Goal: Task Accomplishment & Management: Manage account settings

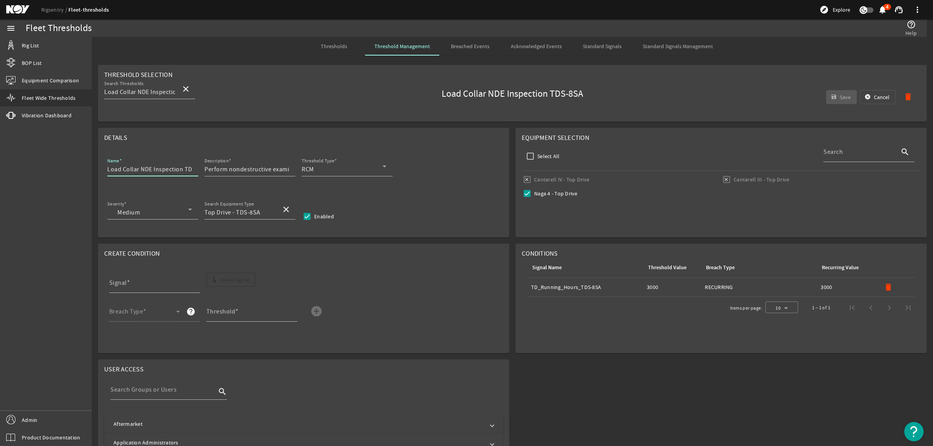
click at [186, 170] on input "Load Collar NDE Inspection TDS-8SA" at bounding box center [149, 169] width 85 height 9
drag, startPoint x: 186, startPoint y: 170, endPoint x: 221, endPoint y: 169, distance: 35.0
click at [221, 169] on div "Name Load Collar NDE Inspection TDS-8SA Description Perform nondestructive exam…" at bounding box center [303, 170] width 399 height 29
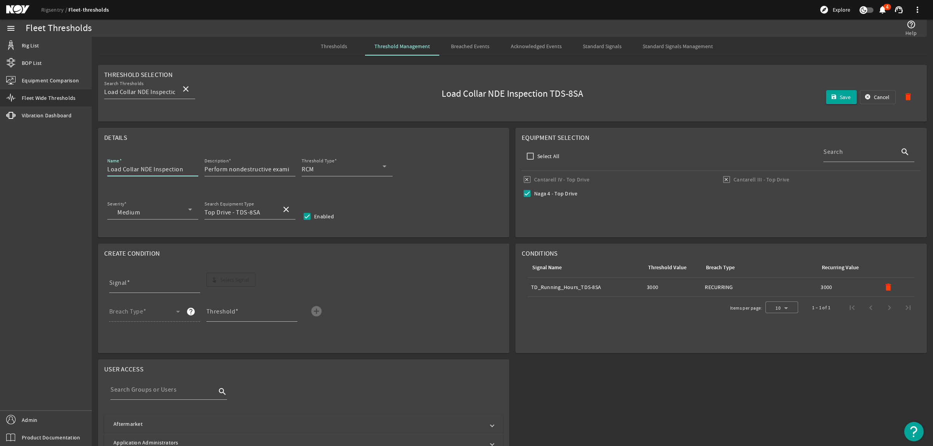
click at [108, 172] on input "Load Collar NDE Inspection" at bounding box center [149, 169] width 85 height 9
paste input "TDS-8SA"
type input "TDS-8SA Load Collar NDE Inspection"
click at [884, 289] on mat-icon "delete" at bounding box center [888, 287] width 9 height 9
click at [234, 280] on span "Select Signal" at bounding box center [234, 280] width 29 height 8
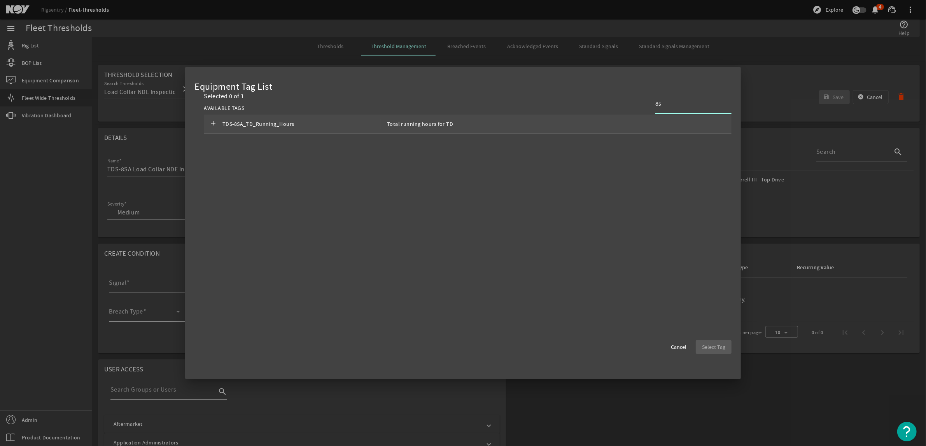
type input "8s"
click at [649, 119] on div "add TDS-8SA_TD_Running_Hours Total running hours for TD" at bounding box center [468, 124] width 528 height 19
click at [714, 345] on span "Select Tag" at bounding box center [713, 347] width 23 height 8
type input "TDS-8SA_TD_Running_Hours"
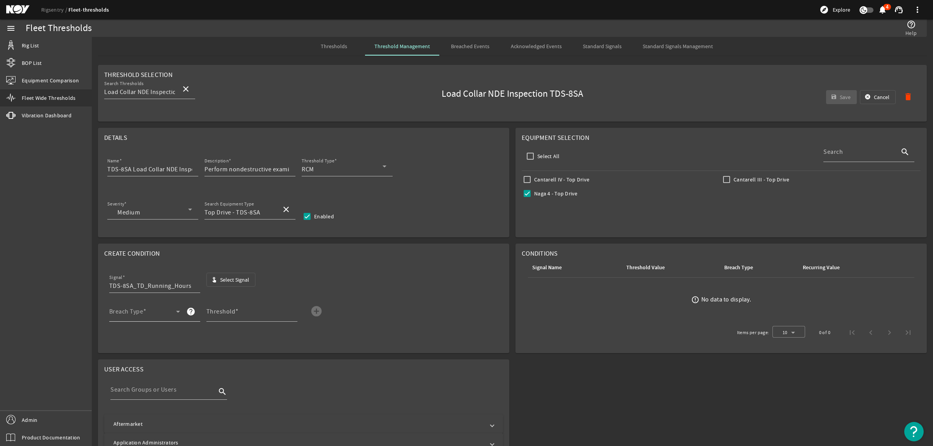
click at [130, 314] on span at bounding box center [142, 314] width 67 height 9
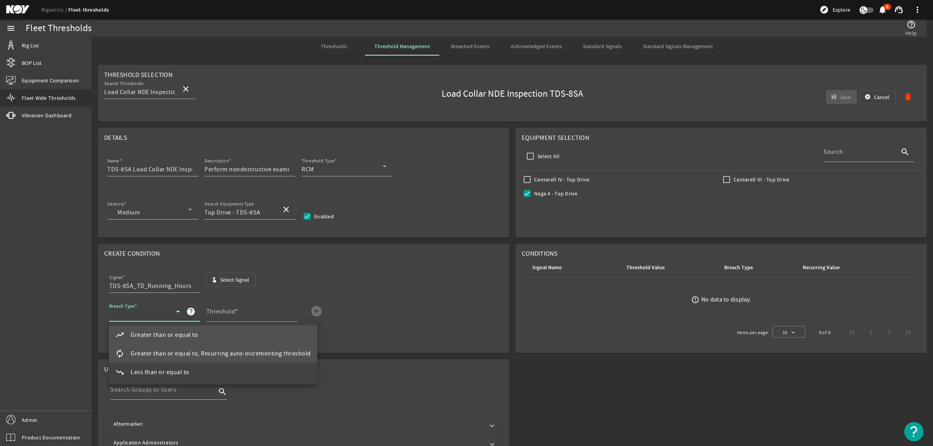
click at [189, 349] on span "Greater than or equal to, Recurring auto-incrementing threshold" at bounding box center [221, 353] width 180 height 9
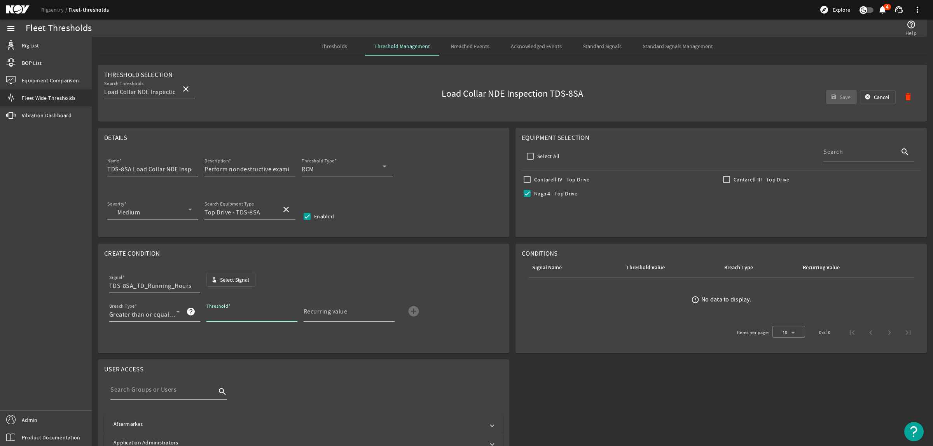
click at [216, 317] on input "Threshold" at bounding box center [249, 314] width 85 height 9
type input "3000"
click at [417, 312] on mat-icon "add_circle" at bounding box center [414, 311] width 12 height 12
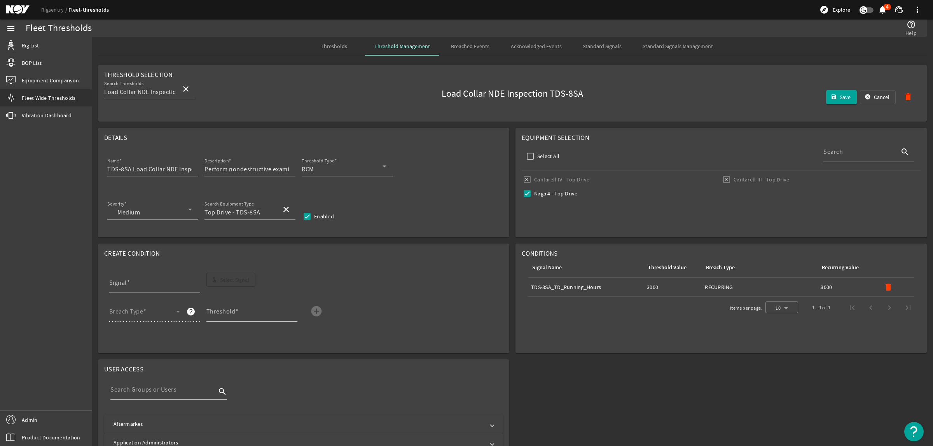
click at [334, 42] on span "Thresholds" at bounding box center [334, 46] width 26 height 19
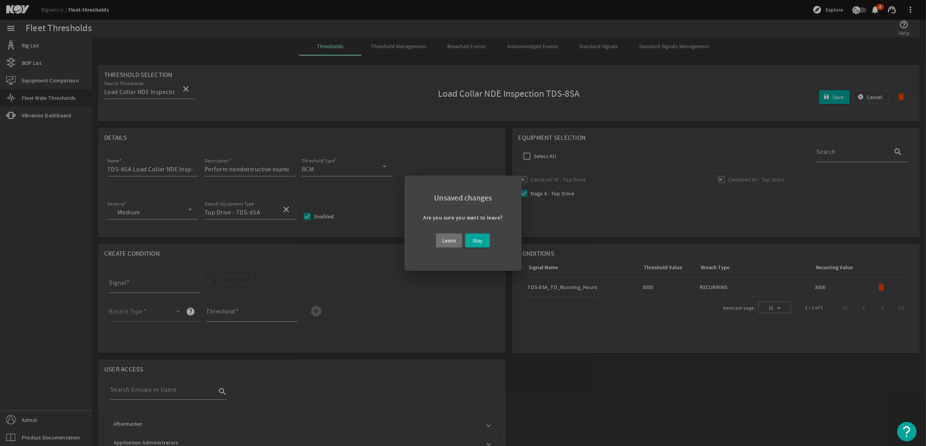
click at [454, 242] on span "Leave" at bounding box center [449, 240] width 14 height 9
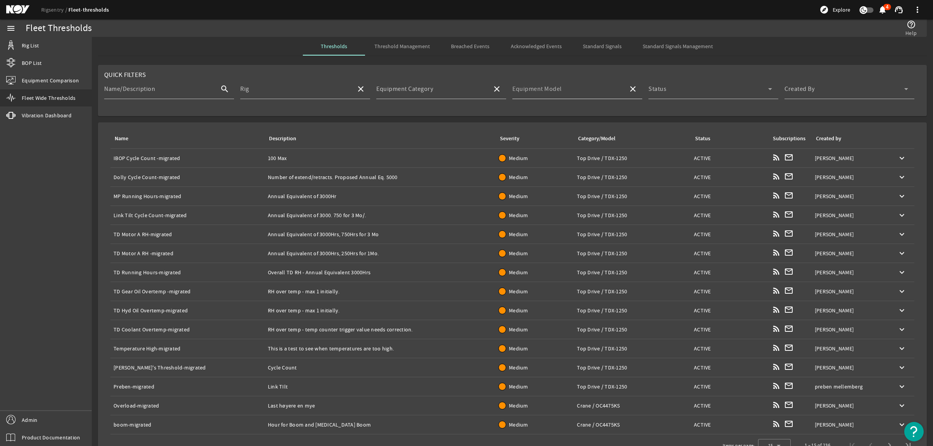
click at [557, 89] on mat-label "Equipment Model" at bounding box center [537, 89] width 49 height 8
click at [557, 89] on input "Equipment Model" at bounding box center [568, 92] width 110 height 9
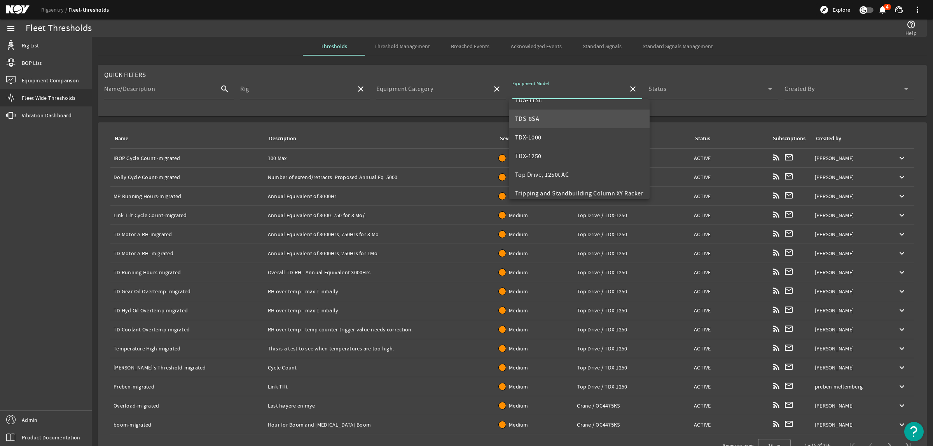
click at [537, 117] on span "TDS-8SA" at bounding box center [527, 119] width 25 height 8
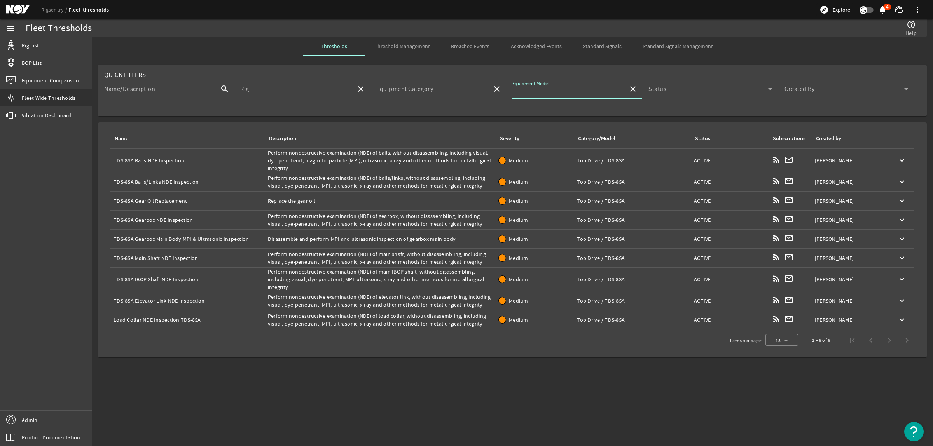
type input "TDS-8SA"
click at [823, 90] on span at bounding box center [845, 92] width 120 height 9
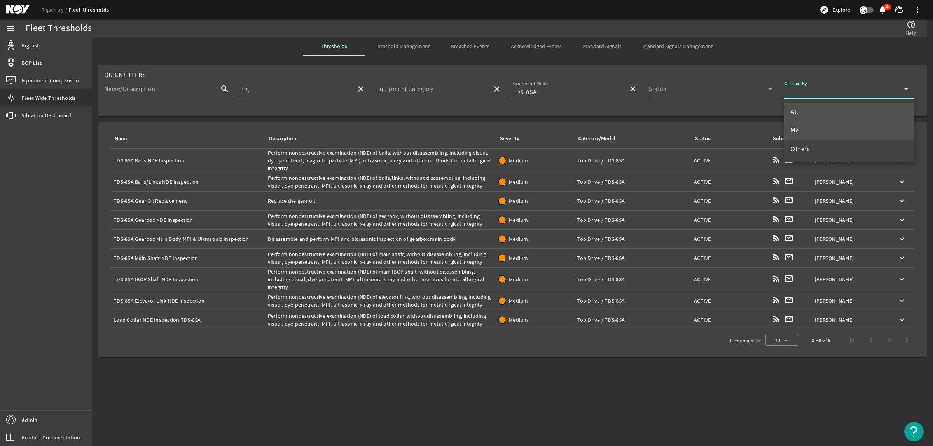
click at [816, 129] on mat-option "Me" at bounding box center [850, 130] width 130 height 19
click at [182, 321] on div "Name: Load Collar NDE Inspection TDS-8SA" at bounding box center [188, 320] width 148 height 8
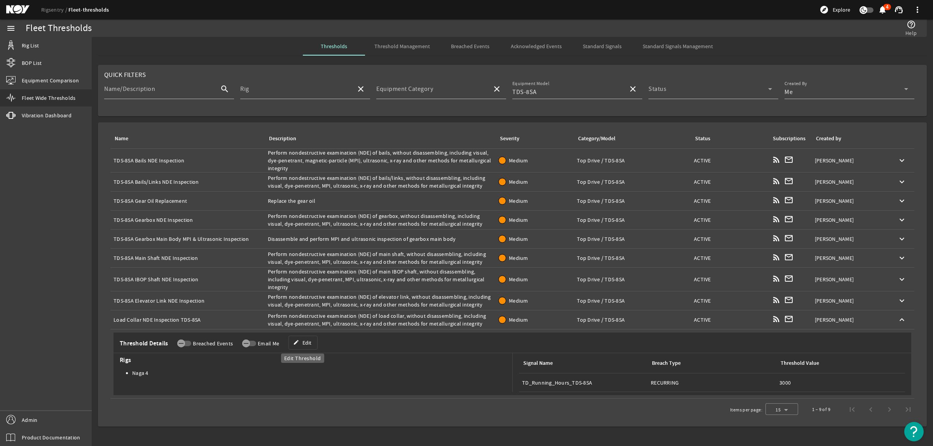
click at [299, 344] on span at bounding box center [303, 343] width 28 height 19
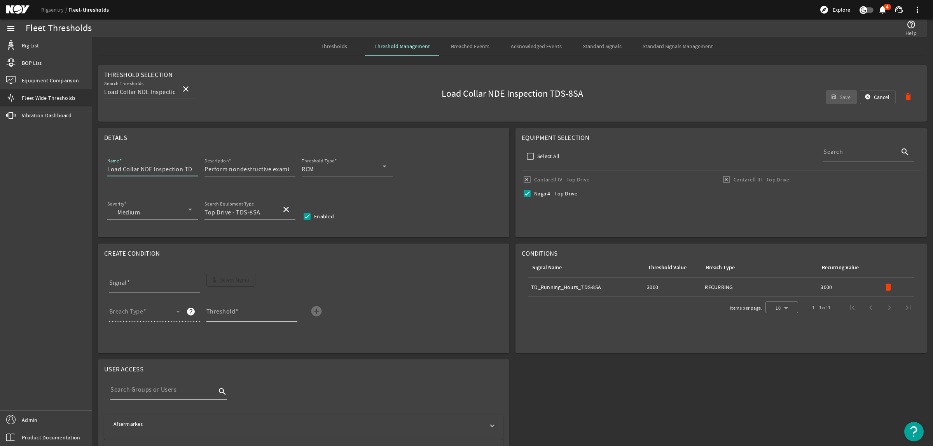
scroll to position [0, 16]
drag, startPoint x: 184, startPoint y: 169, endPoint x: 217, endPoint y: 169, distance: 32.7
click at [217, 169] on div "Name Load Collar NDE Inspection TDS-8SA Description Perform nondestructive exam…" at bounding box center [303, 170] width 399 height 29
click at [106, 170] on div "Name Load Collar NDE Inspection Description Perform nondestructive examination …" at bounding box center [303, 170] width 399 height 29
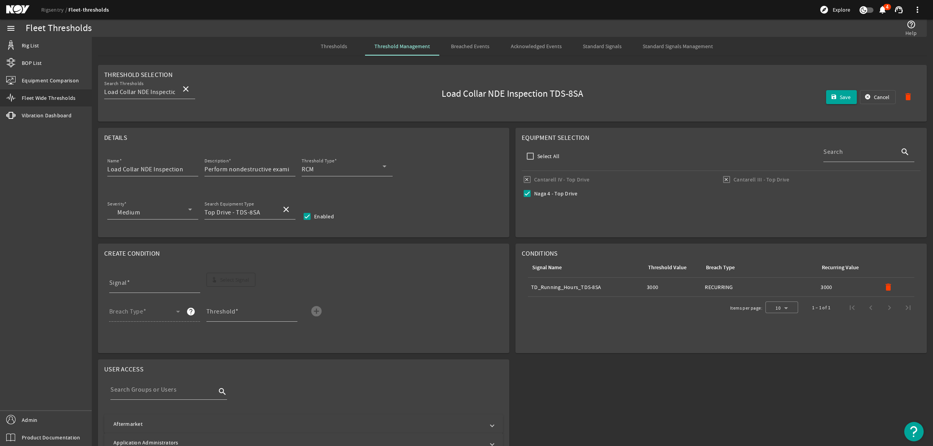
click at [106, 170] on div "Name Load Collar NDE Inspection Description Perform nondestructive examination …" at bounding box center [303, 170] width 399 height 29
click at [108, 170] on input "Load Collar NDE Inspection" at bounding box center [149, 169] width 85 height 9
paste input "TDS-8SA"
type input "TDS-8SA Load Collar NDE Inspection"
click at [884, 291] on mat-icon "delete" at bounding box center [888, 287] width 9 height 9
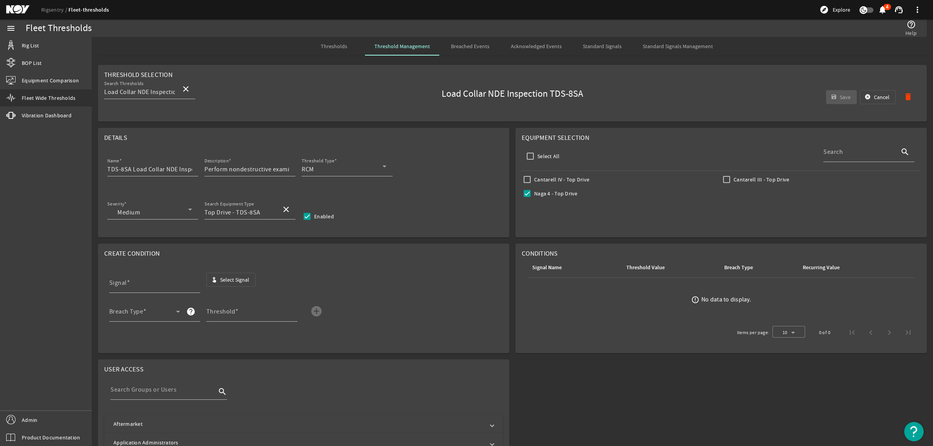
click at [240, 277] on span "Select Signal" at bounding box center [234, 280] width 29 height 8
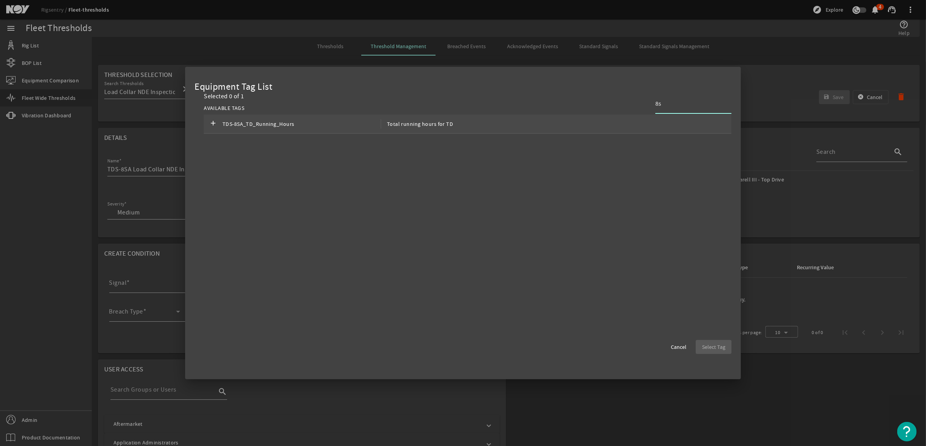
type input "8s"
click at [686, 123] on div "add TDS-8SA_TD_Running_Hours Total running hours for TD" at bounding box center [468, 124] width 528 height 19
click at [712, 349] on span "Select Tag" at bounding box center [713, 347] width 23 height 8
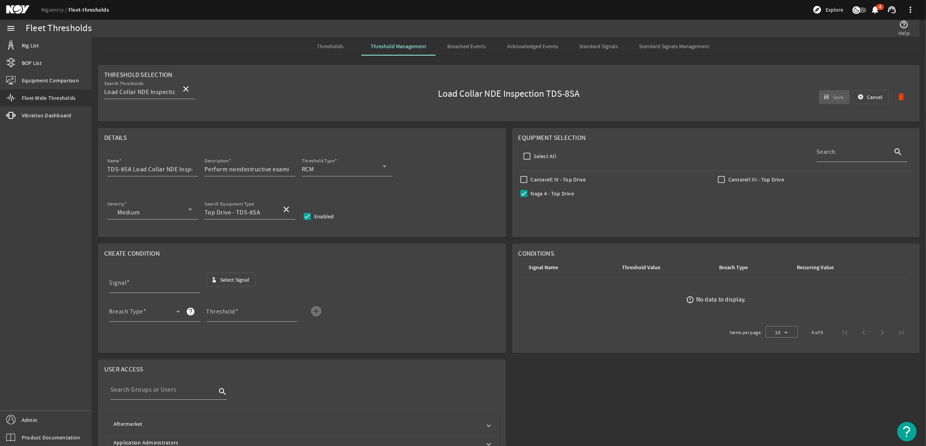
type input "TDS-8SA_TD_Running_Hours"
click at [148, 314] on span at bounding box center [142, 314] width 67 height 9
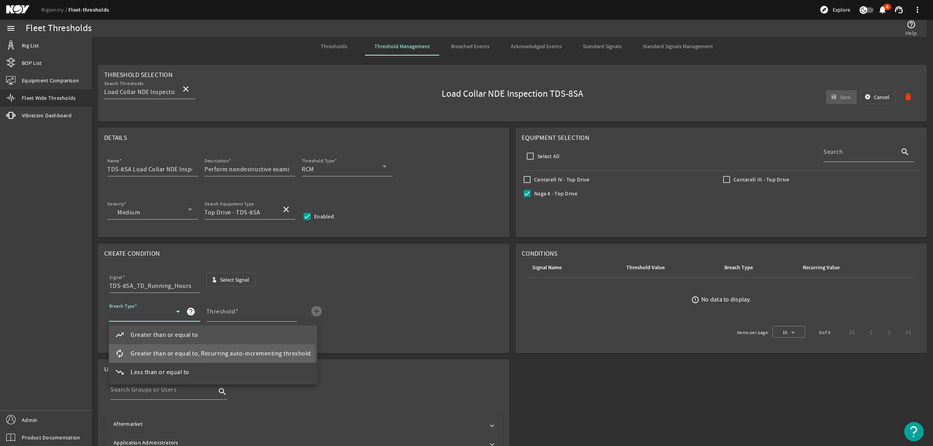
click at [164, 354] on span "Greater than or equal to, Recurring auto-incrementing threshold" at bounding box center [221, 353] width 180 height 9
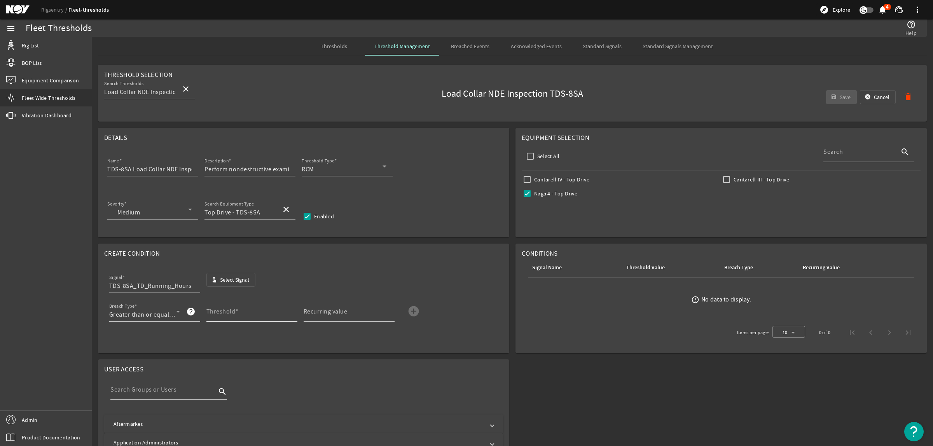
click at [216, 308] on div "Threshold" at bounding box center [249, 312] width 85 height 20
type input "3000"
click at [411, 312] on mat-icon "add_circle" at bounding box center [414, 311] width 12 height 12
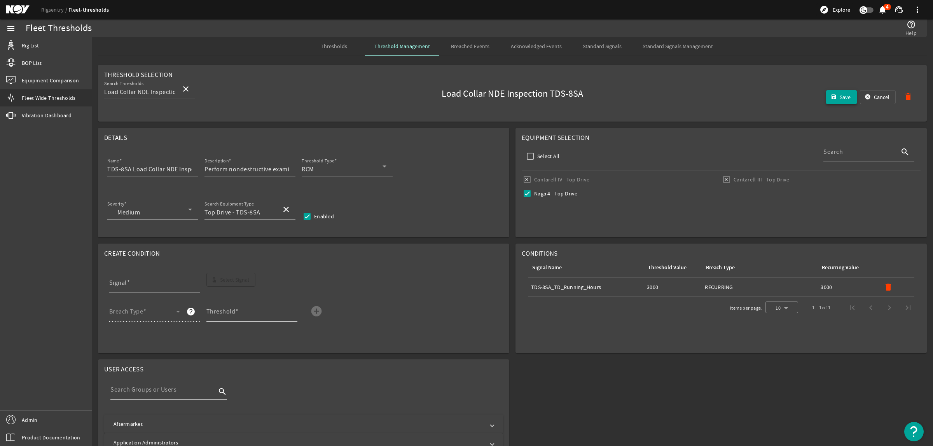
click at [826, 104] on span "submit" at bounding box center [841, 97] width 31 height 19
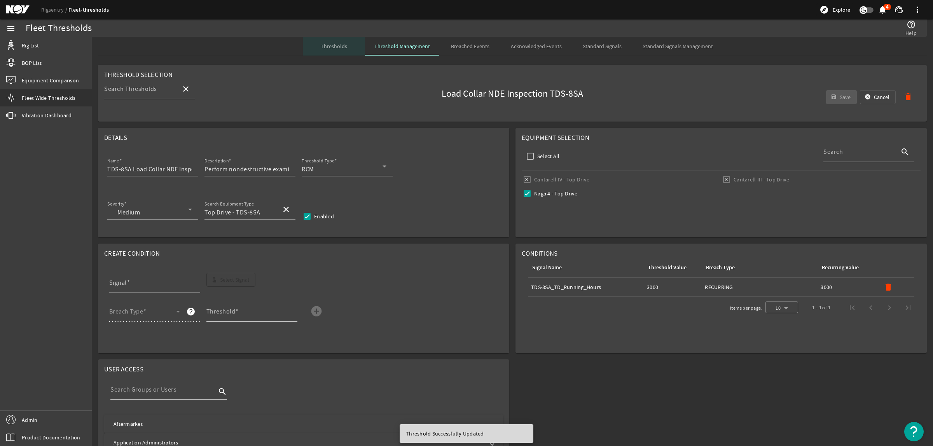
click at [339, 42] on span "Thresholds" at bounding box center [334, 46] width 26 height 19
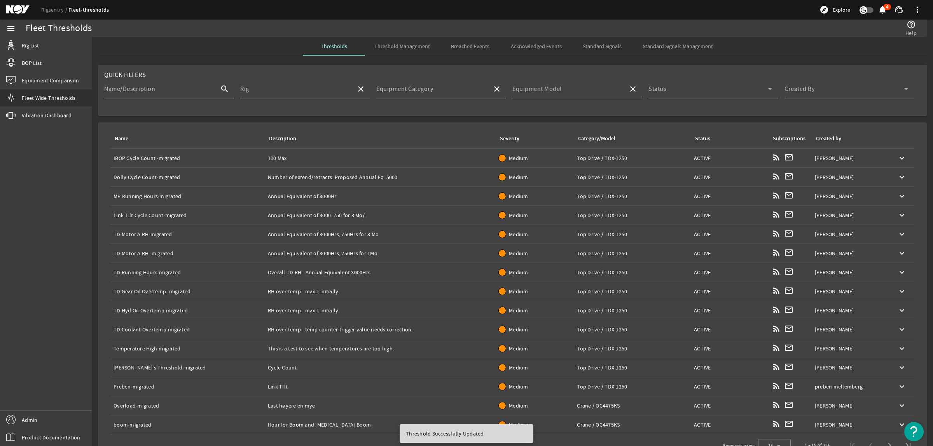
click at [520, 94] on input "Equipment Model" at bounding box center [568, 92] width 110 height 9
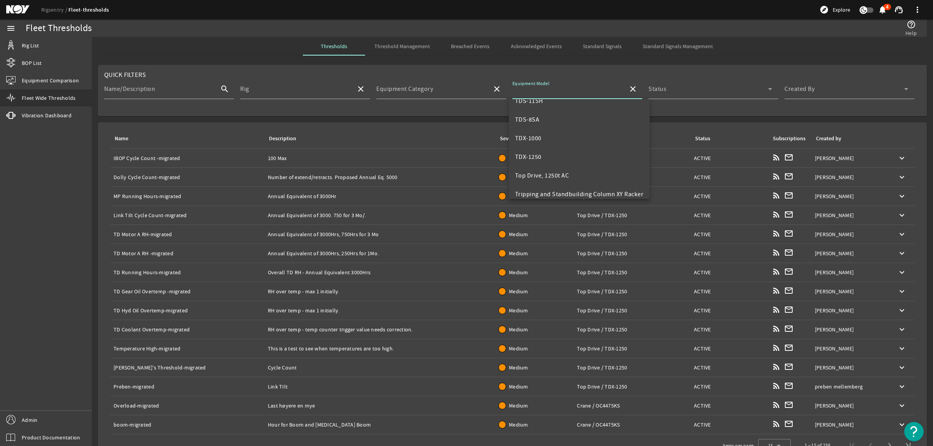
scroll to position [292, 0]
click at [549, 120] on mat-option "TDS-8SA" at bounding box center [579, 119] width 141 height 19
type input "TDS-8SA"
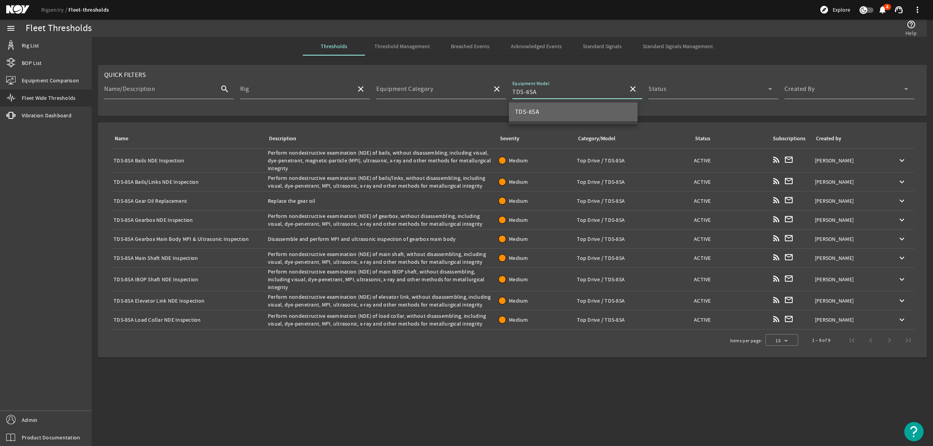
scroll to position [0, 0]
click at [835, 94] on span at bounding box center [845, 92] width 120 height 9
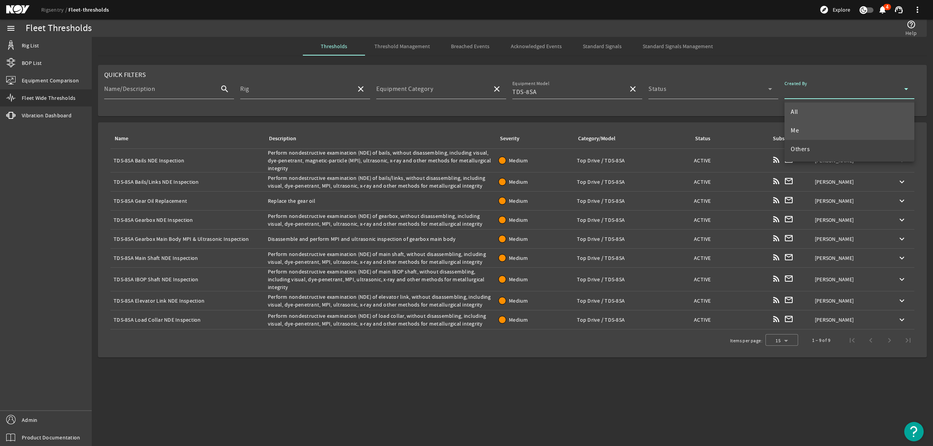
click at [819, 123] on mat-option "Me" at bounding box center [850, 130] width 130 height 19
click at [186, 195] on td "Name: TDS-8SA Gear Oil Replacement" at bounding box center [187, 201] width 154 height 19
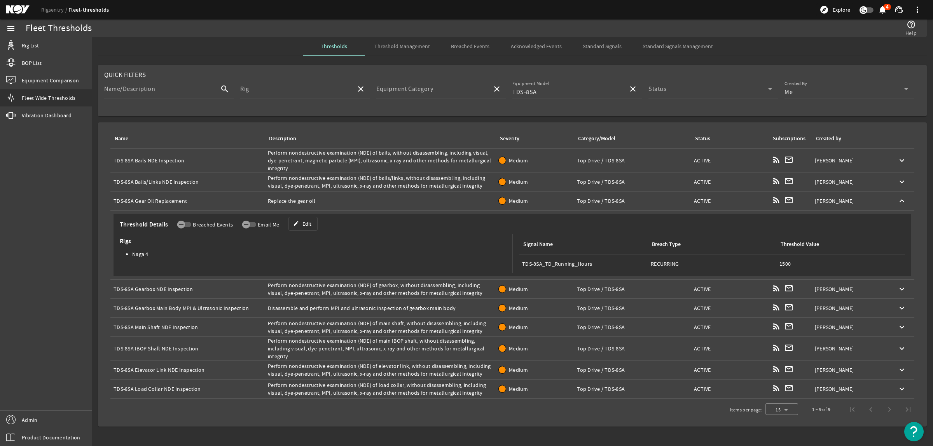
click at [188, 195] on td "Name: TDS-8SA Gear Oil Replacement" at bounding box center [187, 201] width 154 height 19
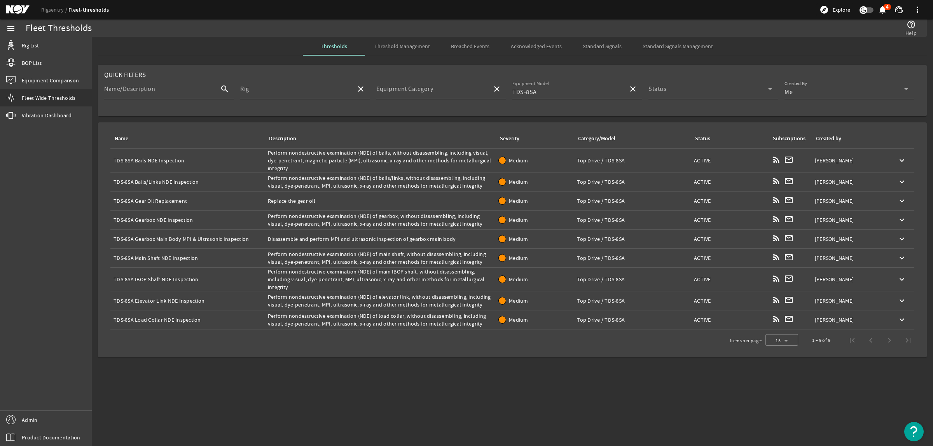
click at [636, 91] on mat-icon "close" at bounding box center [632, 88] width 9 height 9
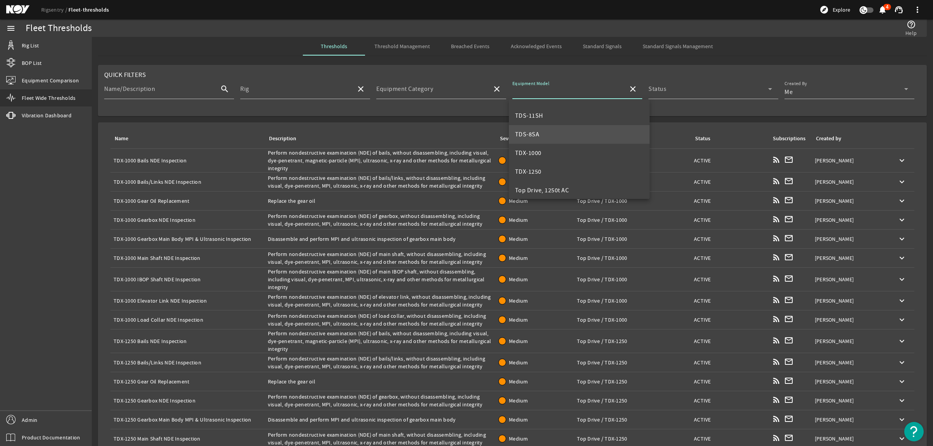
scroll to position [292, 0]
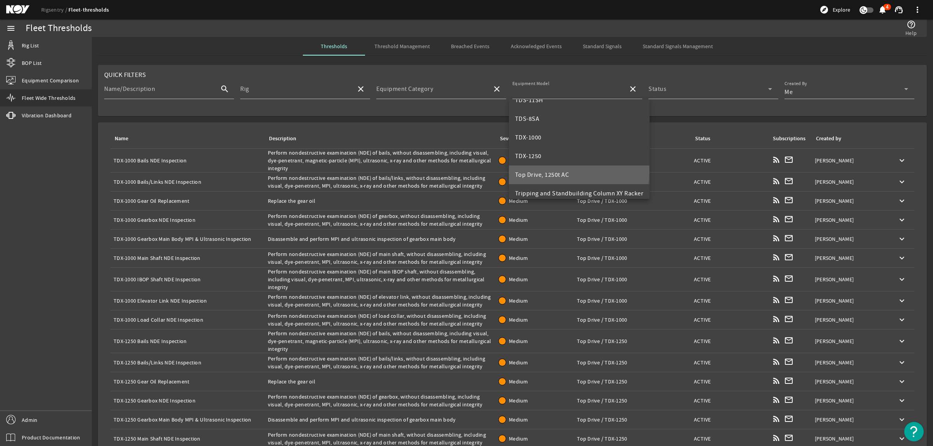
click at [553, 172] on span "Top Drive, 1250t AC" at bounding box center [542, 175] width 54 height 8
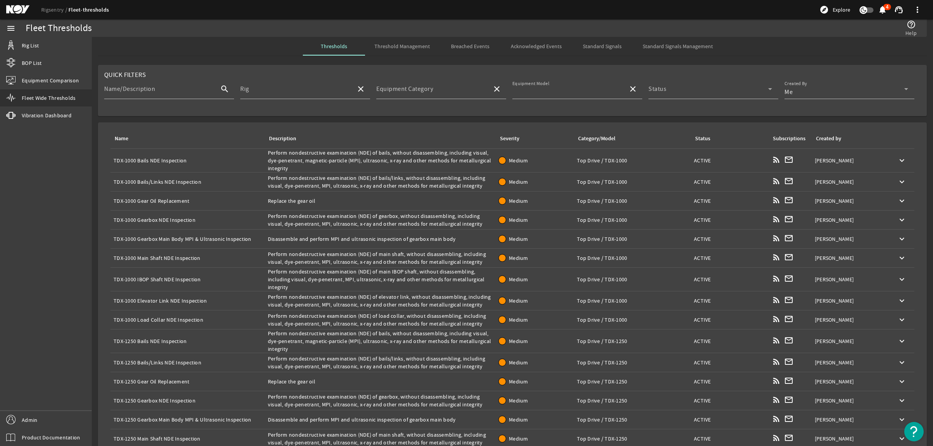
type input "Top Drive, 1250t AC"
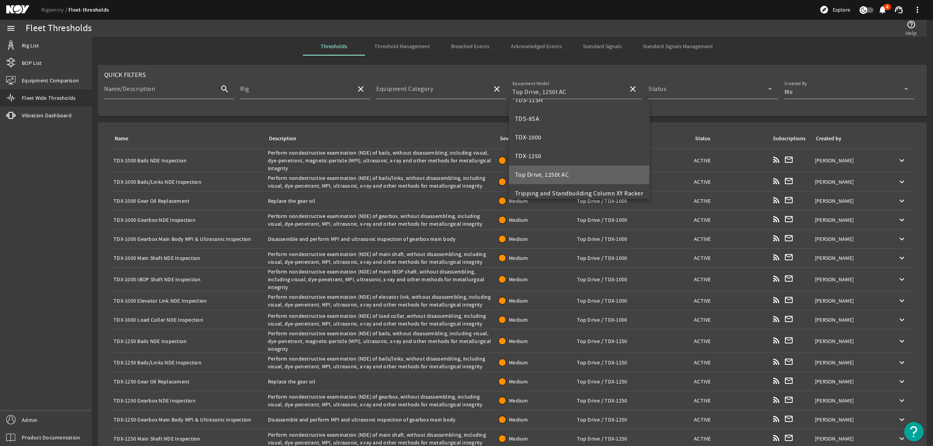
scroll to position [0, 0]
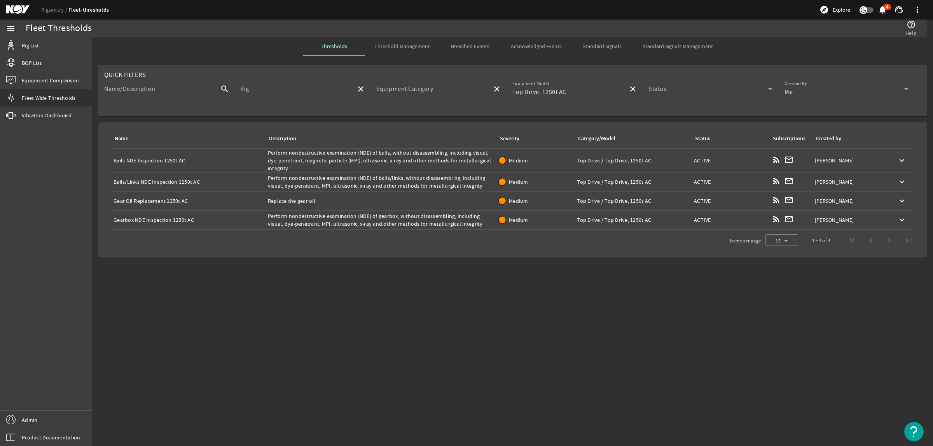
click at [423, 47] on span "Threshold Management" at bounding box center [403, 46] width 56 height 5
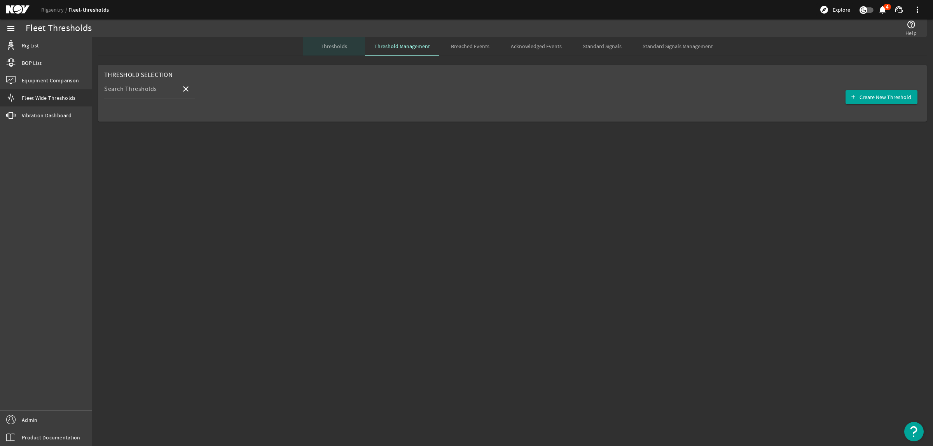
click at [333, 46] on span "Thresholds" at bounding box center [334, 46] width 26 height 5
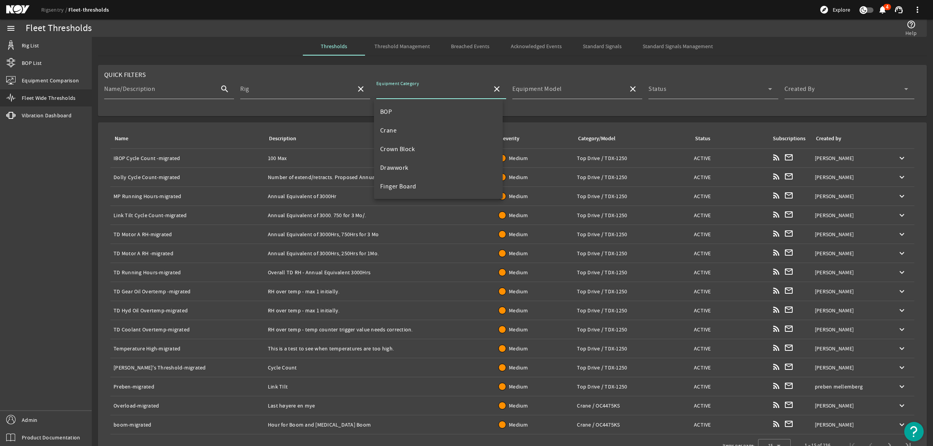
click at [445, 93] on input "Equipment Category" at bounding box center [431, 92] width 110 height 9
click at [548, 82] on div "Equipment Model" at bounding box center [568, 89] width 110 height 20
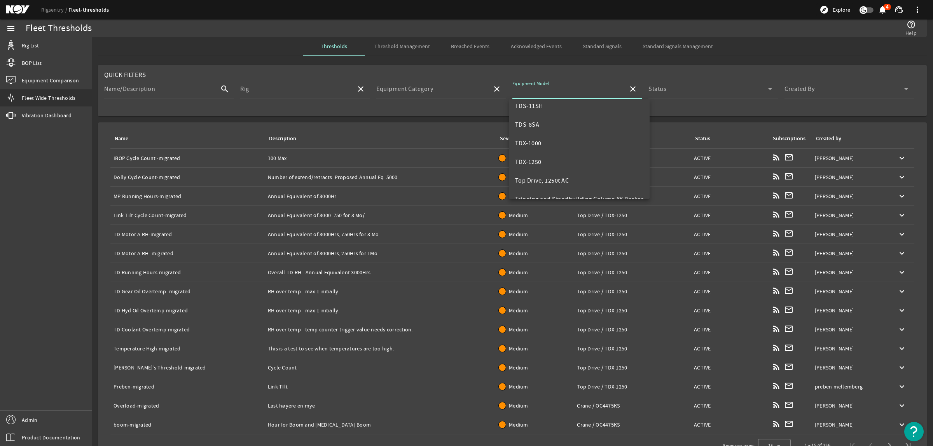
scroll to position [292, 0]
click at [544, 158] on mat-option "TDX-1250" at bounding box center [579, 156] width 141 height 19
type input "TDX-1250"
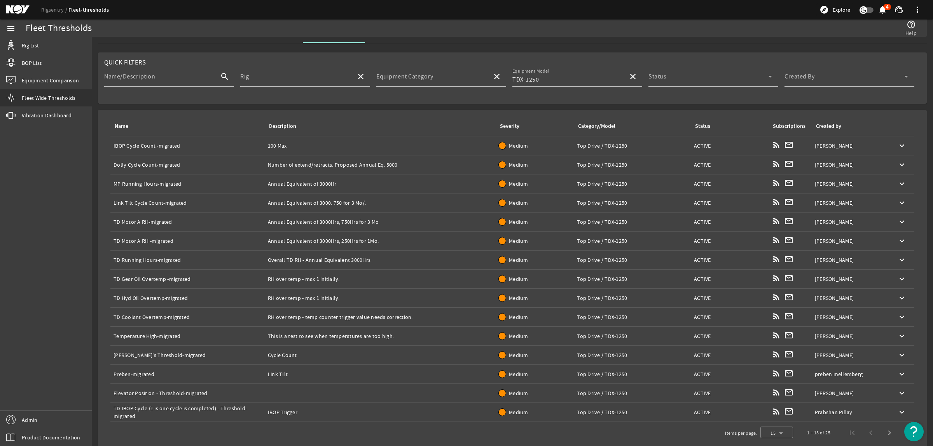
scroll to position [0, 0]
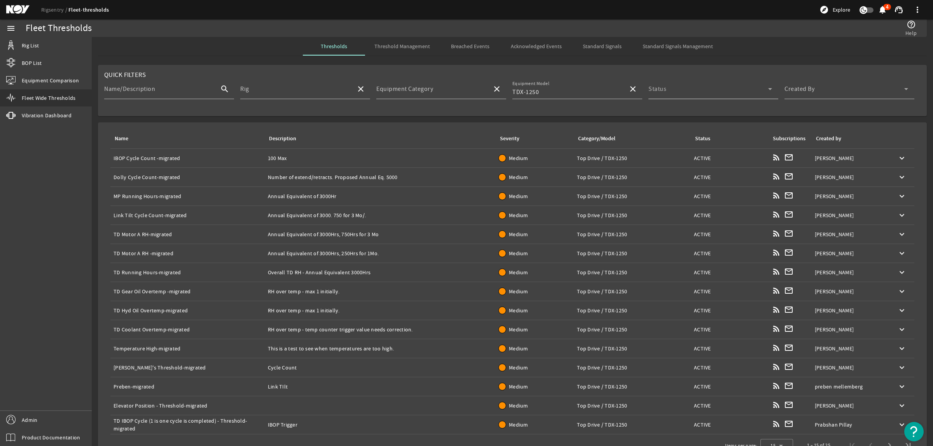
click at [681, 94] on span at bounding box center [709, 92] width 120 height 9
click at [793, 94] on div at bounding box center [466, 223] width 933 height 446
click at [806, 98] on div "Created By" at bounding box center [847, 89] width 124 height 20
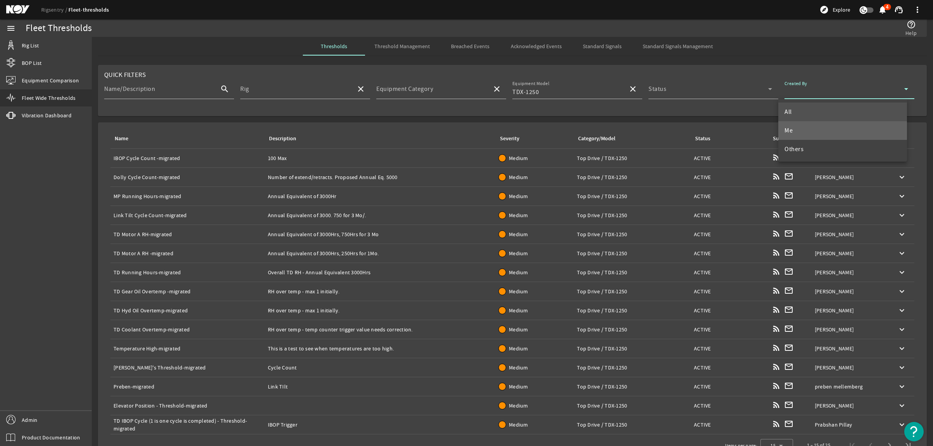
click at [804, 131] on mat-option "Me" at bounding box center [843, 130] width 129 height 19
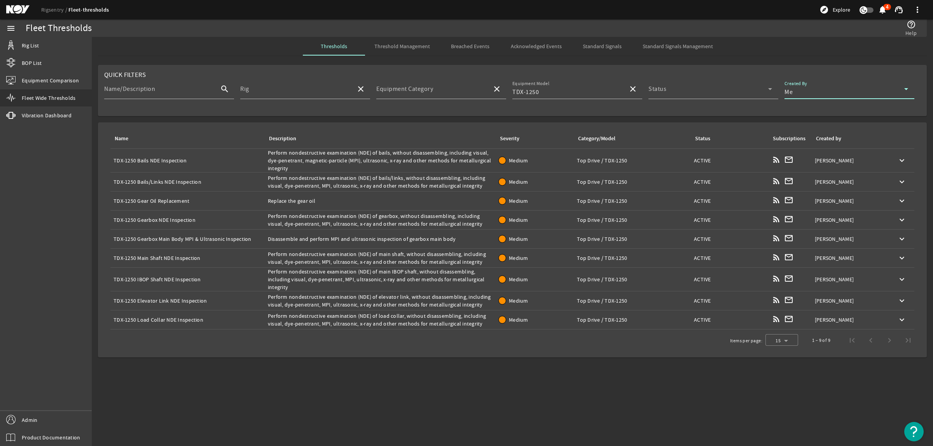
click at [167, 238] on div "Name: TDX-1250 Gearbox Main Body MPI & Ultrasonic Inspection" at bounding box center [188, 239] width 148 height 8
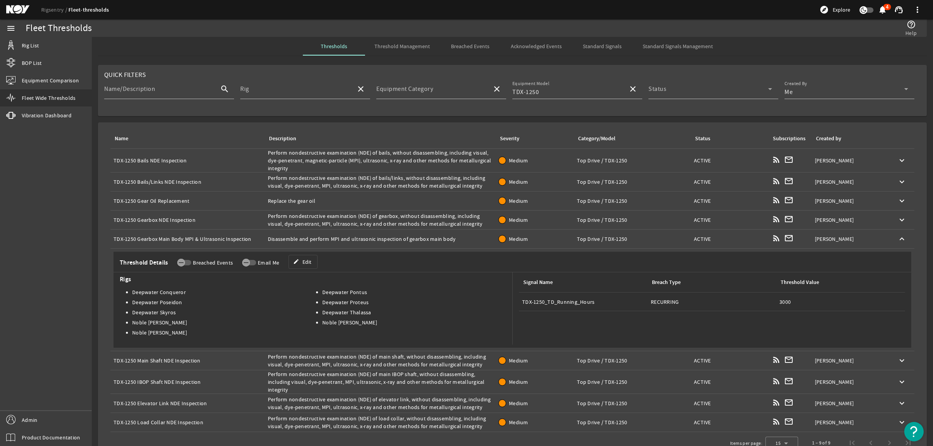
click at [167, 238] on div "Name: TDX-1250 Gearbox Main Body MPI & Ultrasonic Inspection" at bounding box center [188, 239] width 148 height 8
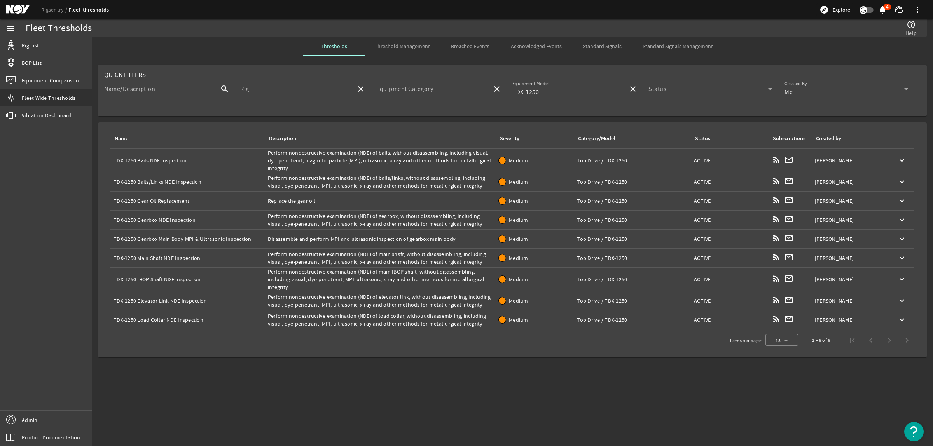
click at [167, 238] on div "Name: TDX-1250 Gearbox Main Body MPI & Ultrasonic Inspection" at bounding box center [188, 239] width 148 height 8
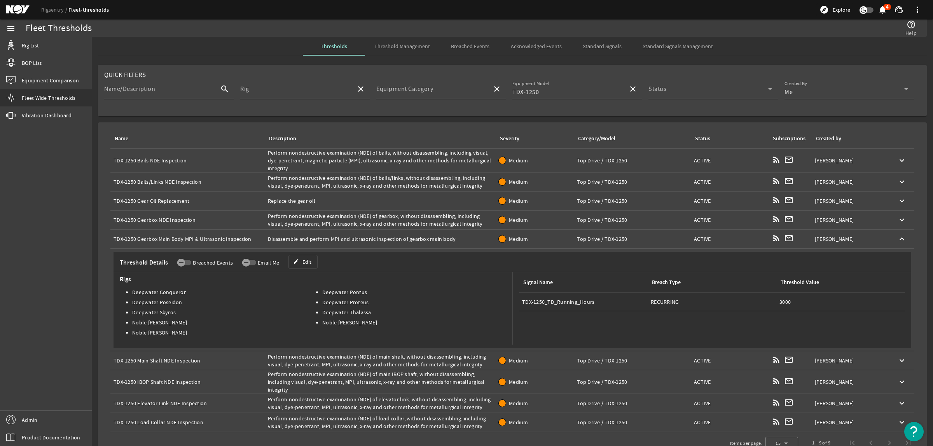
copy div "TDX-1250 Gearbox Main Body MPI & Ultrasonic Inspection"
click at [413, 242] on div "Description: Disassemble and perform MPI and ultrasonic inspection of gearbox m…" at bounding box center [380, 239] width 225 height 8
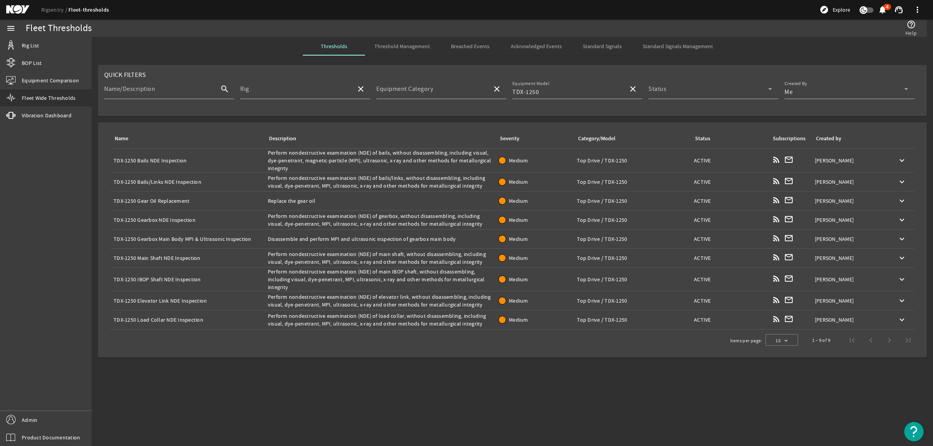
click at [413, 242] on div "Description: Disassemble and perform MPI and ultrasonic inspection of gearbox m…" at bounding box center [380, 239] width 225 height 8
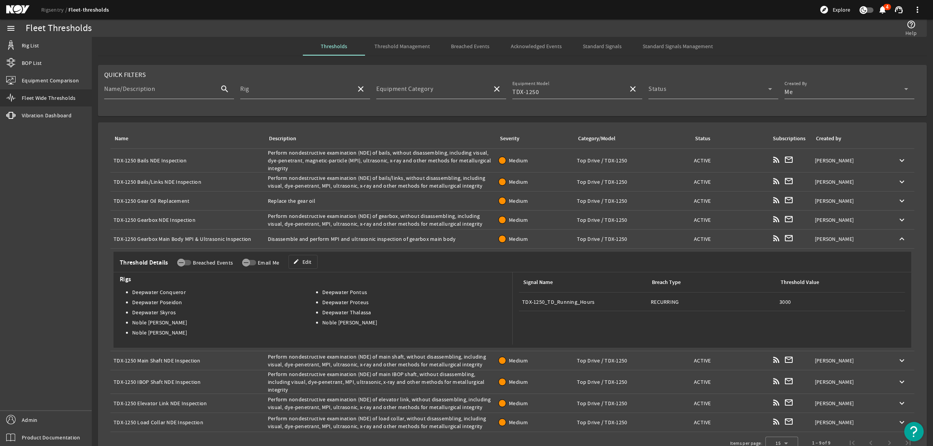
click at [413, 242] on div "Description: Disassemble and perform MPI and ultrasonic inspection of gearbox m…" at bounding box center [380, 239] width 225 height 8
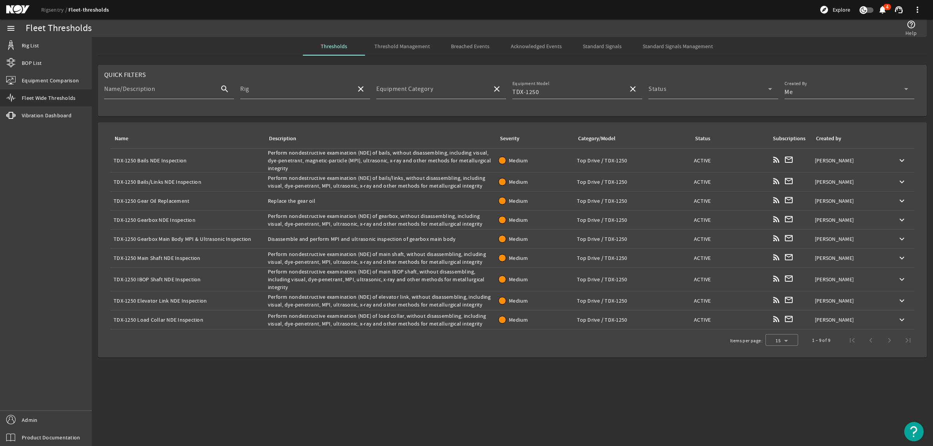
copy tr "Disassemble and perform MPI and ultrasonic inspection of gearbox main body Seve…"
click at [181, 255] on div "Name: TDX-1250 Main Shaft NDE Inspection" at bounding box center [188, 258] width 148 height 8
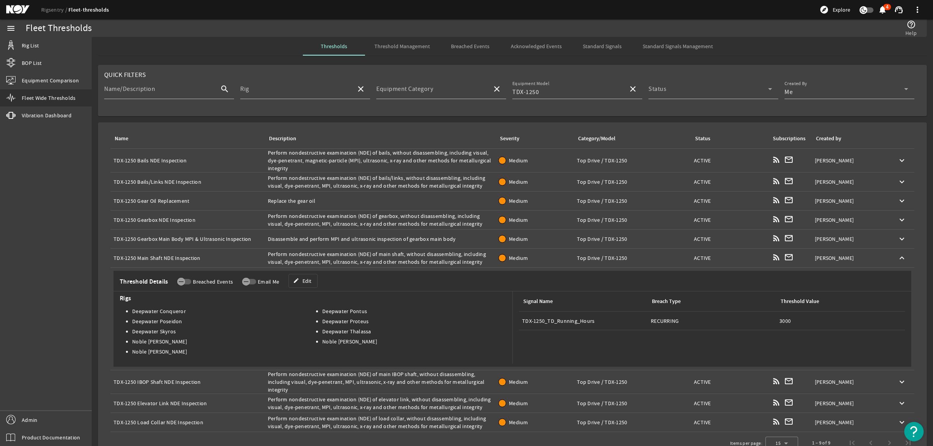
copy div "TDX-1250 Main Shaft NDE Inspection"
click at [355, 259] on div "Description: Perform nondestructive examination (NDE) of main shaft, without di…" at bounding box center [380, 258] width 225 height 16
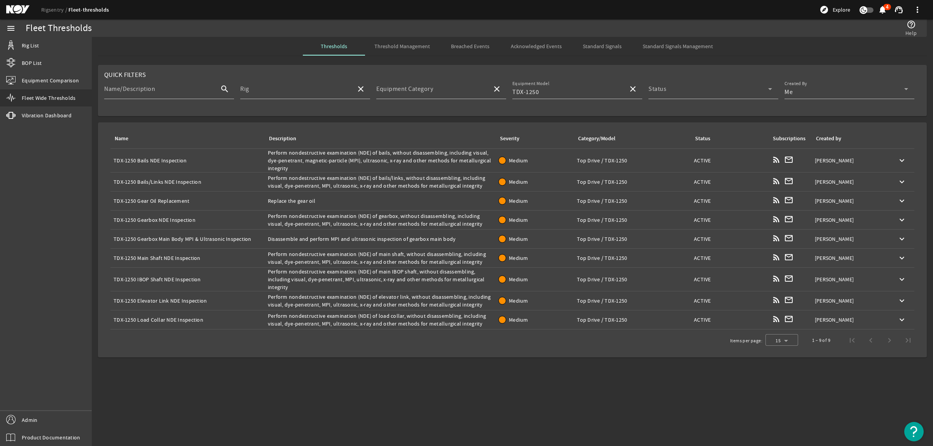
click at [355, 259] on div "Description: Perform nondestructive examination (NDE) of main shaft, without di…" at bounding box center [380, 258] width 225 height 16
copy tr "Perform nondestructive examination (NDE) of main shaft, without disassembling, …"
click at [138, 281] on div "Name: TDX-1250 IBOP Shaft NDE Inspection" at bounding box center [188, 280] width 148 height 8
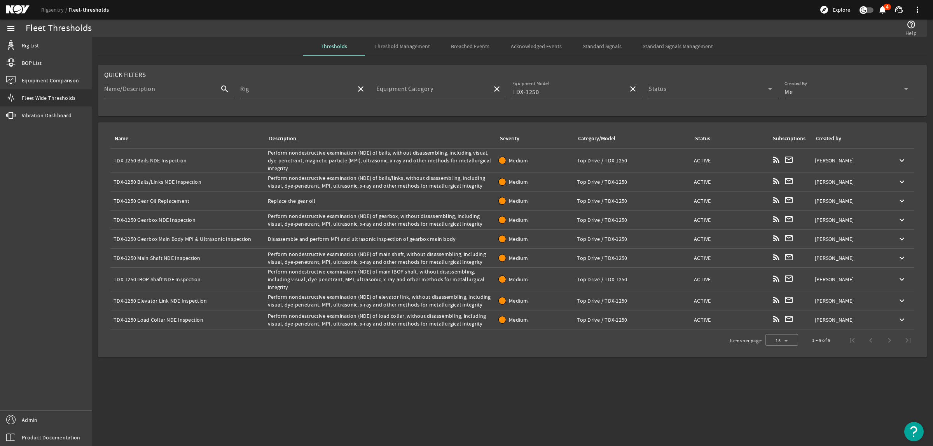
click at [138, 281] on div "Name: TDX-1250 IBOP Shaft NDE Inspection" at bounding box center [188, 280] width 148 height 8
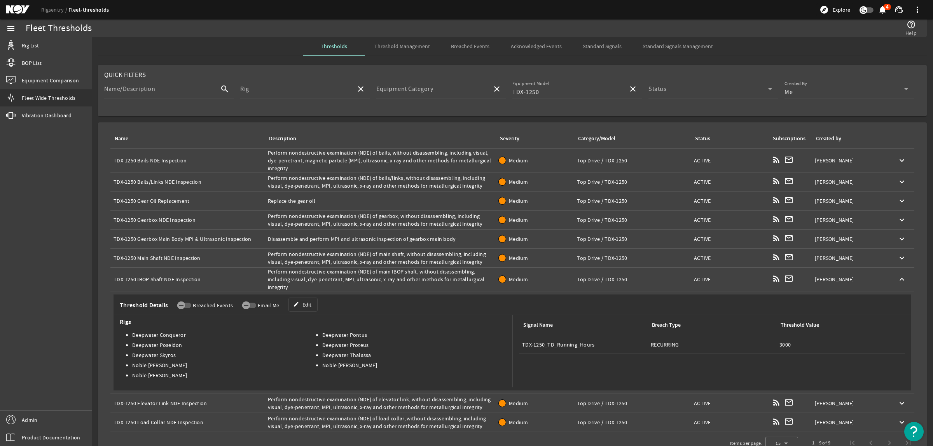
copy div "TDX-1250 IBOP Shaft NDE Inspection"
click at [364, 275] on div "Description: Perform nondestructive examination (NDE) of main IBOP shaft, witho…" at bounding box center [380, 279] width 225 height 23
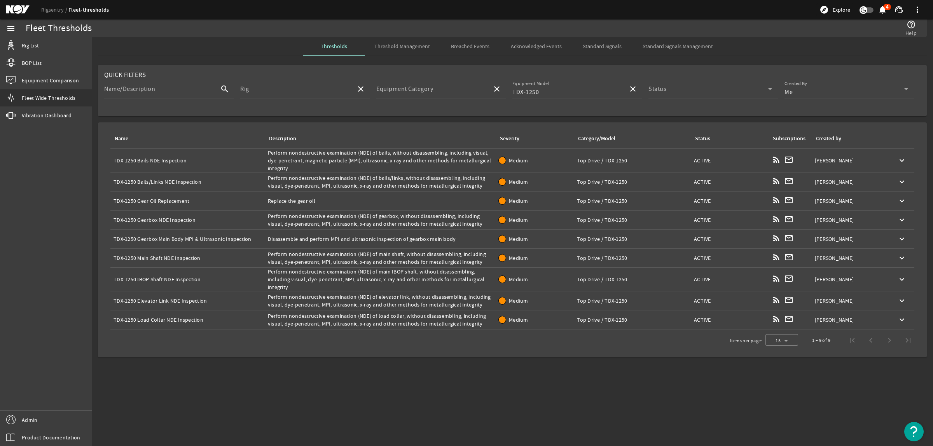
copy tr "Perform nondestructive examination (NDE) of main IBOP shaft, without disassembl…"
click at [152, 299] on div "Name: TDX-1250 Elevator Link NDE Inspection" at bounding box center [188, 301] width 148 height 8
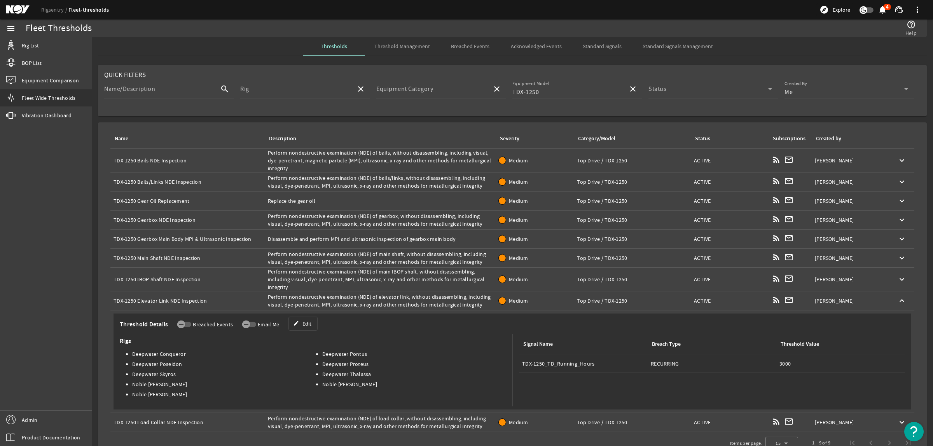
click at [152, 299] on div "Name: TDX-1250 Elevator Link NDE Inspection" at bounding box center [188, 301] width 148 height 8
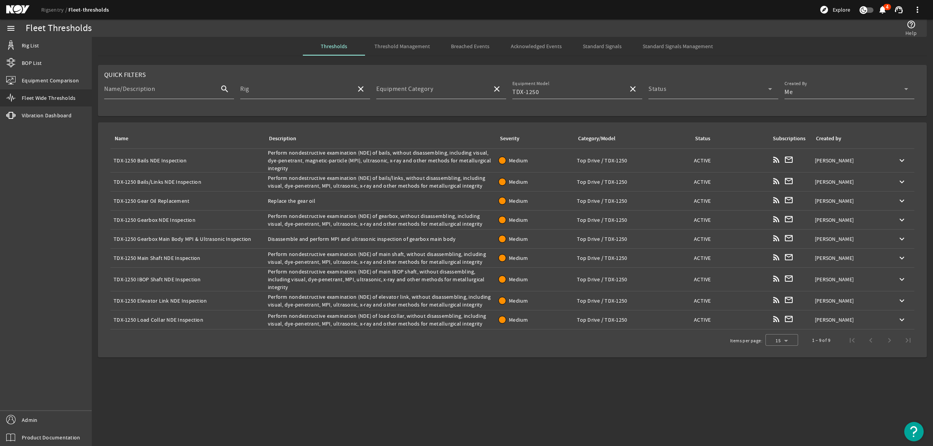
click at [152, 299] on div "Name: TDX-1250 Elevator Link NDE Inspection" at bounding box center [188, 301] width 148 height 8
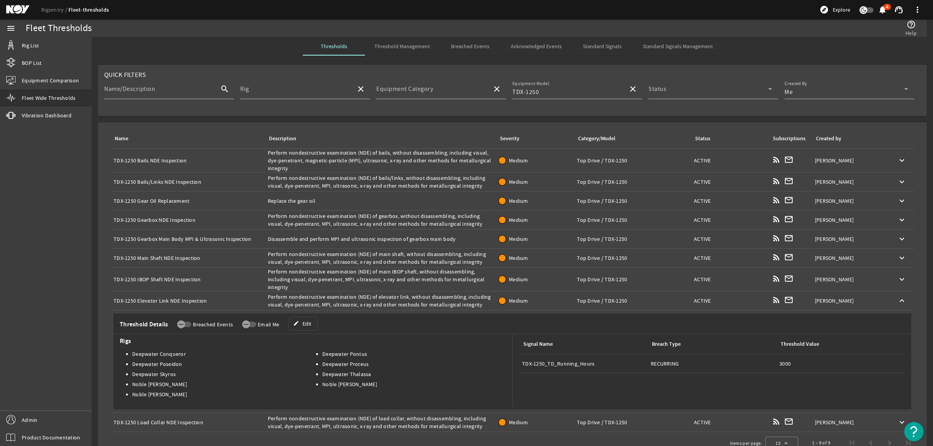
copy div "TDX-1250 Elevator Link NDE Inspection"
click at [343, 295] on div "Description: Perform nondestructive examination (NDE) of elevator link, without…" at bounding box center [380, 301] width 225 height 16
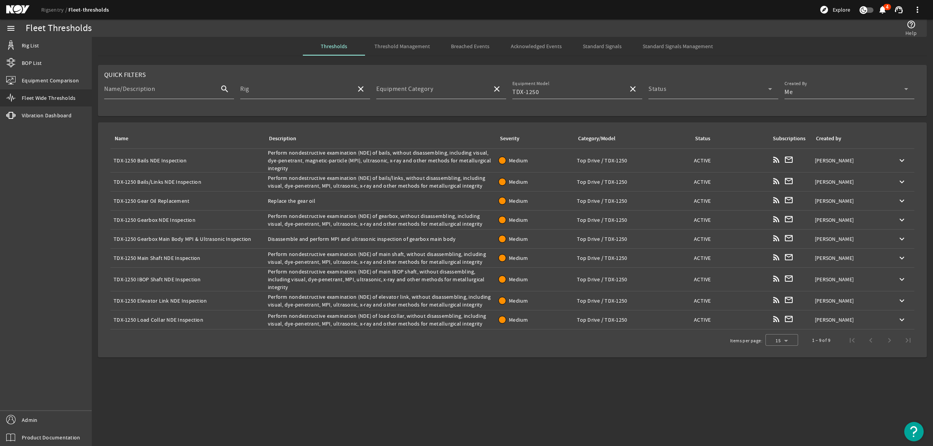
copy tr "Perform nondestructive examination (NDE) of elevator link, without disassemblin…"
click at [171, 322] on div "Name: TDX-1250 Load Collar NDE Inspection" at bounding box center [188, 320] width 148 height 8
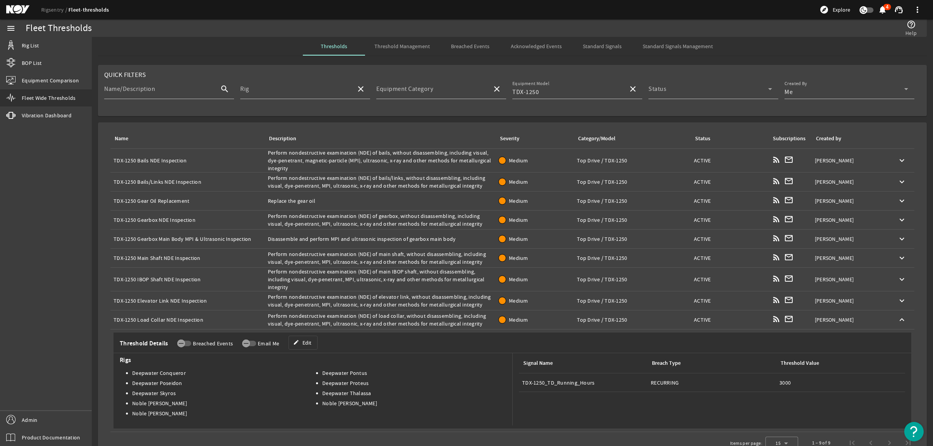
click at [171, 322] on div "Name: TDX-1250 Load Collar NDE Inspection" at bounding box center [188, 320] width 148 height 8
copy div "TDX-1250 Load Collar NDE Inspection"
click at [373, 321] on div "Description: Perform nondestructive examination (NDE) of load collar, without d…" at bounding box center [380, 320] width 225 height 16
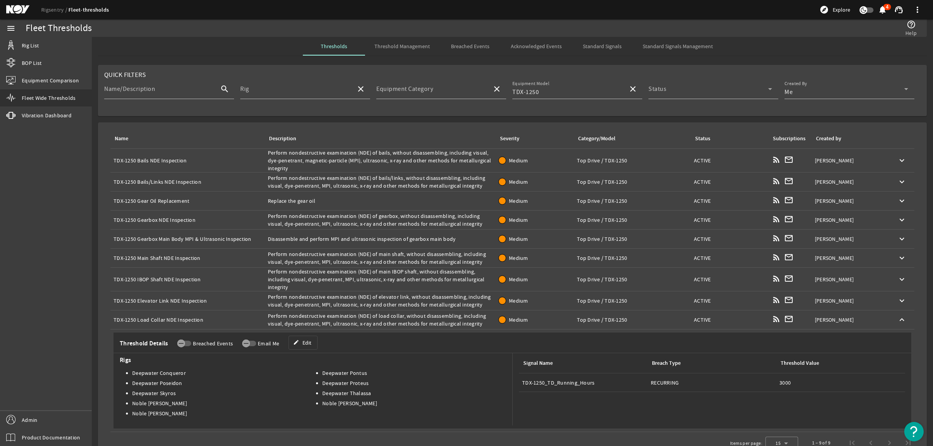
click at [373, 321] on div "Description: Perform nondestructive examination (NDE) of load collar, without d…" at bounding box center [380, 320] width 225 height 16
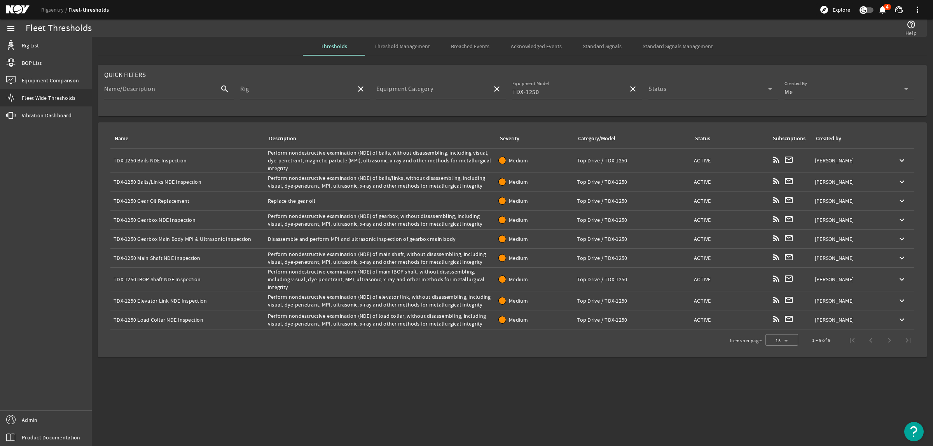
copy tr "Perform nondestructive examination (NDE) of load collar, without disassembling,…"
click at [521, 338] on div "Items per page: 15 1 – 9 of 9" at bounding box center [512, 341] width 817 height 22
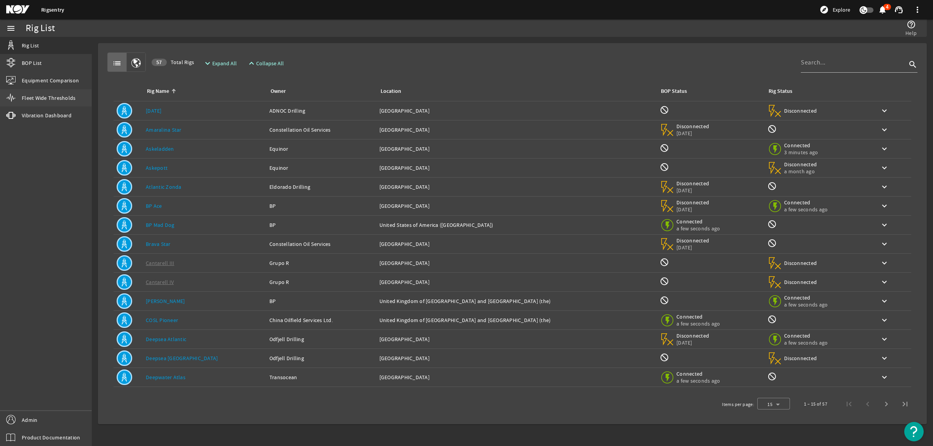
click at [58, 97] on span "Fleet Wide Thresholds" at bounding box center [49, 98] width 54 height 8
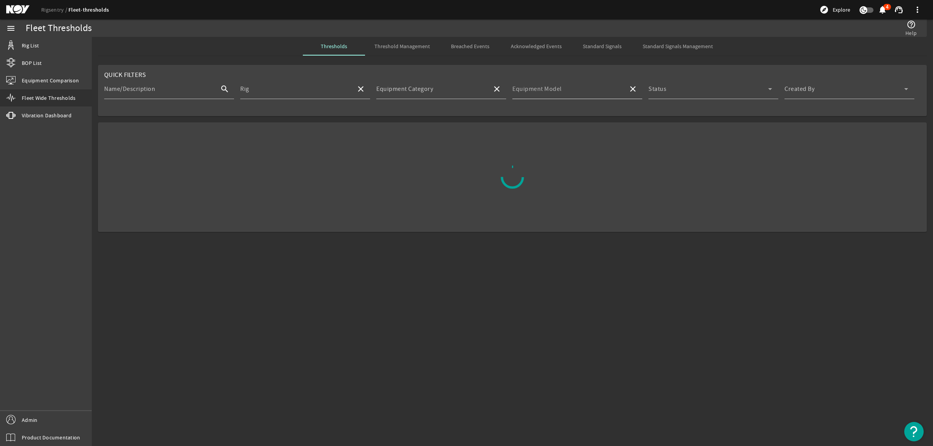
click at [557, 90] on mat-label "Equipment Model" at bounding box center [537, 89] width 49 height 8
click at [557, 90] on input "Equipment Model" at bounding box center [568, 92] width 110 height 9
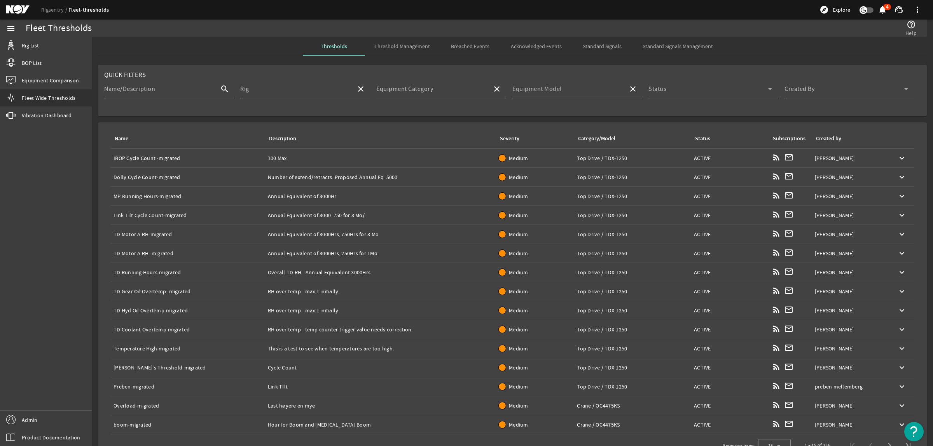
click at [590, 89] on input "Equipment Model" at bounding box center [568, 92] width 110 height 9
click at [543, 124] on mat-option "Top Drive, 1250t AC" at bounding box center [573, 130] width 129 height 19
type input "Top Drive, 1250t AC"
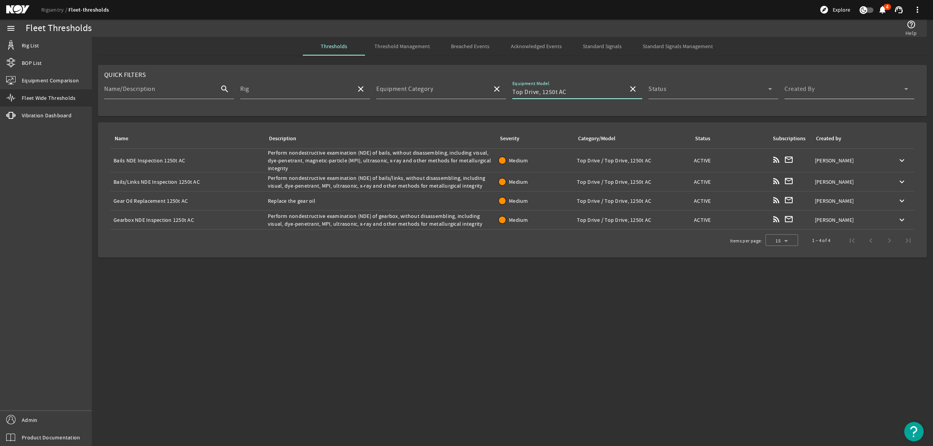
click at [849, 86] on div "Created By" at bounding box center [847, 89] width 124 height 20
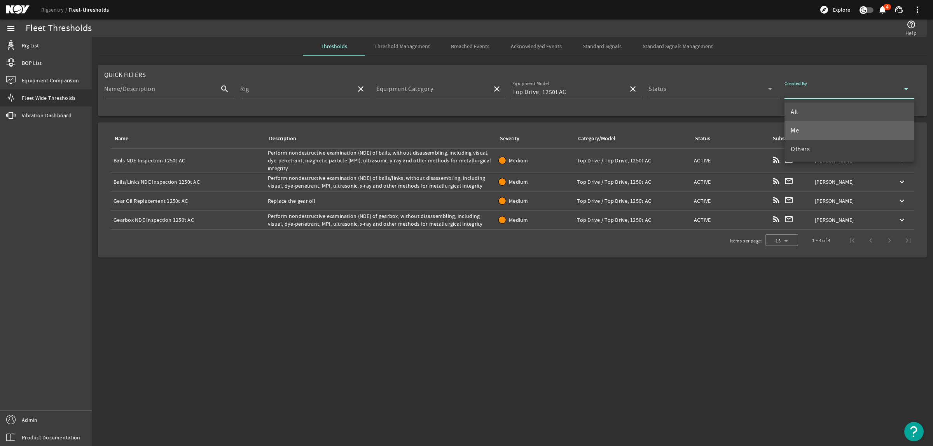
click at [823, 130] on mat-option "Me" at bounding box center [850, 130] width 130 height 19
click at [660, 49] on span "Standard Signals Management" at bounding box center [678, 46] width 70 height 5
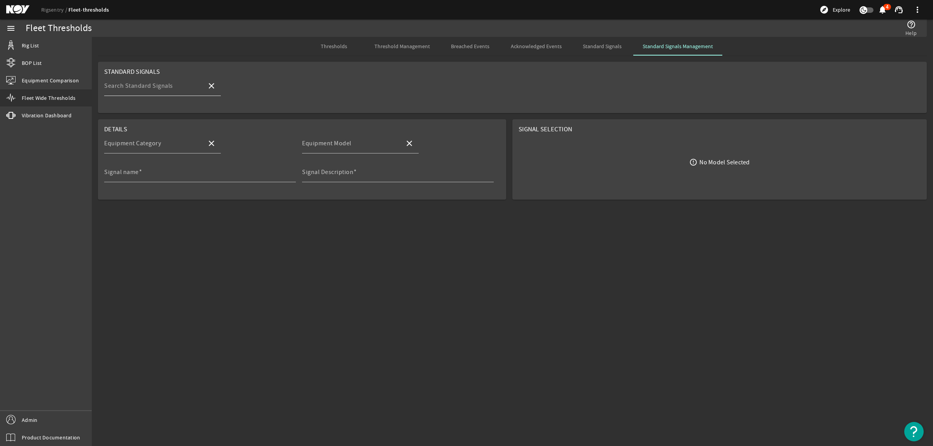
click at [160, 91] on input "Search Standard Signals" at bounding box center [152, 88] width 96 height 9
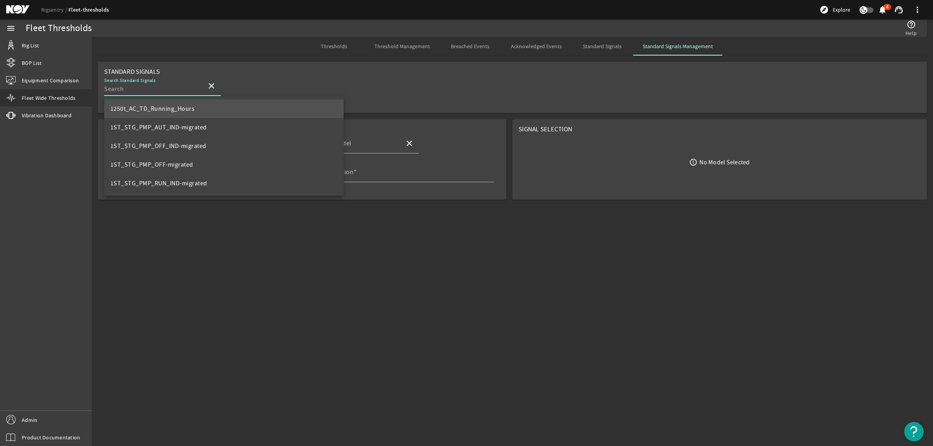
click at [165, 109] on span "1250t_AC_TD_Running_Hours" at bounding box center [152, 109] width 84 height 8
type input "Top Drive"
type input "Top Drive, 1250t AC"
type input "1250t_AC_TD_Running_Hours"
type input "Total running hours for TD"
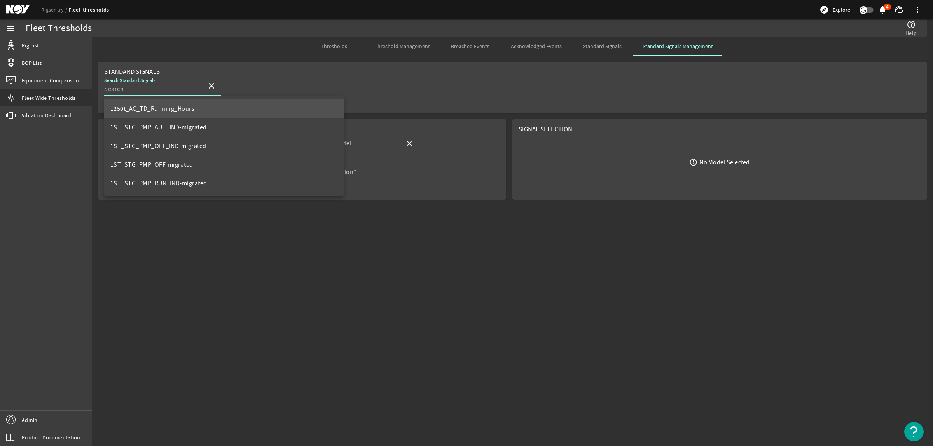
type input "1250t_AC_TD_Running_Hours"
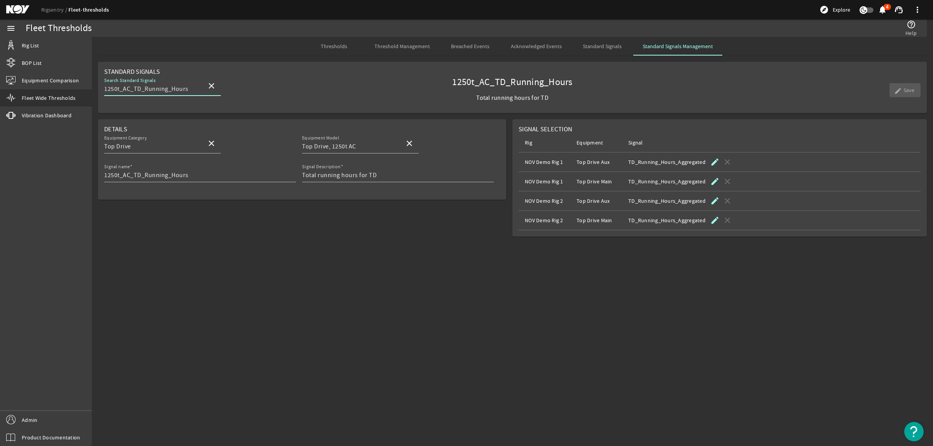
click at [404, 49] on span "Threshold Management" at bounding box center [403, 46] width 56 height 5
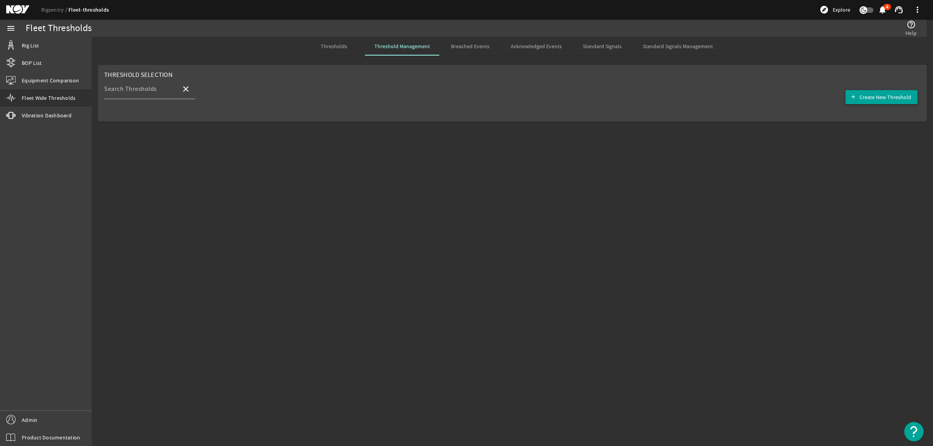
click at [884, 98] on span "Create New Threshold" at bounding box center [886, 97] width 52 height 8
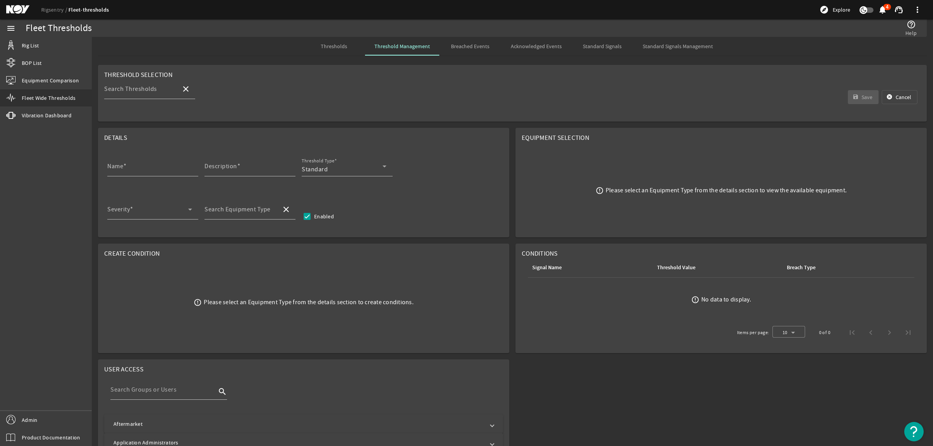
click at [344, 45] on span "Thresholds" at bounding box center [334, 46] width 26 height 5
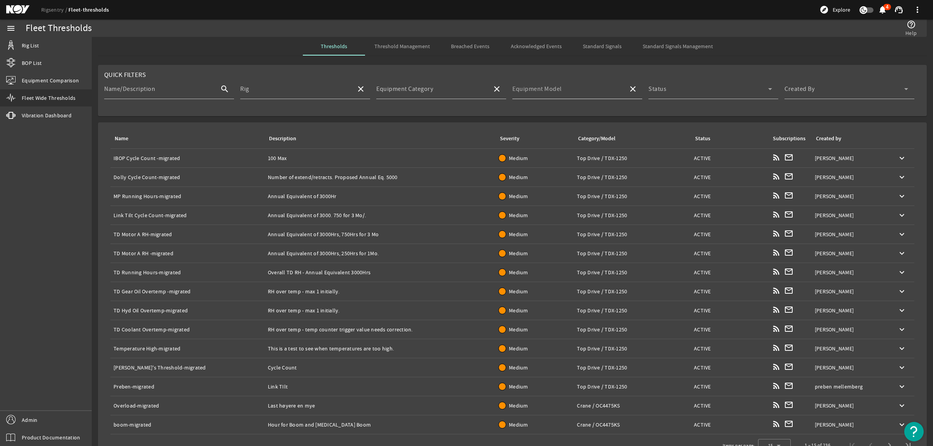
click at [576, 89] on input "Equipment Model" at bounding box center [568, 92] width 110 height 9
click at [539, 159] on span "TDX-1250" at bounding box center [528, 156] width 26 height 8
type input "TDX-1250"
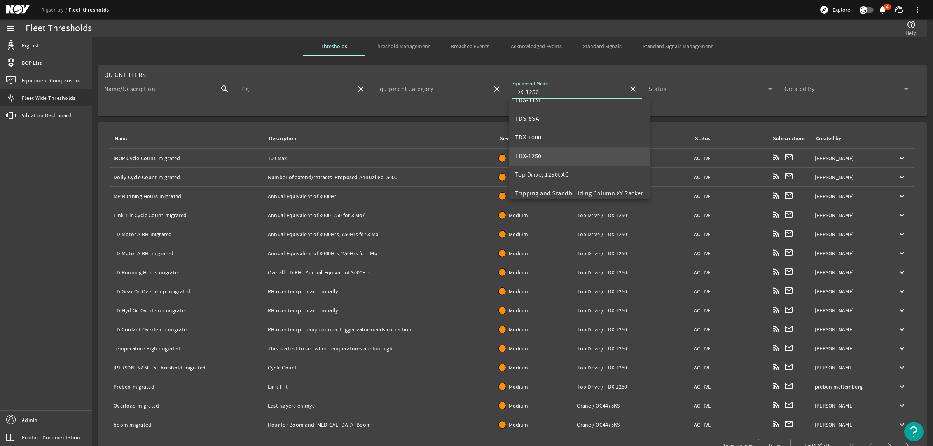
scroll to position [0, 0]
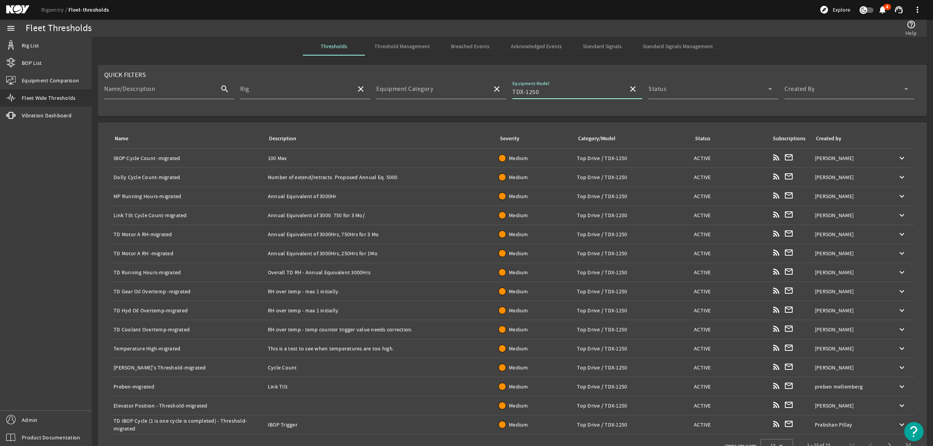
click at [535, 88] on div "Equipment Model TDX-1250" at bounding box center [568, 89] width 110 height 20
click at [630, 90] on mat-icon "close" at bounding box center [632, 88] width 9 height 9
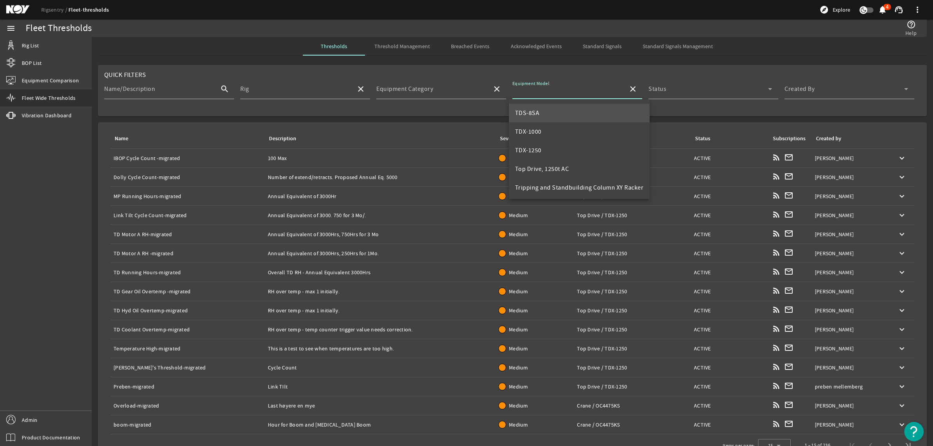
scroll to position [298, 0]
click at [543, 165] on span "Top Drive, 1250t AC" at bounding box center [542, 169] width 54 height 8
type input "Top Drive, 1250t AC"
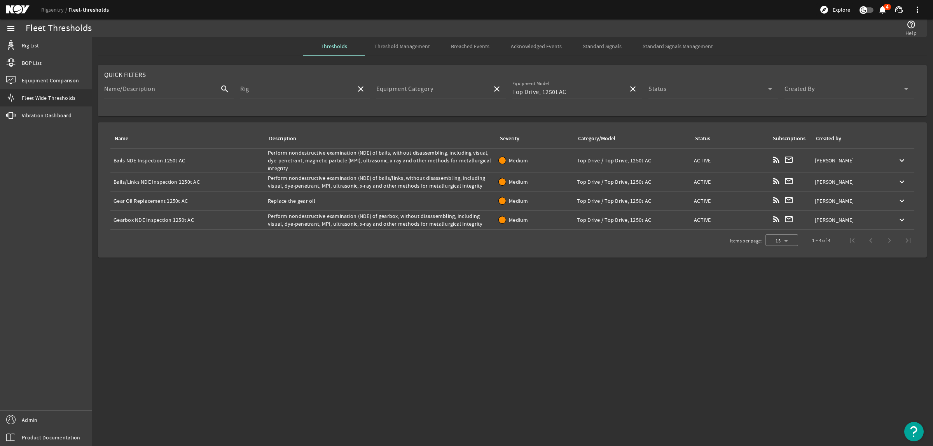
click at [403, 49] on span "Threshold Management" at bounding box center [403, 46] width 56 height 5
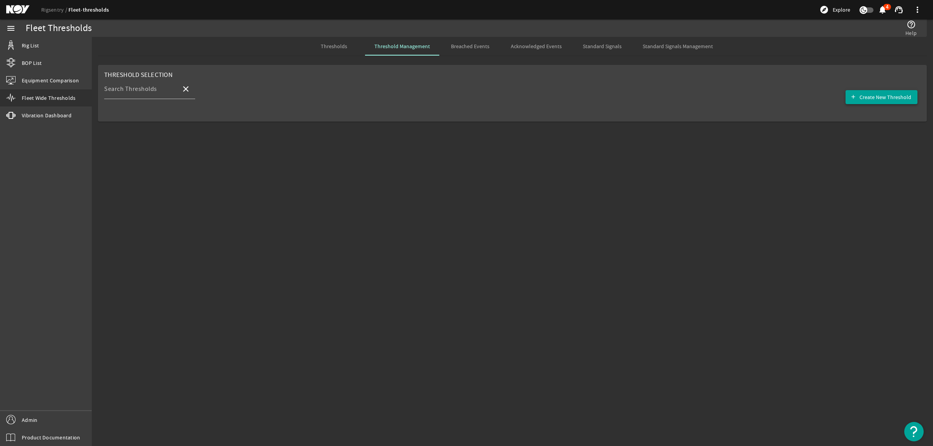
click at [882, 101] on span "Create New Threshold" at bounding box center [886, 97] width 52 height 8
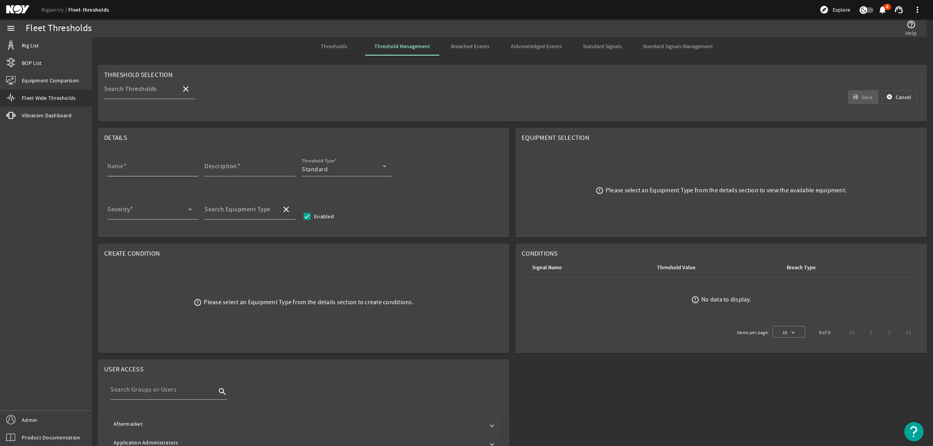
click at [133, 164] on div "Name" at bounding box center [149, 166] width 85 height 20
paste input "TDX-1250 Gearbox Main Body MPI & Ultrasonic Inspection"
drag, startPoint x: 133, startPoint y: 170, endPoint x: 78, endPoint y: 179, distance: 55.5
click at [78, 179] on mat-sidenav-container "menu Rig List BOP List Equipment Comparison Fleet Wide Thresholds vibration Vib…" at bounding box center [466, 232] width 933 height 427
click at [162, 170] on input "TDX-1250 Gearbox Main Body MPI & Ultrasonic Inspection" at bounding box center [149, 169] width 85 height 9
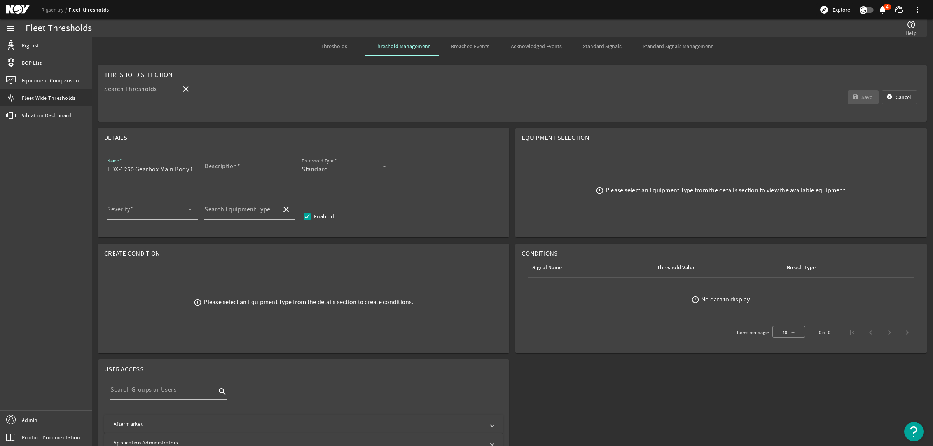
click at [162, 170] on input "TDX-1250 Gearbox Main Body MPI & Ultrasonic Inspection" at bounding box center [149, 169] width 85 height 9
drag, startPoint x: 133, startPoint y: 169, endPoint x: 67, endPoint y: 178, distance: 66.7
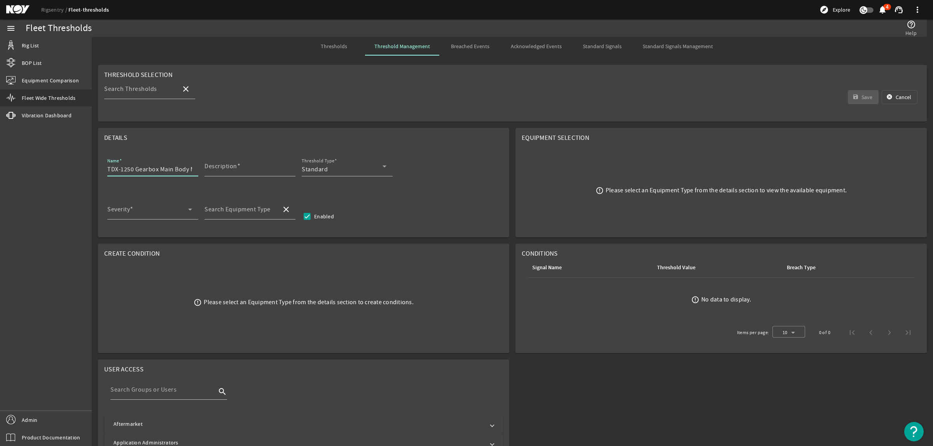
click at [67, 178] on mat-sidenav-container "menu Rig List BOP List Equipment Comparison Fleet Wide Thresholds vibration Vib…" at bounding box center [466, 232] width 933 height 427
type input "1250t AC Gearbox Main Body MPI & Ultrasonic Inspection"
click at [267, 174] on input "Description" at bounding box center [247, 169] width 85 height 9
click at [238, 166] on span at bounding box center [239, 167] width 4 height 8
click at [238, 166] on input "Description" at bounding box center [247, 169] width 85 height 9
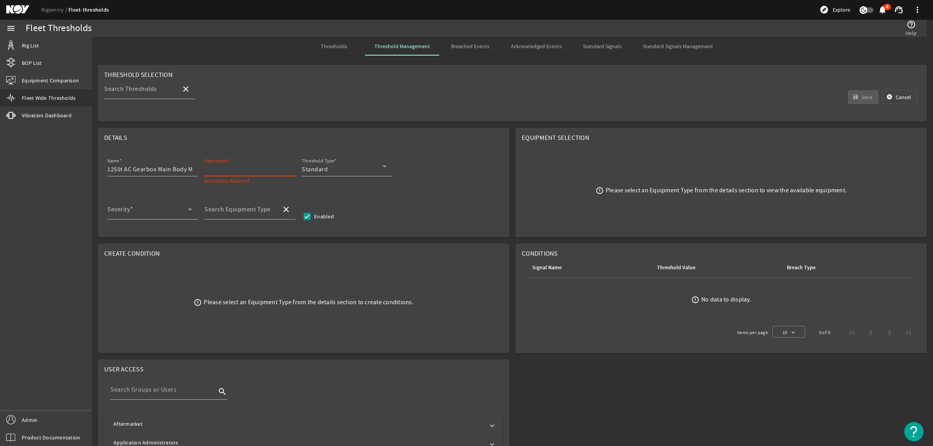
paste input "Disassemble and perform MPI and ultrasonic inspection of gearbox main body"
type input "Disassemble and perform MPI and ultrasonic inspection of gearbox main body"
click at [372, 168] on div "Standard" at bounding box center [342, 169] width 81 height 9
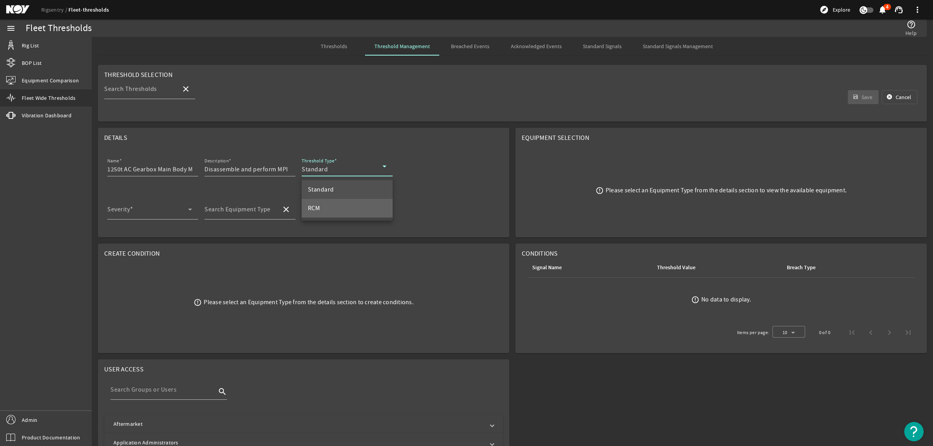
click at [352, 204] on mat-option "RCM" at bounding box center [347, 208] width 91 height 19
click at [179, 205] on div "Severity" at bounding box center [149, 210] width 85 height 20
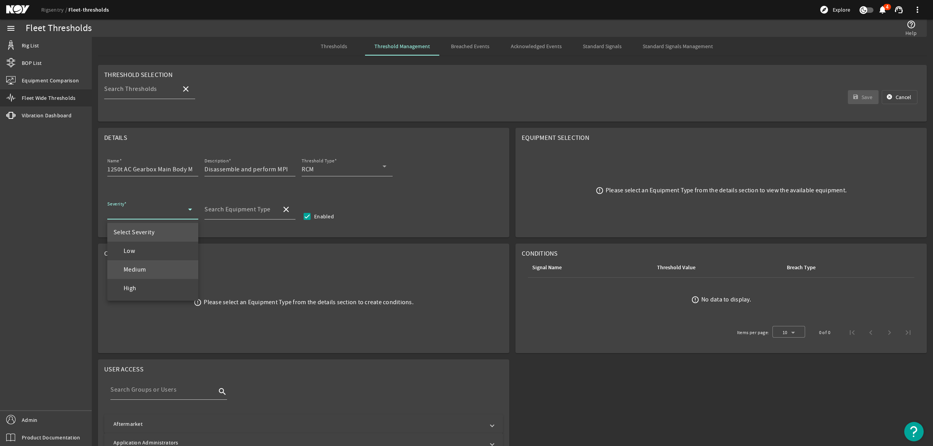
click at [154, 267] on mat-option "Medium" at bounding box center [152, 270] width 91 height 19
click at [228, 212] on mat-label "Search Equipment Type" at bounding box center [238, 210] width 66 height 8
click at [228, 212] on input "Search Equipment Type" at bounding box center [240, 212] width 71 height 9
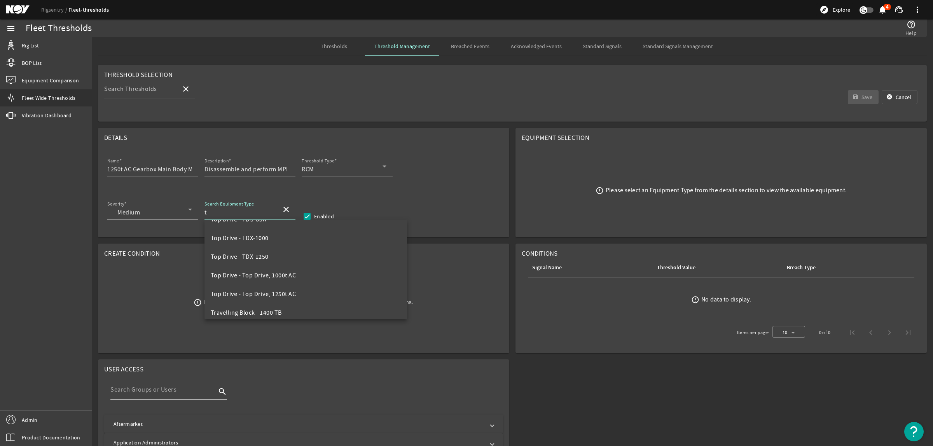
scroll to position [729, 0]
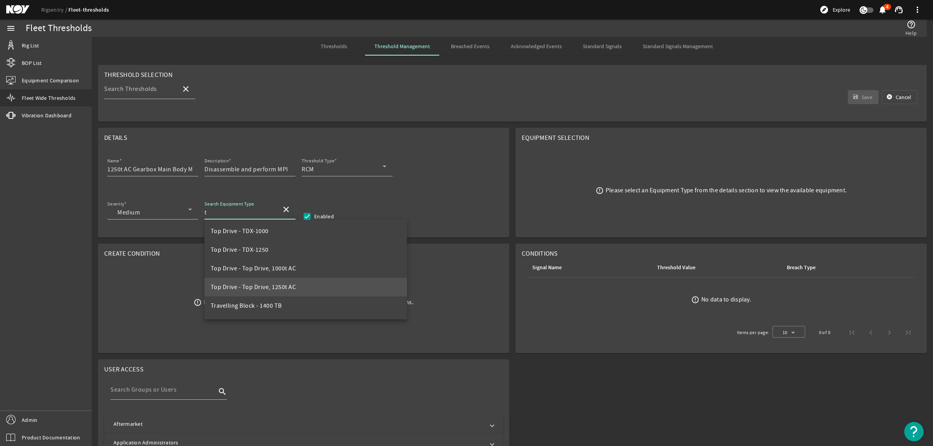
click at [268, 287] on span "Top Drive - Top Drive, 1250t AC" at bounding box center [254, 288] width 86 height 8
type input "Top Drive - Top Drive, 1250t AC"
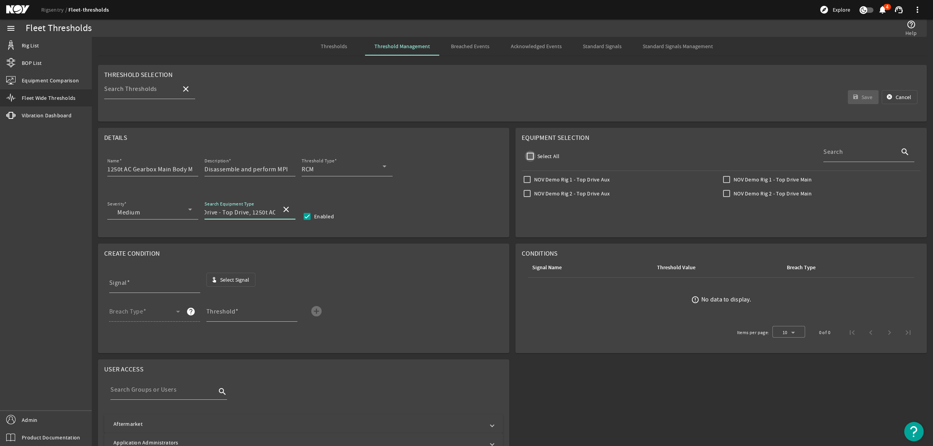
click at [527, 156] on input "Select All" at bounding box center [530, 156] width 11 height 11
checkbox input "true"
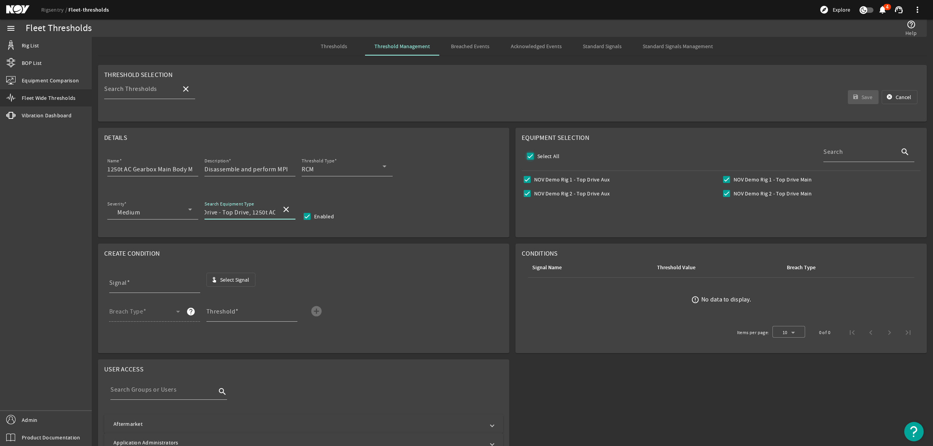
checkbox input "true"
click at [240, 282] on span "Select Signal" at bounding box center [234, 280] width 29 height 8
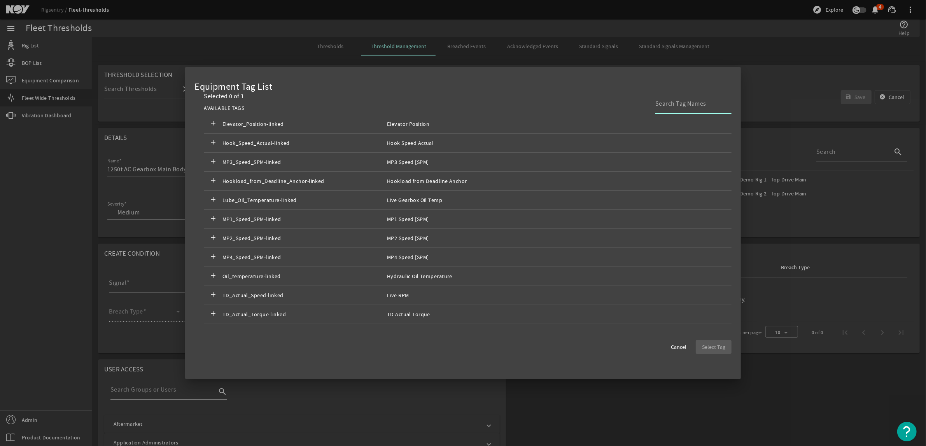
click at [707, 104] on input at bounding box center [690, 103] width 70 height 9
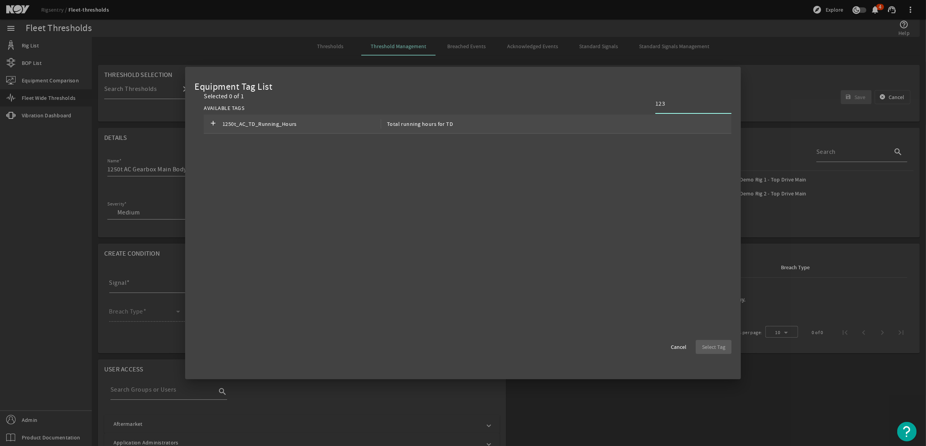
type input "123"
click at [531, 123] on div "add 1250t_AC_TD_Running_Hours Total running hours for TD" at bounding box center [468, 124] width 528 height 19
click at [722, 346] on span "Select Tag" at bounding box center [713, 347] width 23 height 8
type input "1250t_AC_TD_Running_Hours"
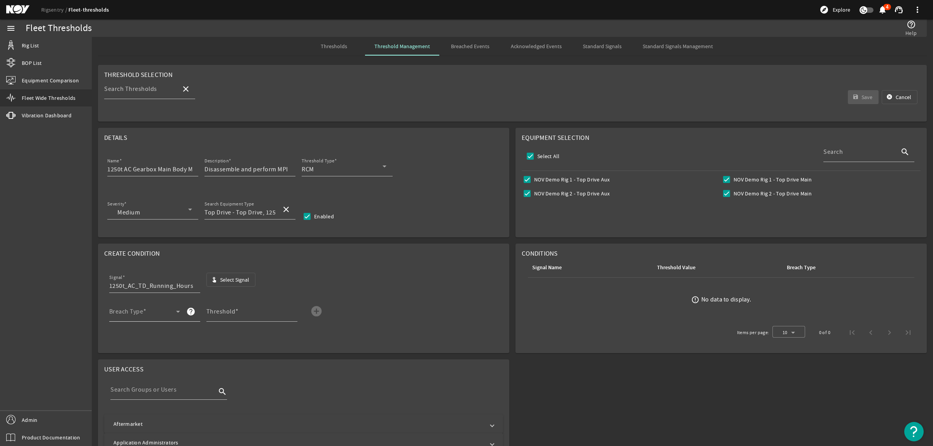
click at [151, 312] on span at bounding box center [142, 314] width 67 height 9
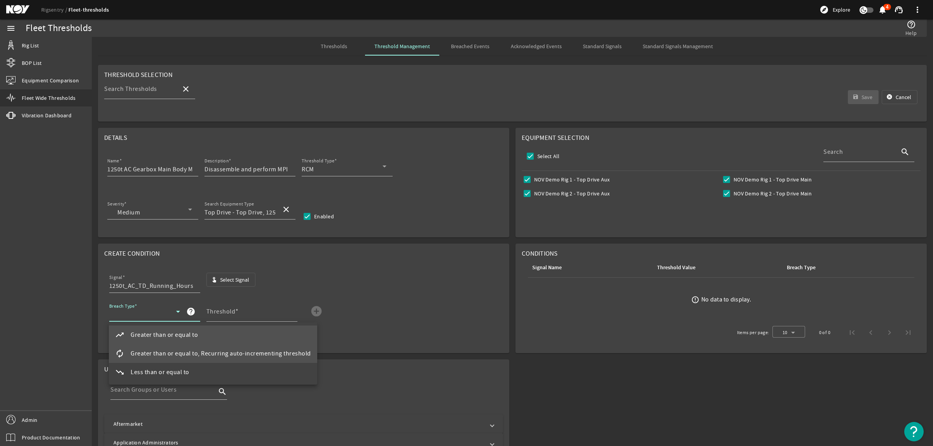
click at [177, 356] on span "Greater than or equal to, Recurring auto-incrementing threshold" at bounding box center [221, 353] width 180 height 9
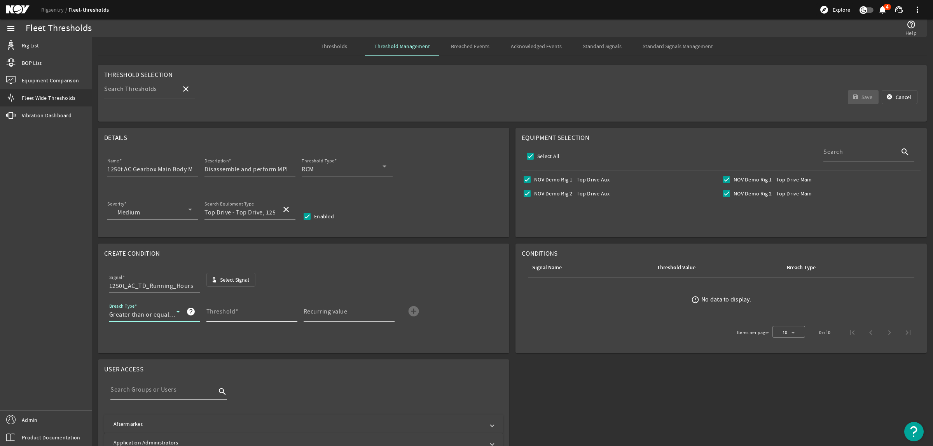
click at [219, 315] on mat-label "Threshold" at bounding box center [221, 312] width 29 height 8
click at [219, 315] on input "Threshold" at bounding box center [249, 314] width 85 height 9
type input "3000"
click at [418, 310] on mat-icon "add_circle" at bounding box center [414, 311] width 12 height 12
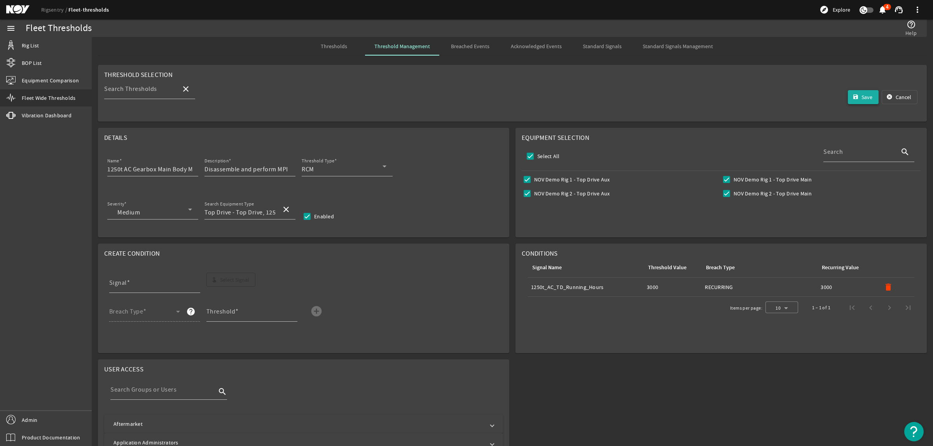
click at [853, 96] on mat-icon "save" at bounding box center [856, 97] width 6 height 6
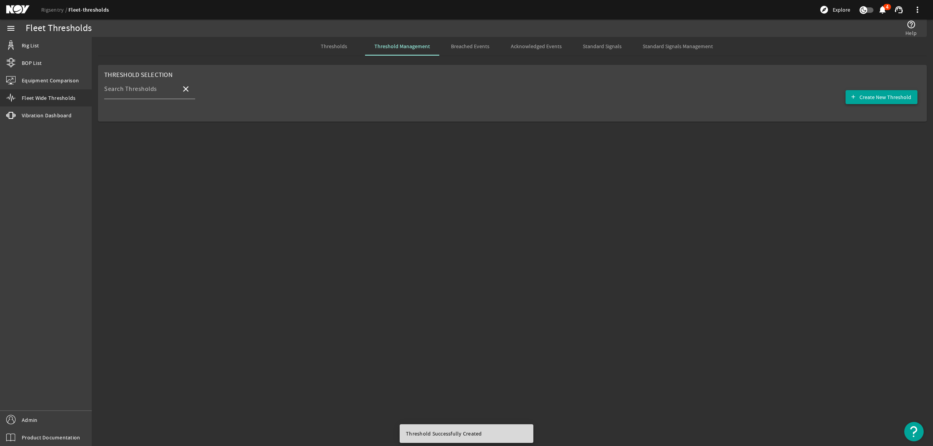
click at [862, 96] on span "Create New Threshold" at bounding box center [886, 97] width 52 height 8
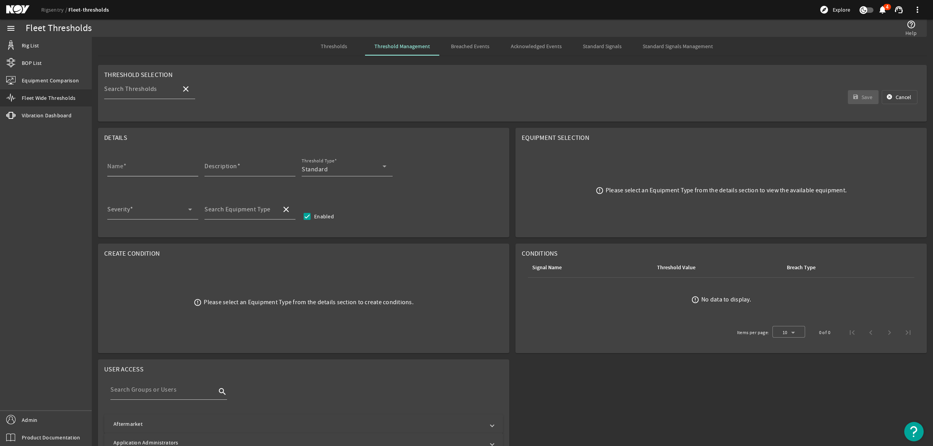
click at [172, 174] on input "Name" at bounding box center [149, 169] width 85 height 9
paste input "TDX-1250 Main Shaft NDE Inspection"
drag, startPoint x: 116, startPoint y: 172, endPoint x: 33, endPoint y: 174, distance: 82.9
click at [33, 174] on mat-sidenav-container "menu Rig List BOP List Equipment Comparison Fleet Wide Thresholds vibration Vib…" at bounding box center [466, 232] width 933 height 427
type input "1250t AC Main Shaft NDE Inspection"
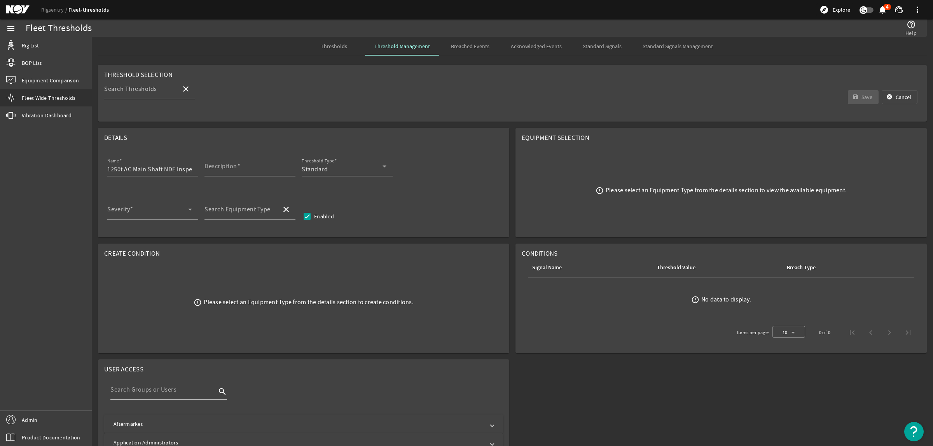
click at [258, 168] on input "Description" at bounding box center [247, 169] width 85 height 9
paste input "Perform nondestructive examination (NDE) of main shaft, without disassembling, …"
type input "Perform nondestructive examination (NDE) of main shaft, without disassembling, …"
click at [333, 171] on div "Standard" at bounding box center [342, 169] width 81 height 9
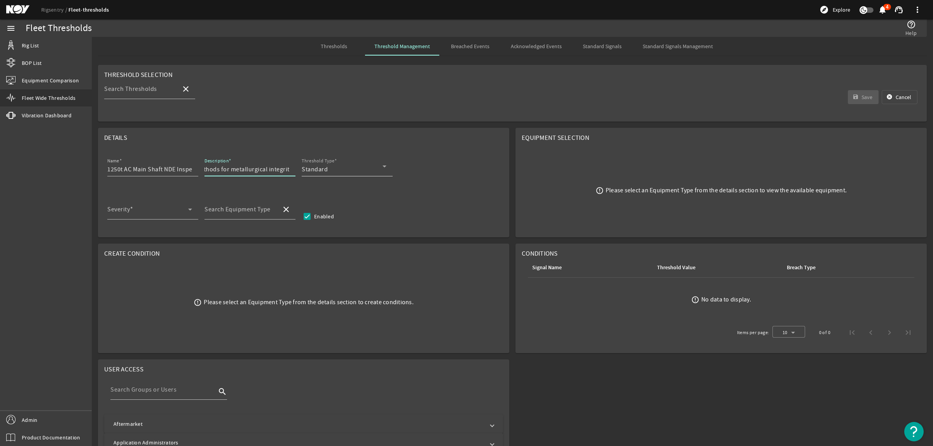
scroll to position [0, 0]
click at [325, 210] on mat-option "RCM" at bounding box center [347, 208] width 91 height 19
click at [152, 214] on span at bounding box center [147, 212] width 81 height 9
click at [145, 264] on mat-option "Medium" at bounding box center [152, 270] width 91 height 19
click at [247, 203] on div "Search Equipment Type" at bounding box center [240, 210] width 71 height 20
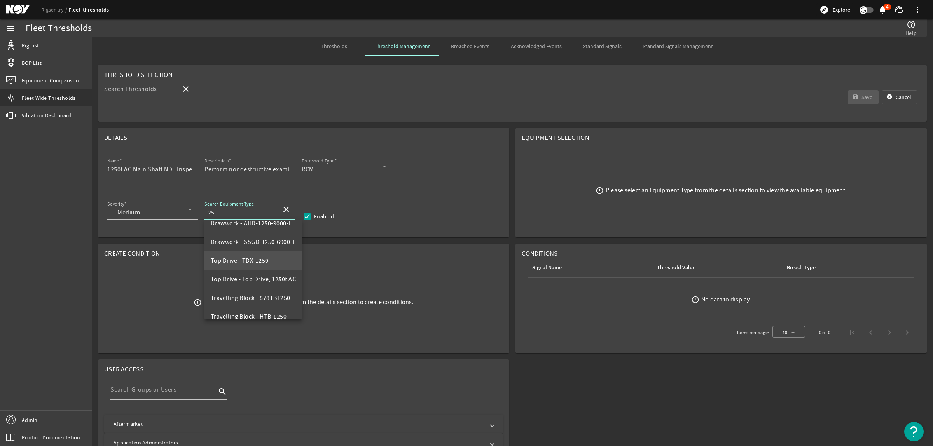
scroll to position [18, 0]
click at [249, 265] on mat-option "Top Drive - Top Drive, 1250t AC" at bounding box center [254, 270] width 98 height 19
type input "Top Drive - Top Drive, 1250t AC"
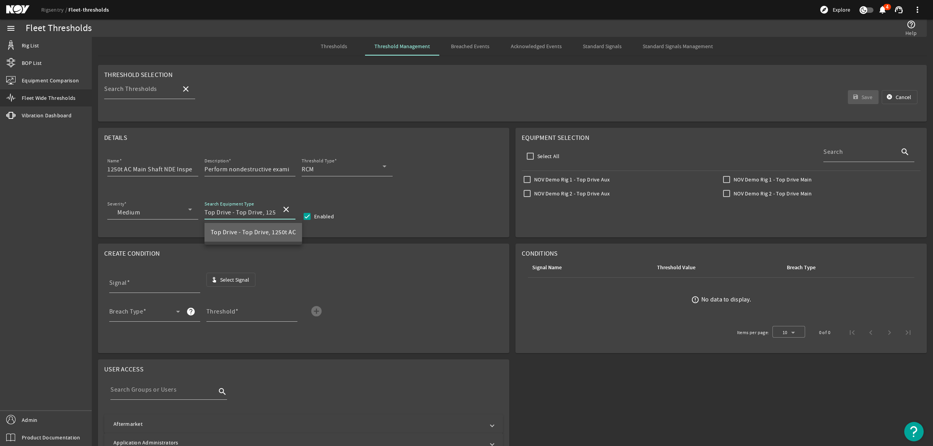
scroll to position [0, 0]
click at [525, 154] on input "Select All" at bounding box center [530, 156] width 11 height 11
checkbox input "true"
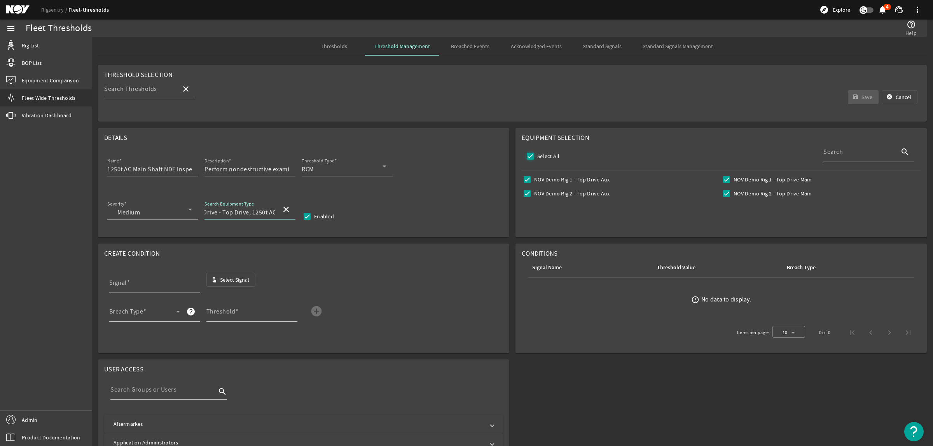
checkbox input "true"
click at [150, 279] on div "Signal" at bounding box center [151, 283] width 85 height 20
click at [231, 282] on span "Select Signal" at bounding box center [234, 280] width 29 height 8
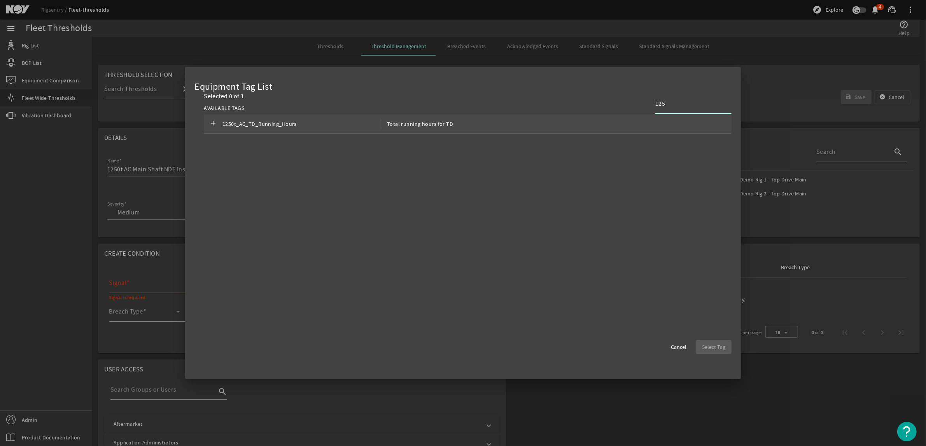
type input "125"
click at [533, 126] on div "add 1250t_AC_TD_Running_Hours Total running hours for TD" at bounding box center [468, 124] width 528 height 19
click at [700, 348] on span "button" at bounding box center [714, 347] width 36 height 19
type input "1250t_AC_TD_Running_Hours"
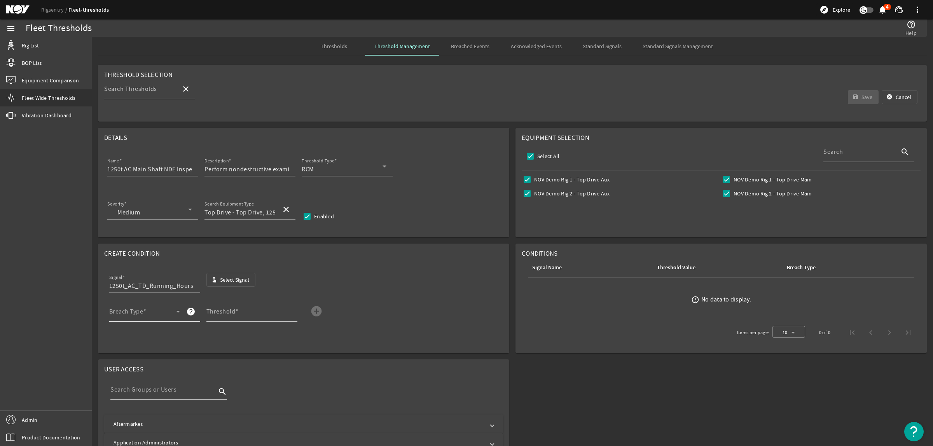
click at [166, 313] on span at bounding box center [142, 314] width 67 height 9
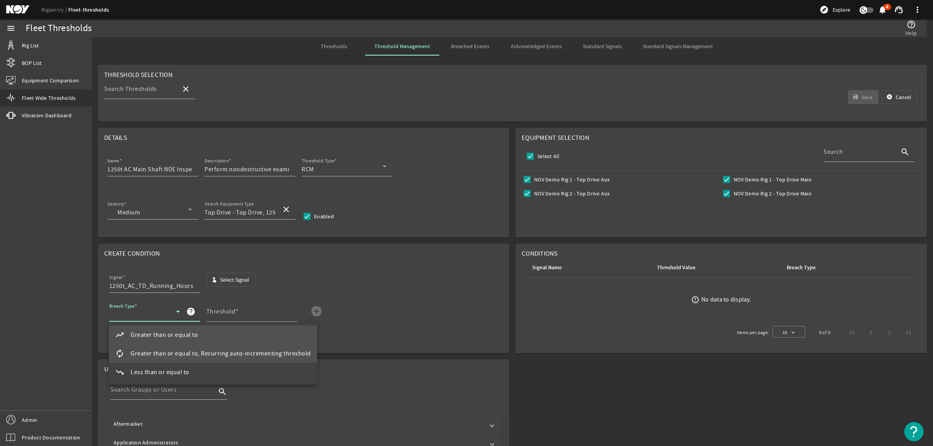
click at [220, 350] on span "Greater than or equal to, Recurring auto-incrementing threshold" at bounding box center [221, 353] width 180 height 9
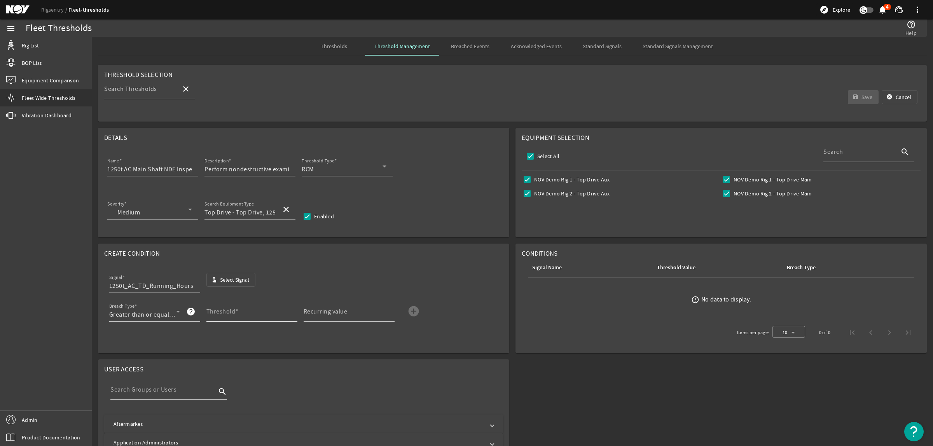
click at [236, 315] on span at bounding box center [237, 312] width 4 height 8
click at [236, 315] on input "Threshold" at bounding box center [249, 314] width 85 height 9
type input "3000"
click at [417, 313] on mat-icon "add_circle" at bounding box center [414, 311] width 12 height 12
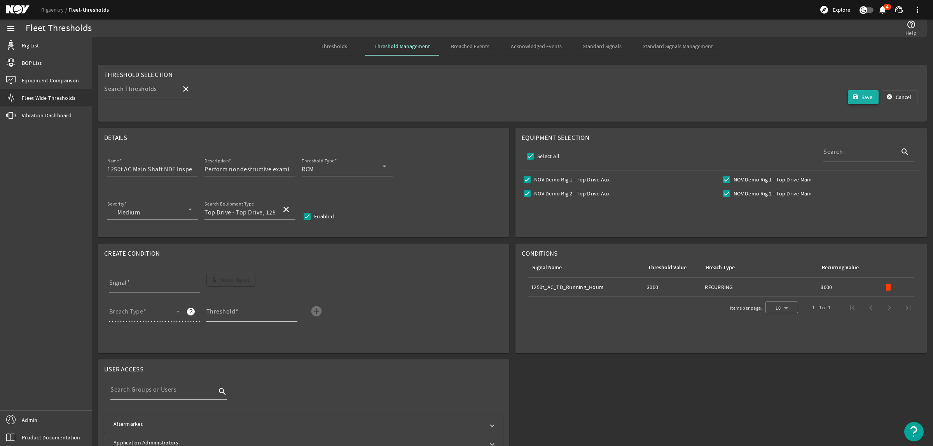
click at [864, 101] on span "Save" at bounding box center [867, 97] width 11 height 8
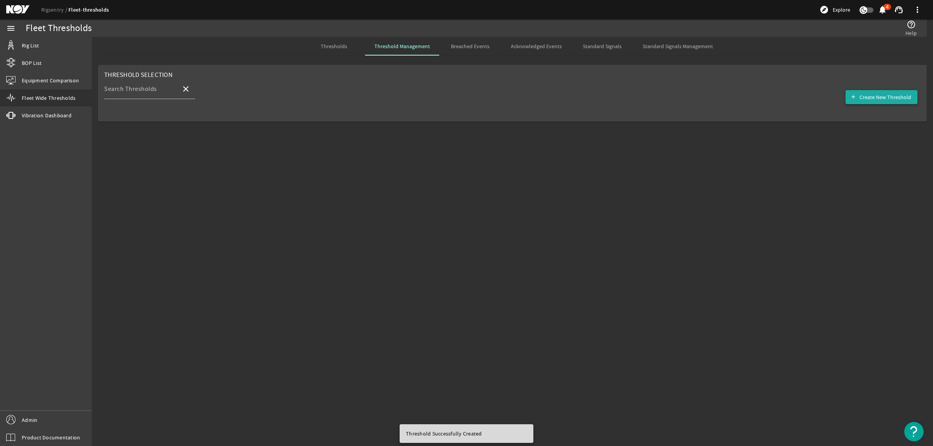
click at [887, 101] on span "Create New Threshold" at bounding box center [886, 97] width 52 height 8
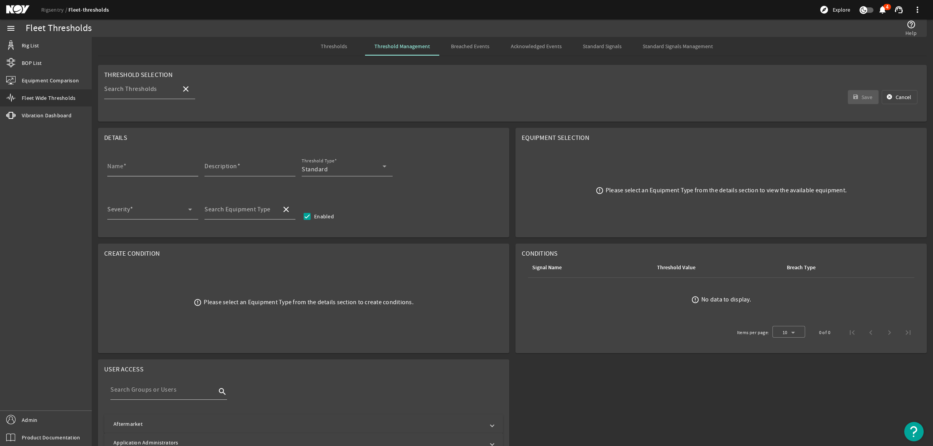
click at [156, 169] on input "Name" at bounding box center [149, 169] width 85 height 9
paste input "TDX-1250 IBOP Shaft NDE Inspection"
drag, startPoint x: 117, startPoint y: 172, endPoint x: 47, endPoint y: 180, distance: 69.7
click at [47, 180] on mat-sidenav-container "menu Rig List BOP List Equipment Comparison Fleet Wide Thresholds vibration Vib…" at bounding box center [466, 232] width 933 height 427
type input "1250t AC IBOP Shaft NDE Inspection"
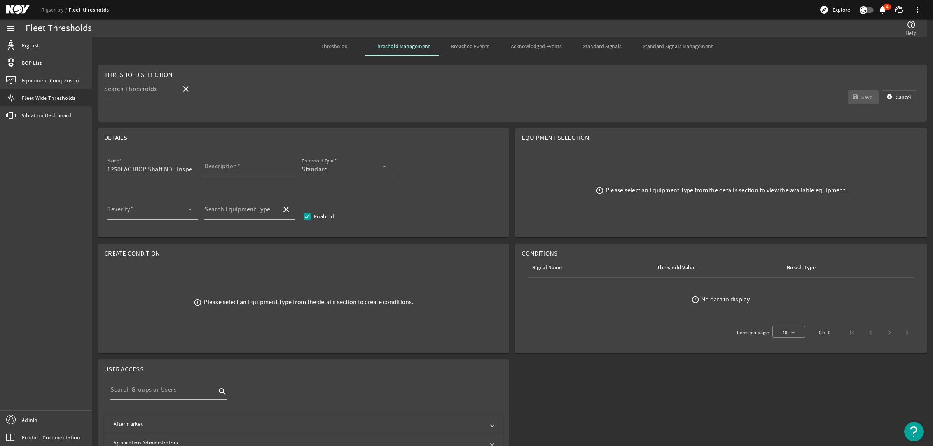
click at [217, 172] on input "Description" at bounding box center [247, 169] width 85 height 9
type input "v"
paste input "Perform nondestructive examination (NDE) of main IBOP shaft, without disassembl…"
type input "Perform nondestructive examination (NDE) of main IBOP shaft, without disassembl…"
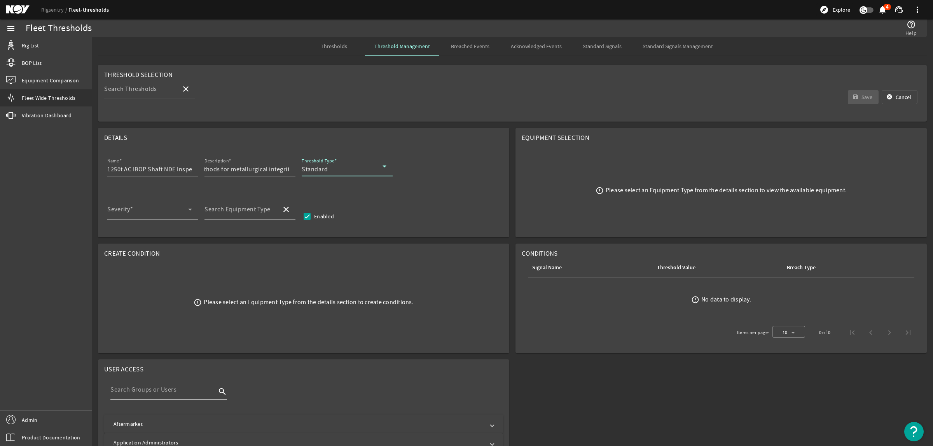
click at [341, 168] on div "Standard" at bounding box center [342, 169] width 81 height 9
click at [327, 200] on mat-option "RCM" at bounding box center [347, 208] width 91 height 19
click at [143, 214] on span at bounding box center [147, 212] width 81 height 9
click at [149, 270] on mat-option "Medium" at bounding box center [152, 270] width 91 height 19
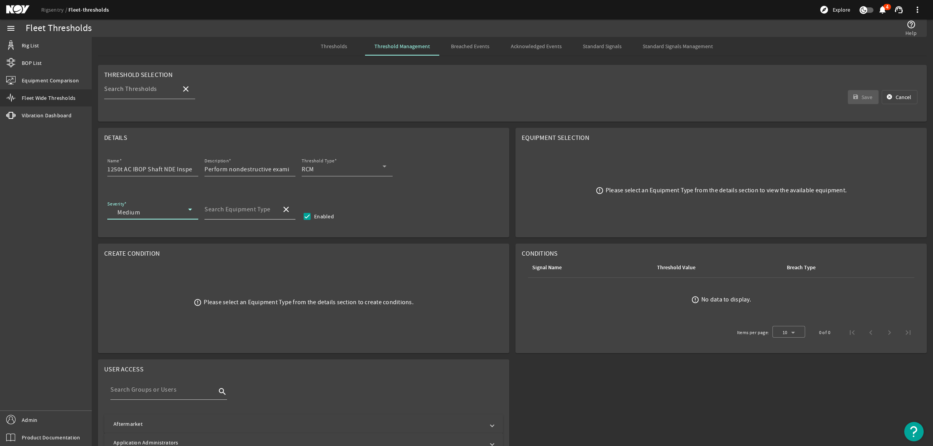
click at [249, 206] on mat-label "Search Equipment Type" at bounding box center [238, 210] width 66 height 8
click at [249, 208] on input "Search Equipment Type" at bounding box center [240, 212] width 71 height 9
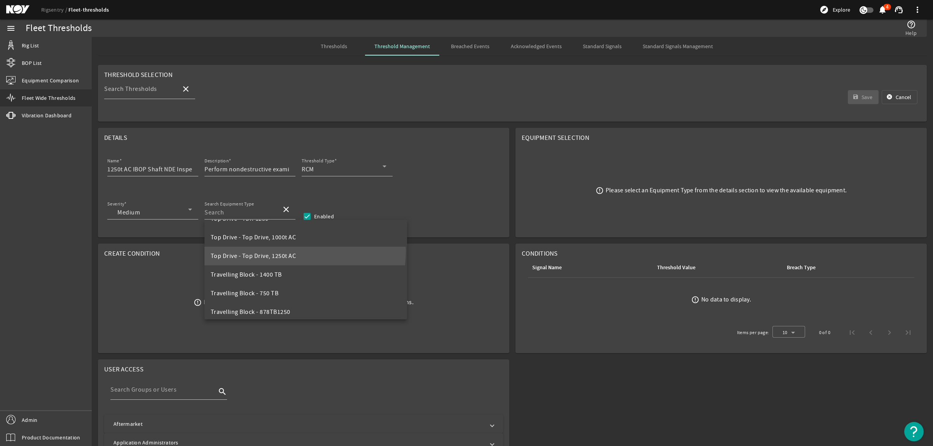
click at [264, 250] on mat-option "Top Drive - Top Drive, 1250t AC" at bounding box center [306, 256] width 203 height 19
type input "Top Drive - Top Drive, 1250t AC"
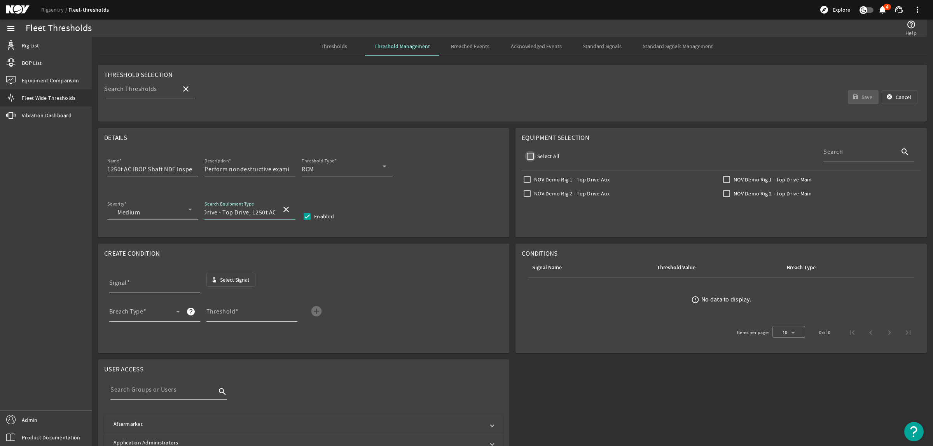
click at [530, 159] on input "Select All" at bounding box center [530, 156] width 11 height 11
checkbox input "true"
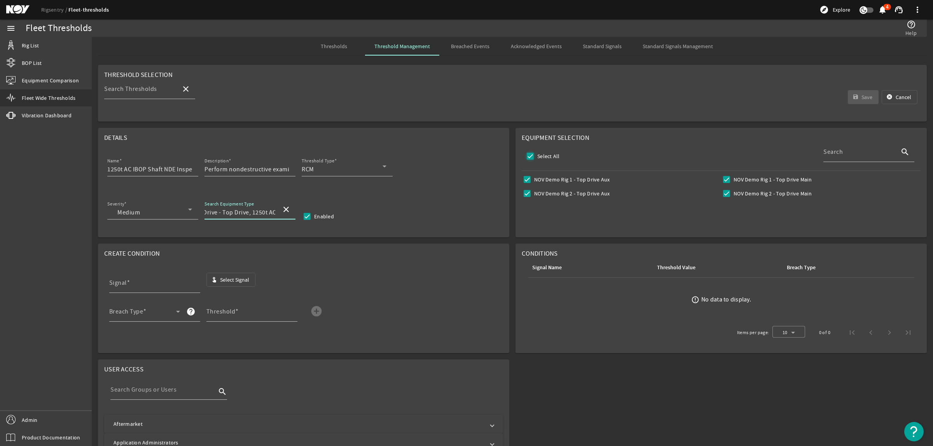
checkbox input "true"
click at [226, 281] on span "Select Signal" at bounding box center [234, 280] width 29 height 8
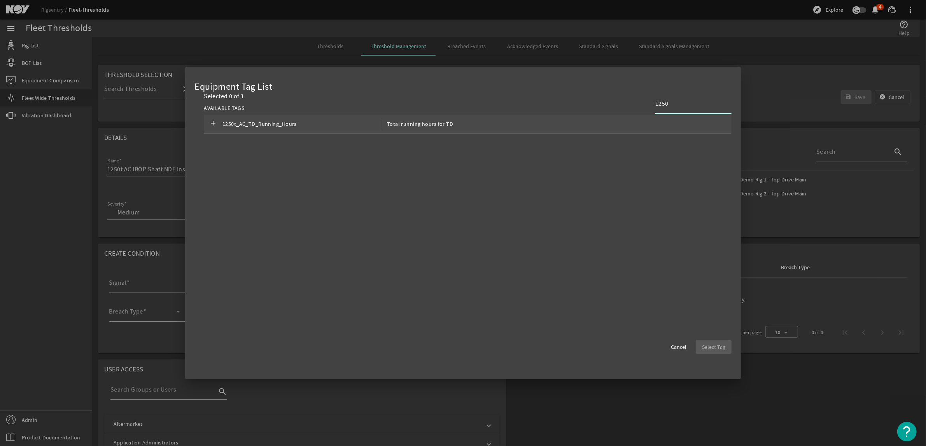
type input "1250"
click at [564, 121] on div "add 1250t_AC_TD_Running_Hours Total running hours for TD" at bounding box center [468, 124] width 528 height 19
click at [720, 343] on span "Select Tag" at bounding box center [713, 347] width 23 height 8
type input "1250t_AC_TD_Running_Hours"
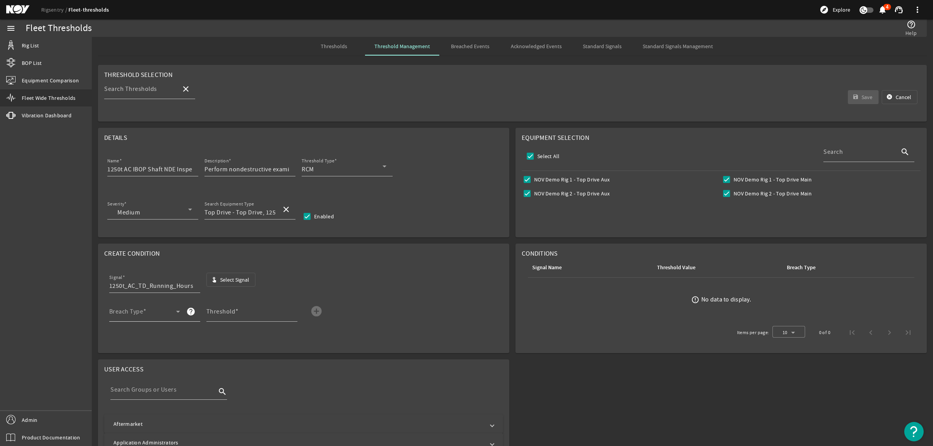
click at [157, 313] on span at bounding box center [142, 314] width 67 height 9
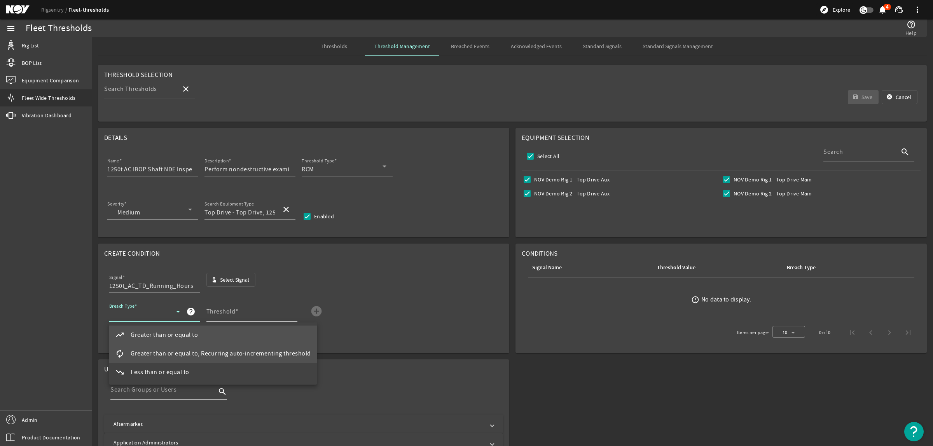
click at [145, 353] on span "Greater than or equal to, Recurring auto-incrementing threshold" at bounding box center [221, 353] width 180 height 9
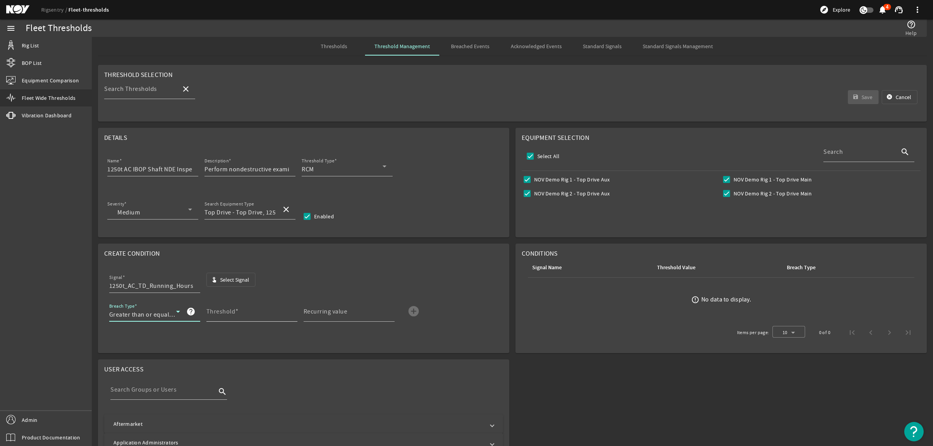
click at [230, 315] on mat-label "Threshold" at bounding box center [221, 312] width 29 height 8
click at [230, 315] on input "Threshold" at bounding box center [249, 314] width 85 height 9
type input "3000"
click at [415, 309] on mat-icon "add_circle" at bounding box center [414, 311] width 12 height 12
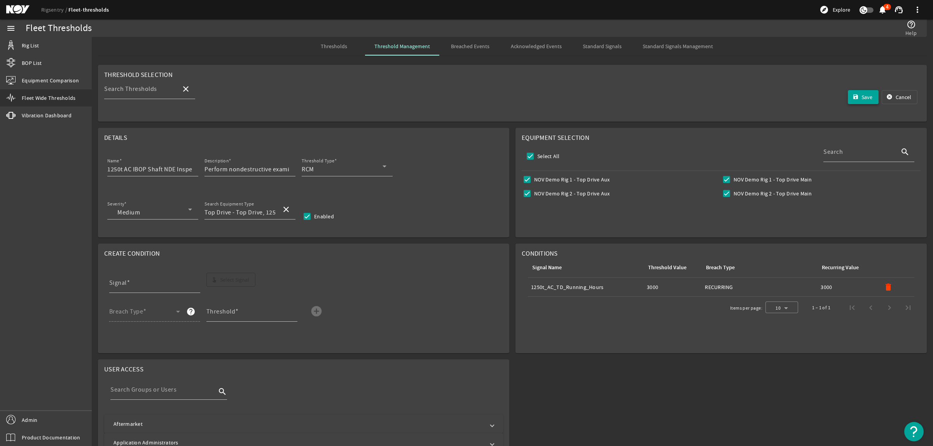
click at [862, 94] on span "Save" at bounding box center [867, 97] width 11 height 8
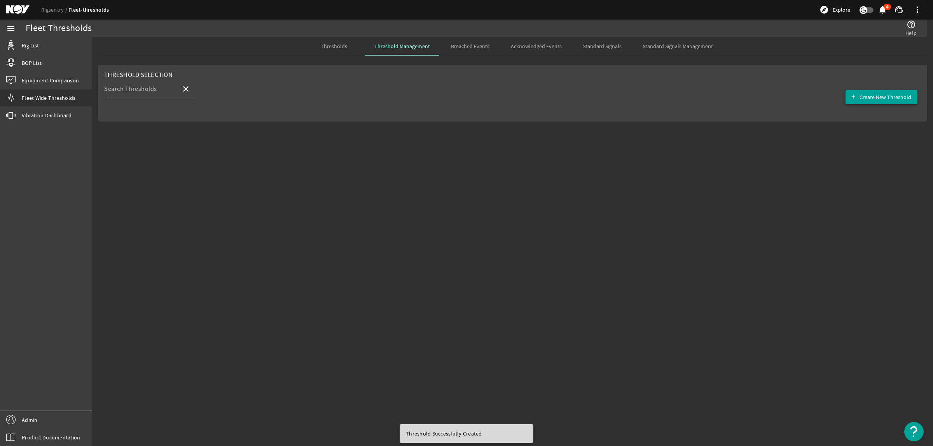
drag, startPoint x: 871, startPoint y: 100, endPoint x: 865, endPoint y: 100, distance: 5.9
click at [871, 100] on span "Create New Threshold" at bounding box center [886, 97] width 52 height 8
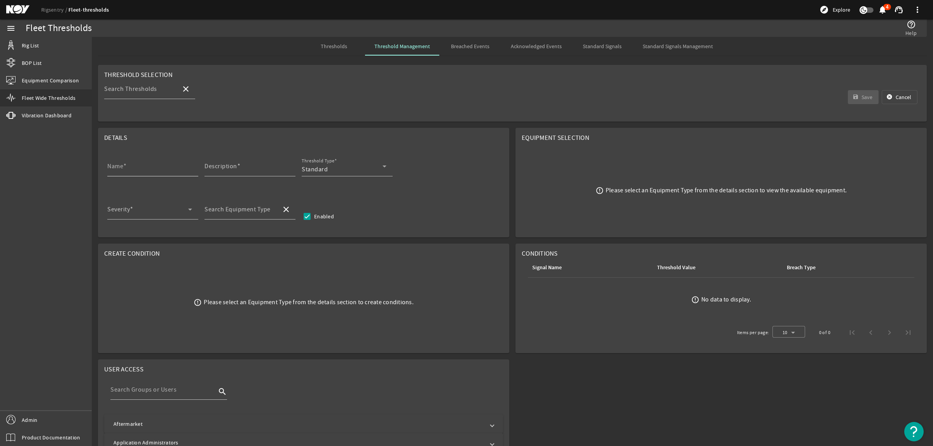
click at [141, 168] on input "Name" at bounding box center [149, 169] width 85 height 9
paste input "TDX-1250 Elevator Link NDE Inspection"
type input "1250t AC Elevator Link NDE Inspection"
click at [243, 172] on input "Description" at bounding box center [247, 169] width 85 height 9
click at [241, 168] on input "Description" at bounding box center [247, 169] width 85 height 9
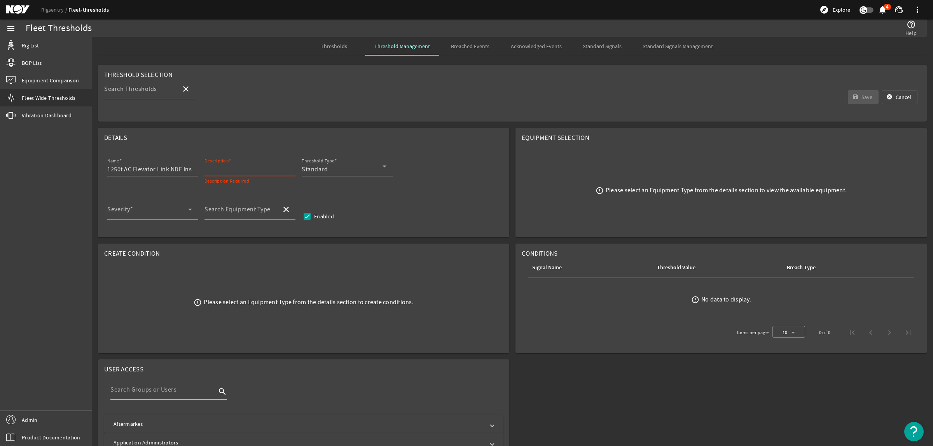
paste input "Perform nondestructive examination (NDE) of elevator link, without disassemblin…"
type input "Perform nondestructive examination (NDE) of elevator link, without disassemblin…"
click at [362, 168] on div "Standard" at bounding box center [342, 169] width 81 height 9
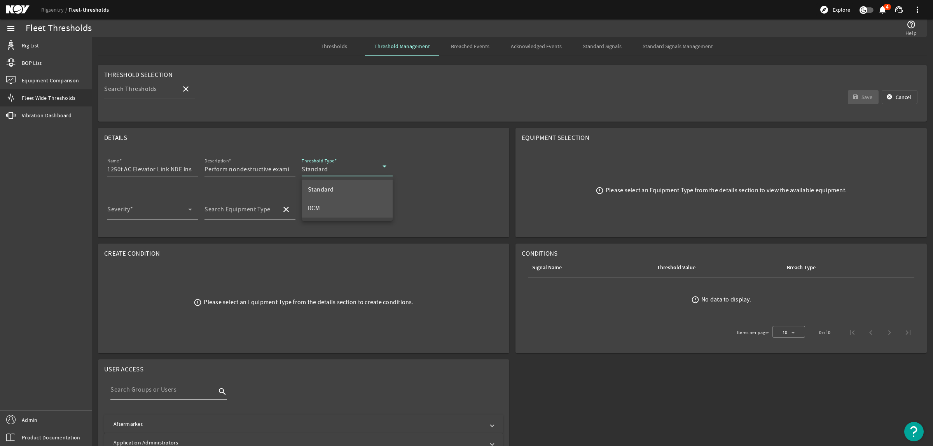
click at [331, 211] on mat-option "RCM" at bounding box center [347, 208] width 91 height 19
click at [148, 209] on span at bounding box center [147, 212] width 81 height 9
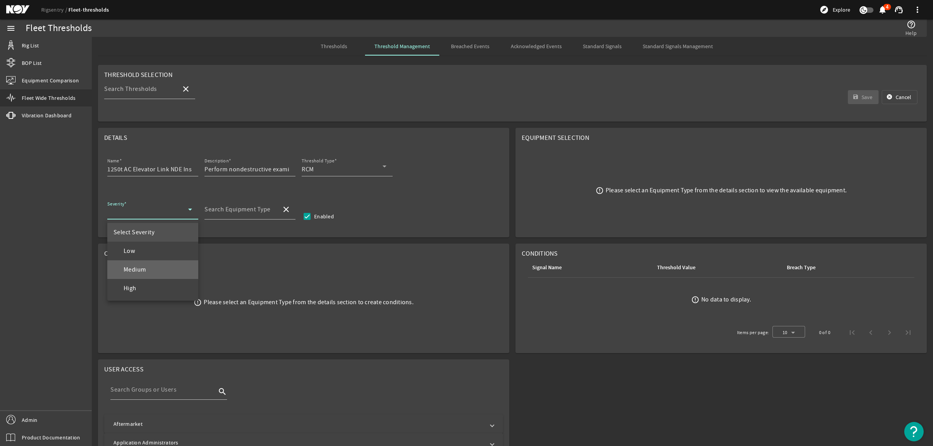
click at [137, 265] on span "Medium" at bounding box center [130, 269] width 33 height 9
click at [236, 212] on mat-label "Search Equipment Type" at bounding box center [238, 210] width 66 height 8
click at [236, 212] on input "Search Equipment Type" at bounding box center [240, 212] width 71 height 9
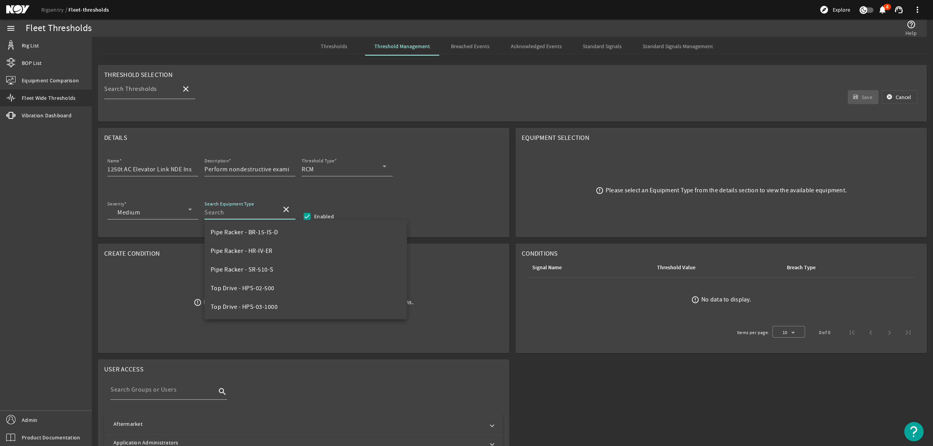
scroll to position [1458, 0]
click at [275, 302] on span "Top Drive - Top Drive, 1250t AC" at bounding box center [254, 305] width 86 height 8
type input "Top Drive - Top Drive, 1250t AC"
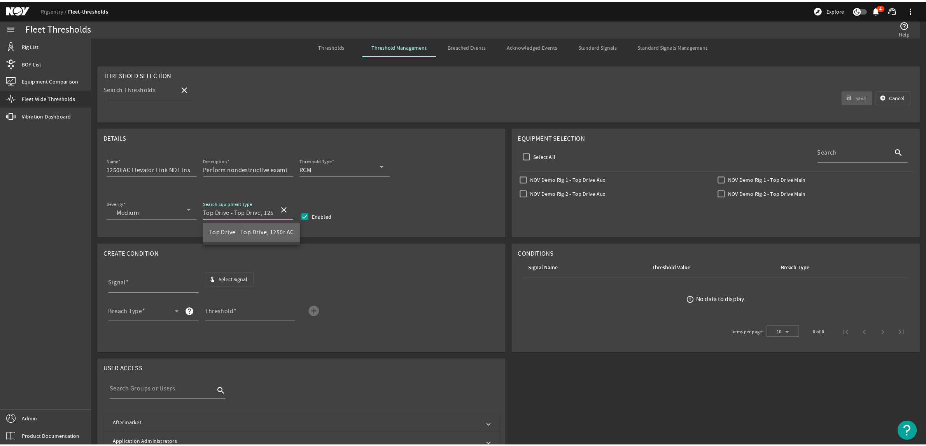
scroll to position [0, 0]
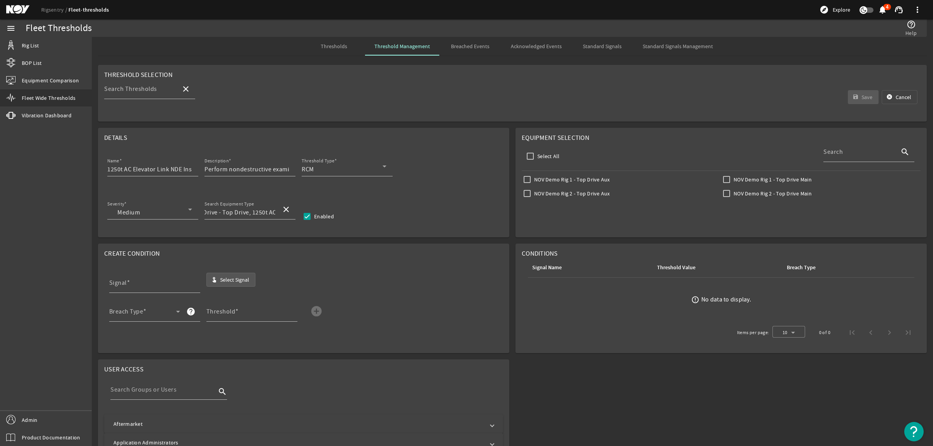
click at [233, 279] on span "Select Signal" at bounding box center [234, 280] width 29 height 8
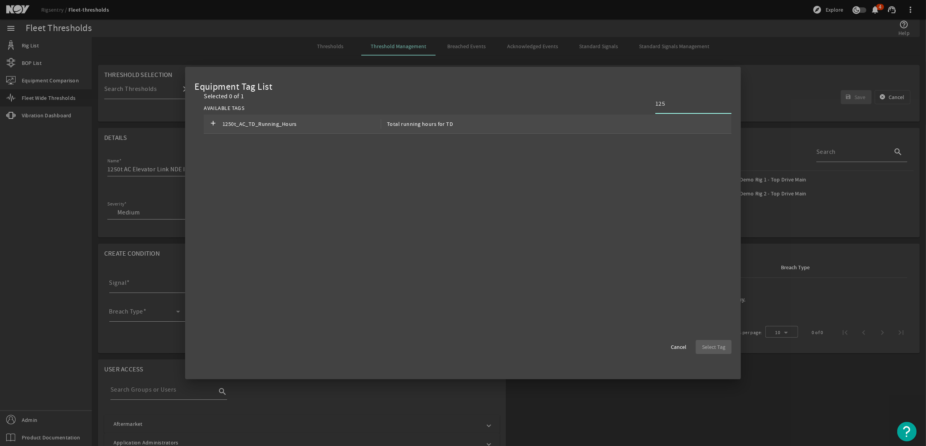
type input "125"
click at [641, 123] on div "add 1250t_AC_TD_Running_Hours Total running hours for TD" at bounding box center [468, 124] width 528 height 19
click at [723, 344] on span "Select Tag" at bounding box center [713, 347] width 23 height 8
type input "1250t_AC_TD_Running_Hours"
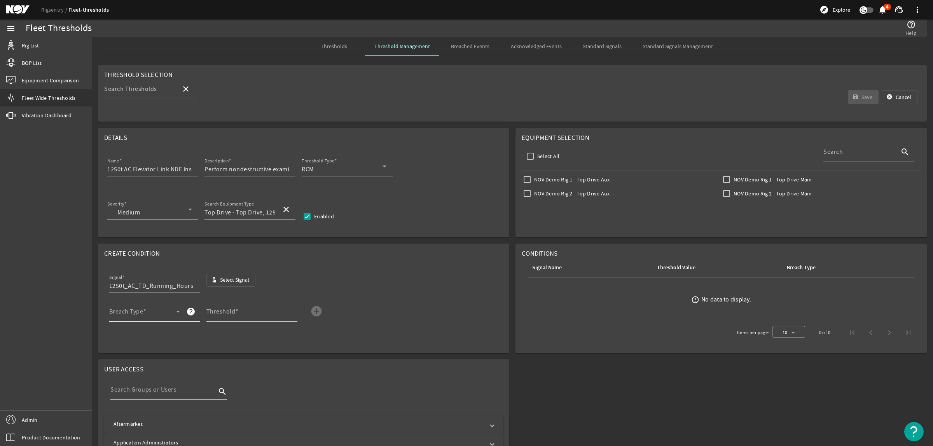
click at [158, 317] on span at bounding box center [142, 314] width 67 height 9
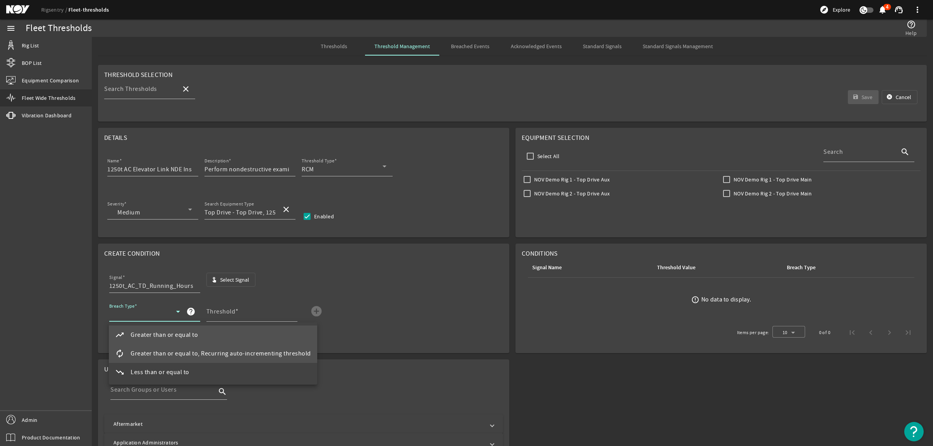
click at [168, 353] on span "Greater than or equal to, Recurring auto-incrementing threshold" at bounding box center [221, 353] width 180 height 9
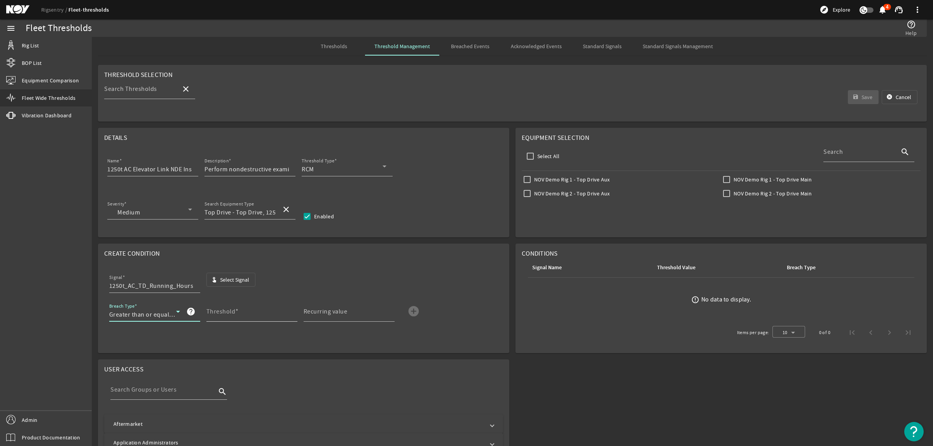
click at [226, 308] on mat-label "Threshold" at bounding box center [221, 312] width 29 height 8
click at [226, 310] on input "Threshold" at bounding box center [249, 314] width 85 height 9
type input "3000"
click at [413, 310] on mat-icon "add_circle" at bounding box center [414, 311] width 12 height 12
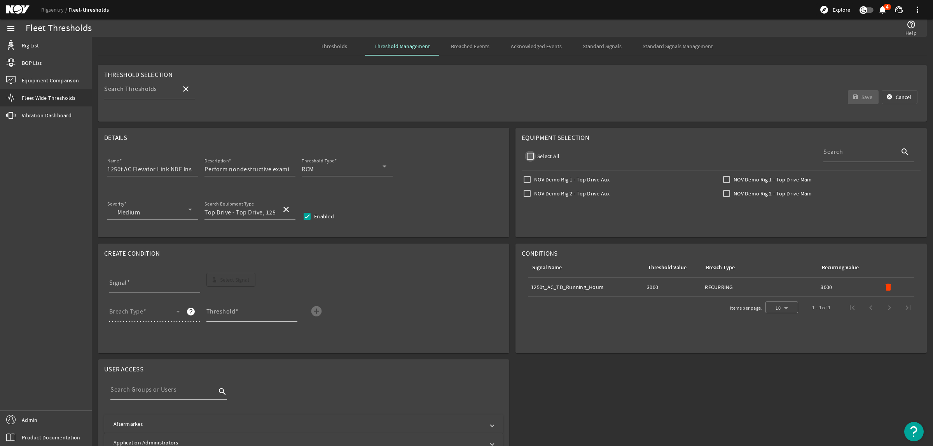
click at [528, 158] on input "Select All" at bounding box center [530, 156] width 11 height 11
checkbox input "true"
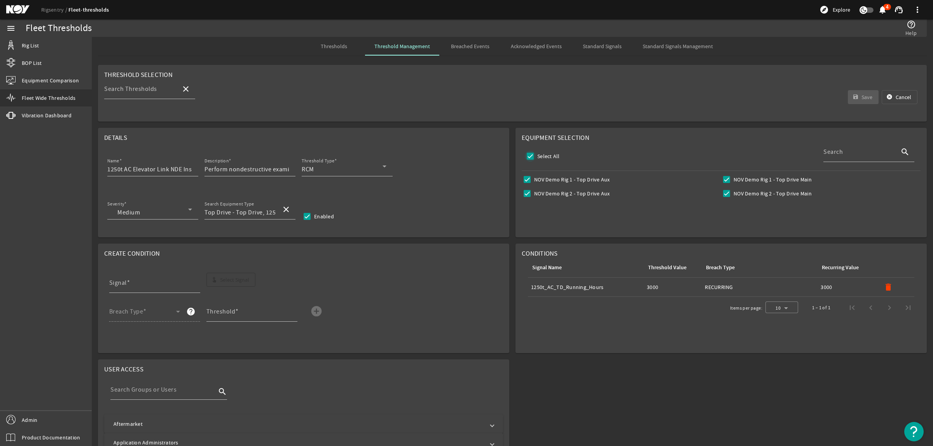
checkbox input "true"
click at [862, 98] on span "Save" at bounding box center [867, 97] width 11 height 8
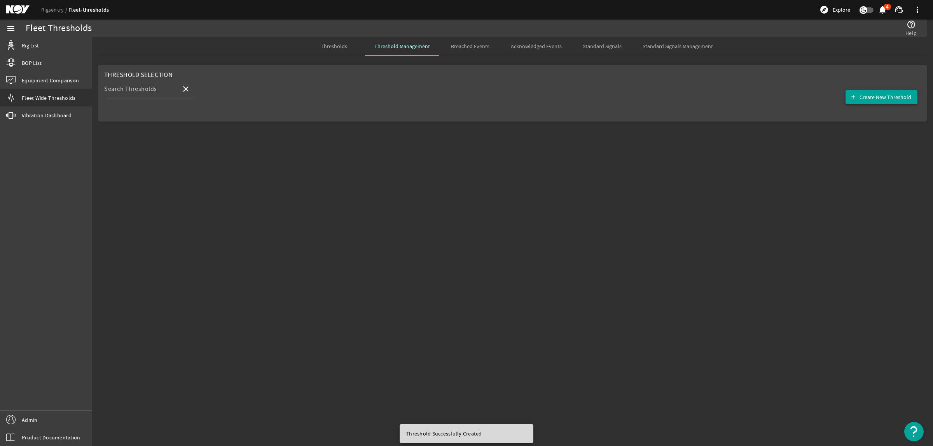
drag, startPoint x: 864, startPoint y: 92, endPoint x: 814, endPoint y: 107, distance: 52.7
click at [864, 92] on span "button" at bounding box center [882, 97] width 72 height 19
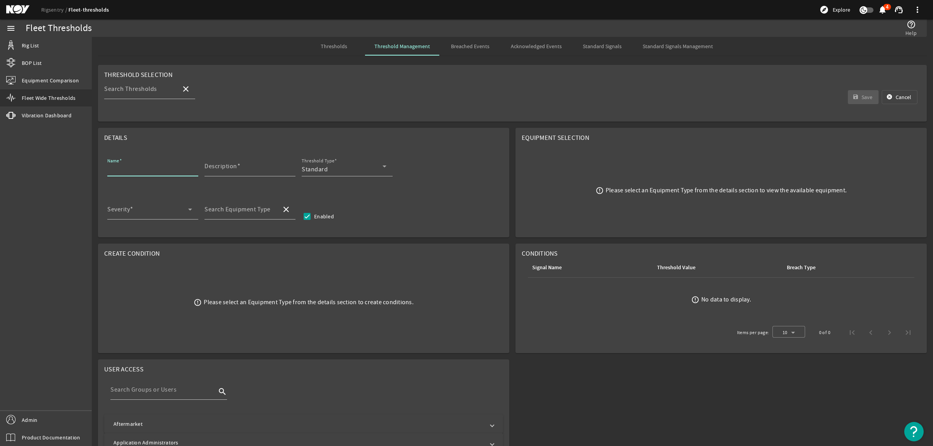
click at [150, 170] on input "Name" at bounding box center [149, 169] width 85 height 9
paste input "TDX-1250 Load Collar NDE Inspection"
drag, startPoint x: 116, startPoint y: 172, endPoint x: 49, endPoint y: 176, distance: 66.3
click at [49, 176] on mat-sidenav-container "menu Rig List BOP List Equipment Comparison Fleet Wide Thresholds vibration Vib…" at bounding box center [466, 232] width 933 height 427
type input "1250t AC Load Collar NDE Inspection"
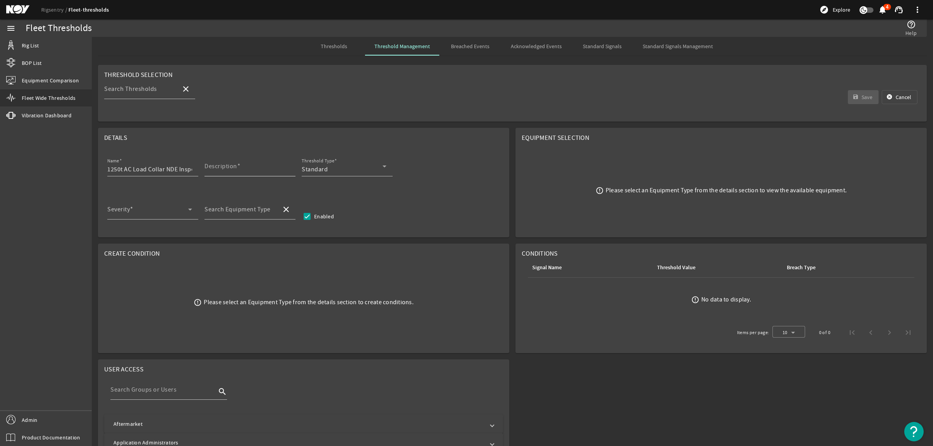
click at [270, 171] on input "Description" at bounding box center [247, 169] width 85 height 9
paste input "Perform nondestructive examination (NDE) of load collar, without disassembling,…"
type input "Perform nondestructive examination (NDE) of load collar, without disassembling,…"
click at [329, 169] on div "Standard" at bounding box center [342, 169] width 81 height 9
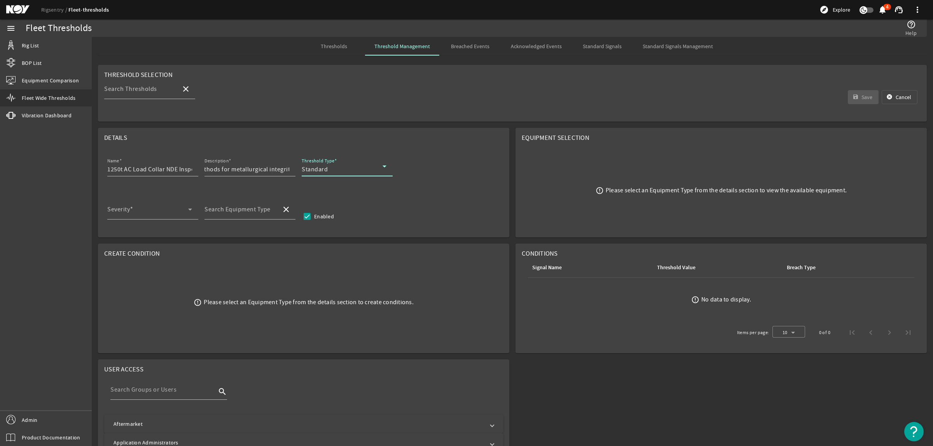
scroll to position [0, 0]
click at [332, 203] on mat-option "RCM" at bounding box center [347, 208] width 91 height 19
click at [142, 214] on span at bounding box center [147, 212] width 81 height 9
click at [143, 267] on span "Medium" at bounding box center [130, 269] width 33 height 9
click at [242, 212] on mat-label "Search Equipment Type" at bounding box center [238, 210] width 66 height 8
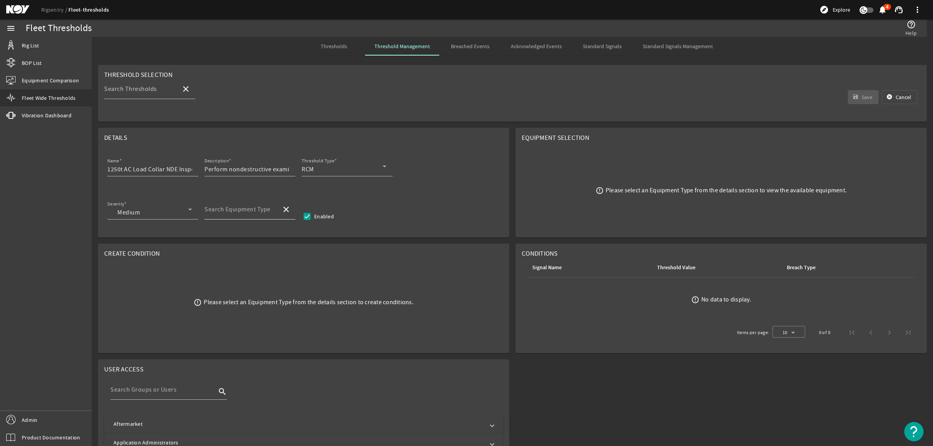
click at [242, 212] on input "Search Equipment Type" at bounding box center [240, 212] width 71 height 9
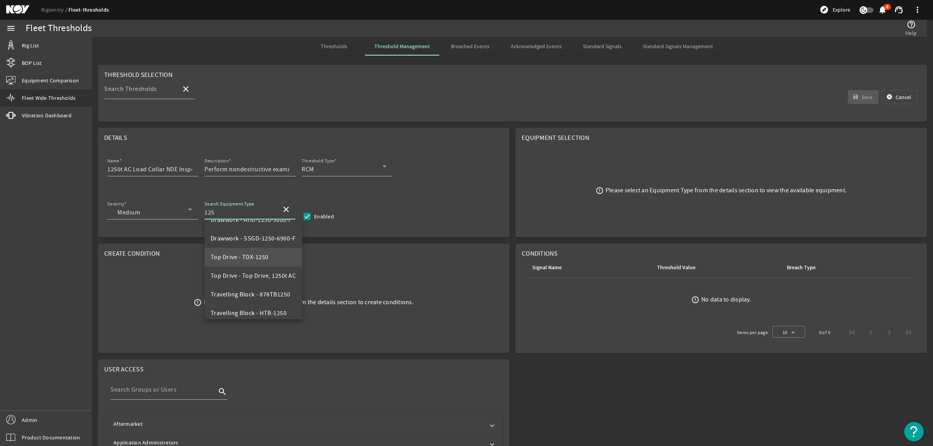
scroll to position [18, 0]
click at [275, 269] on span "Top Drive - Top Drive, 1250t AC" at bounding box center [254, 270] width 86 height 8
type input "Top Drive - Top Drive, 1250t AC"
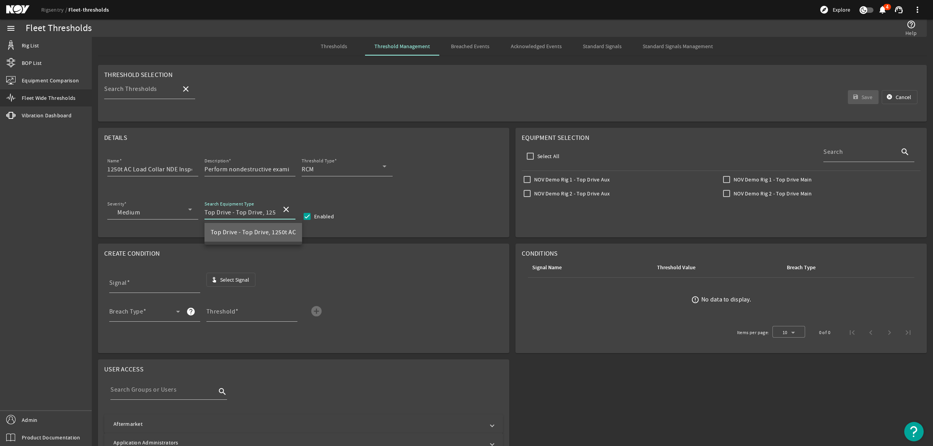
scroll to position [0, 0]
click at [525, 159] on input "Select All" at bounding box center [530, 156] width 11 height 11
checkbox input "true"
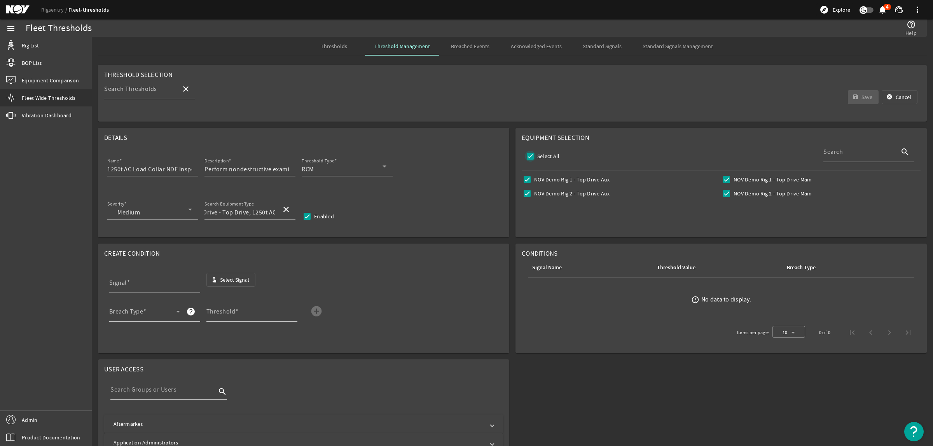
checkbox input "true"
click at [221, 279] on span "Select Signal" at bounding box center [234, 280] width 29 height 8
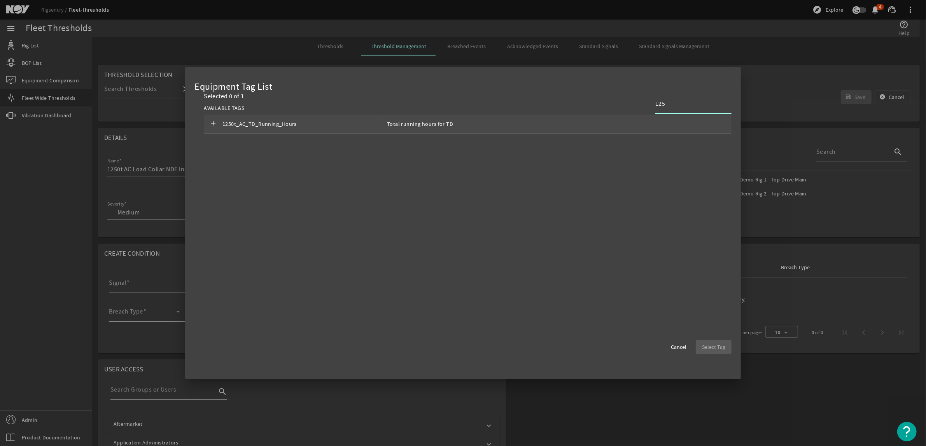
type input "125"
click at [580, 130] on div "add 1250t_AC_TD_Running_Hours Total running hours for TD" at bounding box center [468, 124] width 528 height 19
click at [711, 344] on span "Select Tag" at bounding box center [713, 347] width 23 height 8
type input "1250t_AC_TD_Running_Hours"
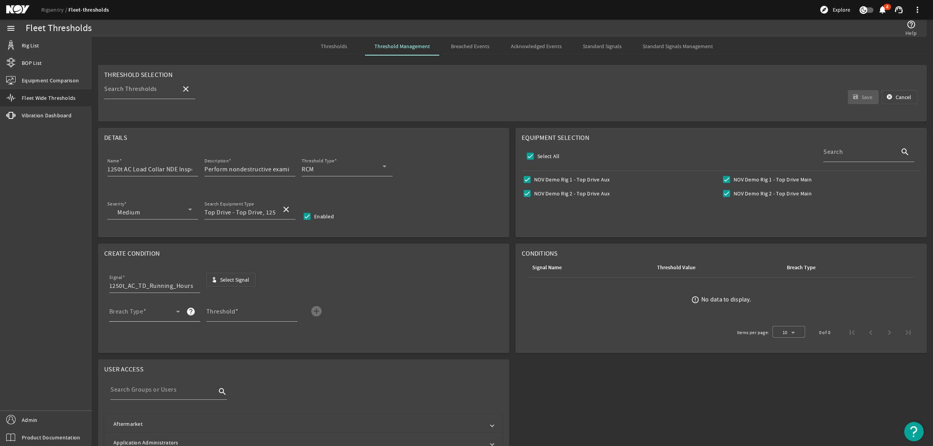
click at [126, 312] on span at bounding box center [142, 314] width 67 height 9
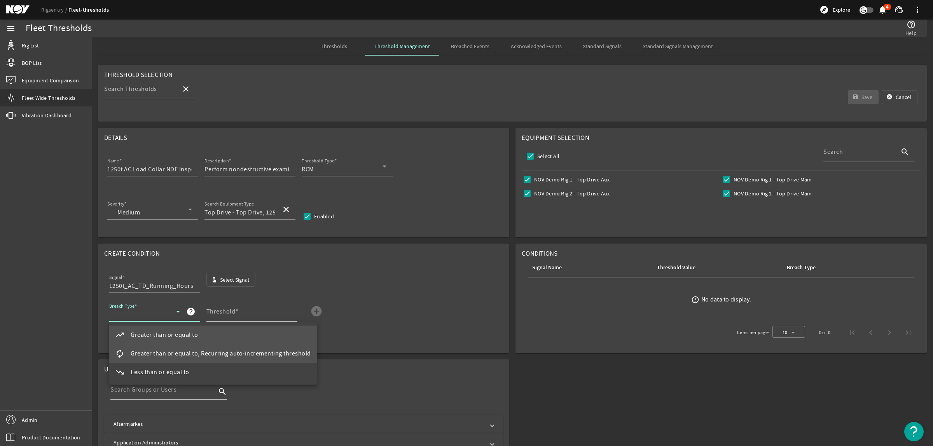
click at [195, 355] on span "Greater than or equal to, Recurring auto-incrementing threshold" at bounding box center [221, 353] width 180 height 9
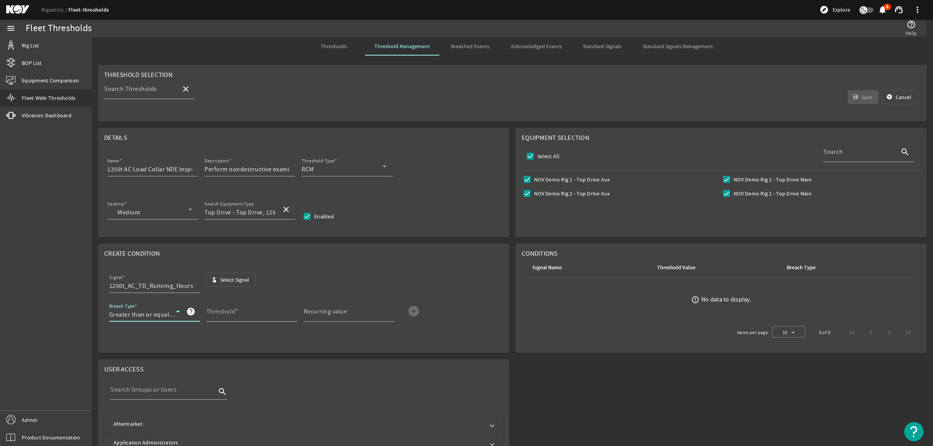
click at [222, 314] on mat-label "Threshold" at bounding box center [221, 312] width 29 height 8
click at [222, 314] on input "Threshold" at bounding box center [249, 314] width 85 height 9
type input "3000"
click at [410, 312] on mat-icon "add_circle" at bounding box center [414, 311] width 12 height 12
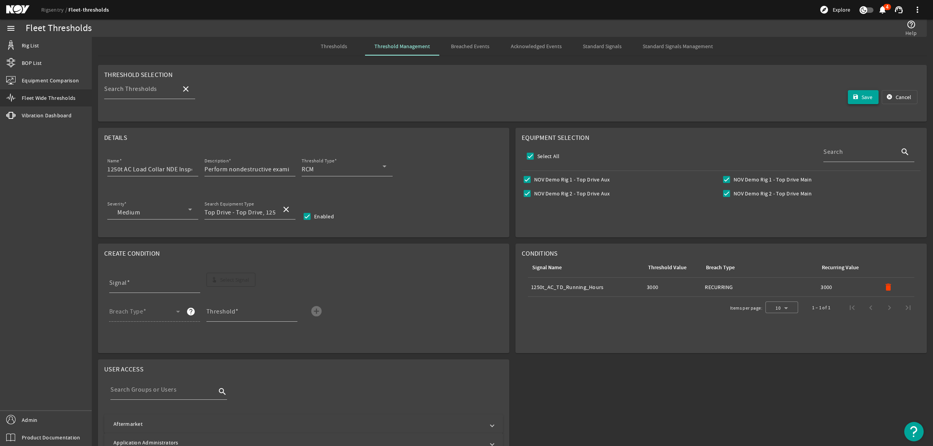
click at [862, 96] on span "Save" at bounding box center [867, 97] width 11 height 8
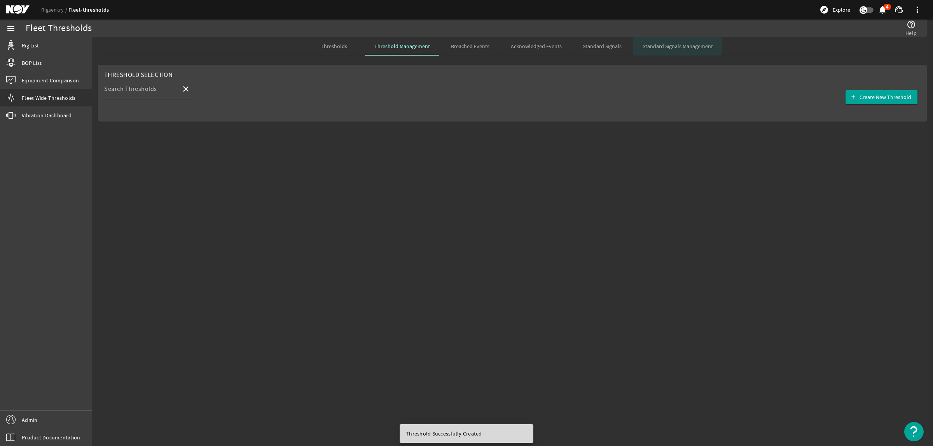
click at [664, 42] on span "Standard Signals Management" at bounding box center [678, 46] width 70 height 19
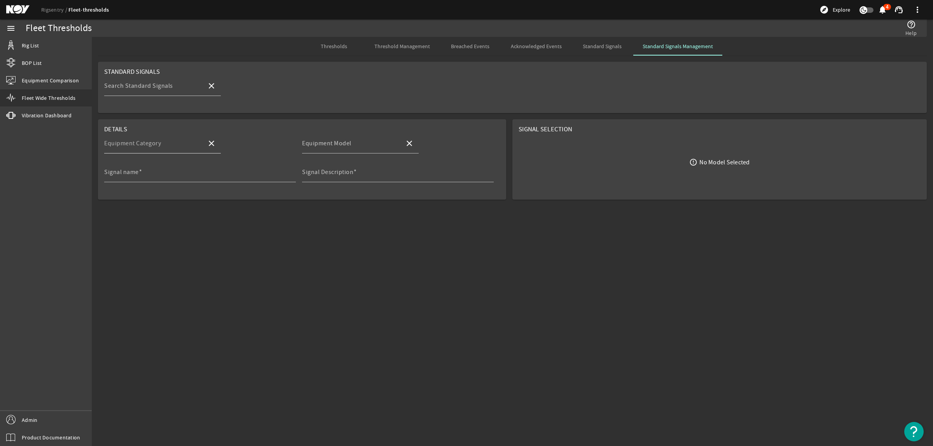
click at [174, 145] on input "Equipment Category" at bounding box center [152, 146] width 96 height 9
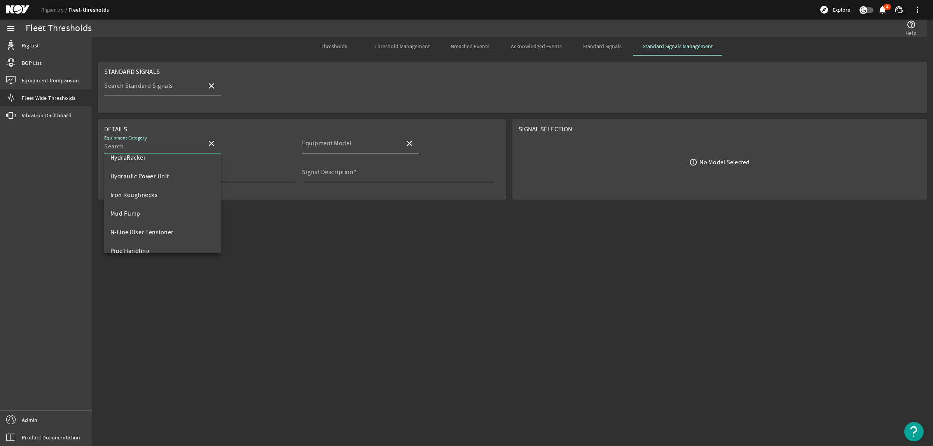
scroll to position [224, 0]
click at [137, 206] on mat-option "Top Drive" at bounding box center [162, 204] width 117 height 19
type input "Top Drive"
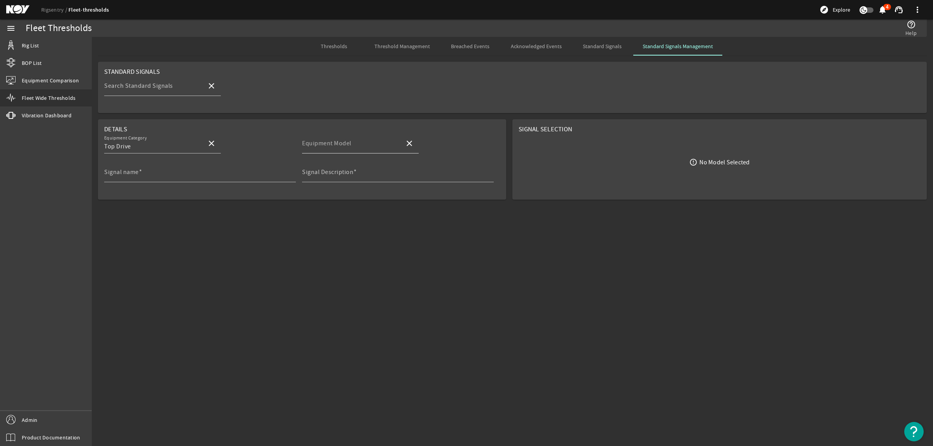
click at [366, 141] on div "Equipment Model" at bounding box center [350, 143] width 96 height 20
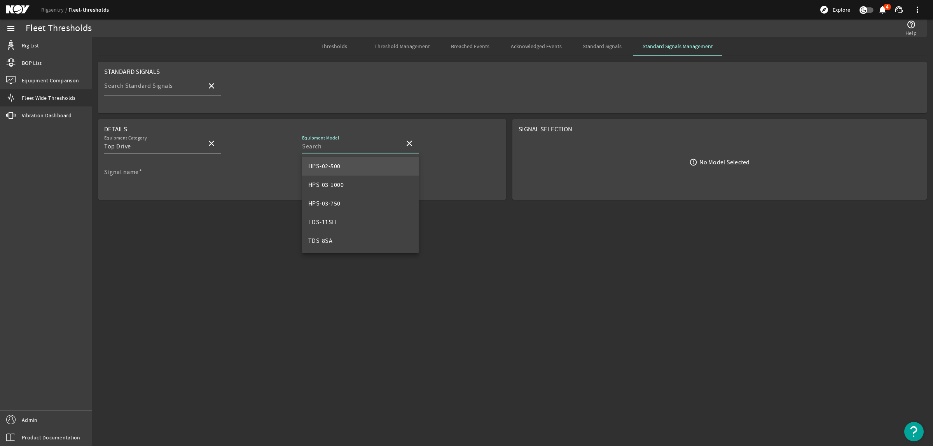
click at [343, 166] on mat-option "HPS-02-500" at bounding box center [360, 166] width 117 height 19
type input "HPS-02-500"
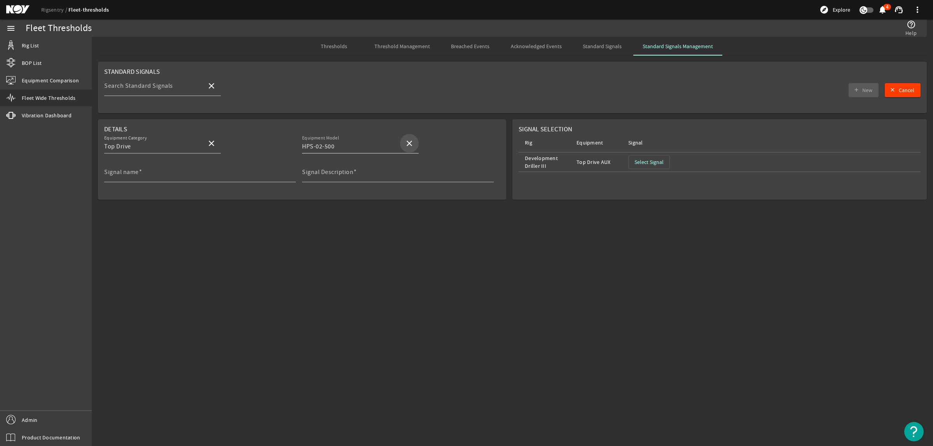
click at [405, 141] on mat-icon "close" at bounding box center [409, 143] width 9 height 9
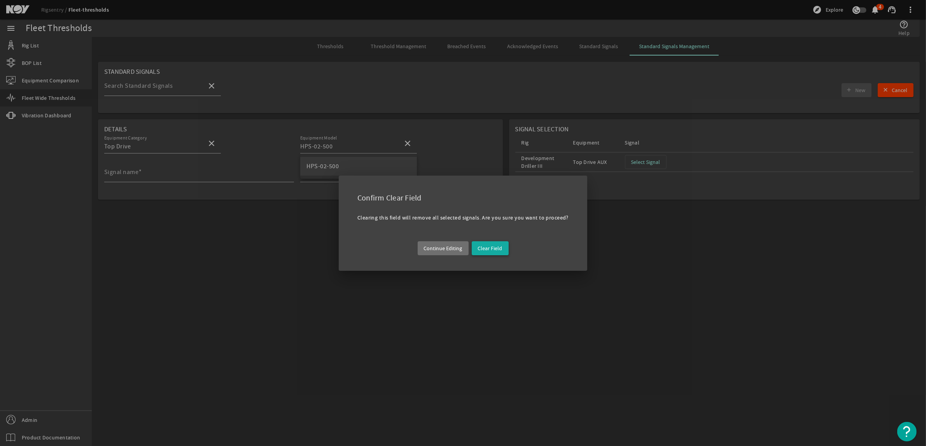
click at [494, 247] on span "Clear Field" at bounding box center [490, 249] width 25 height 8
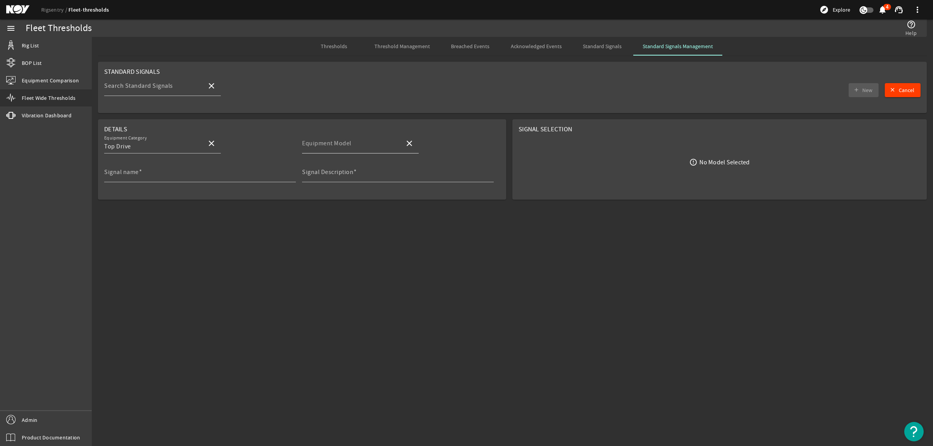
click at [346, 146] on mat-label "Equipment Model" at bounding box center [326, 144] width 49 height 8
click at [346, 146] on input "Equipment Model" at bounding box center [350, 146] width 96 height 9
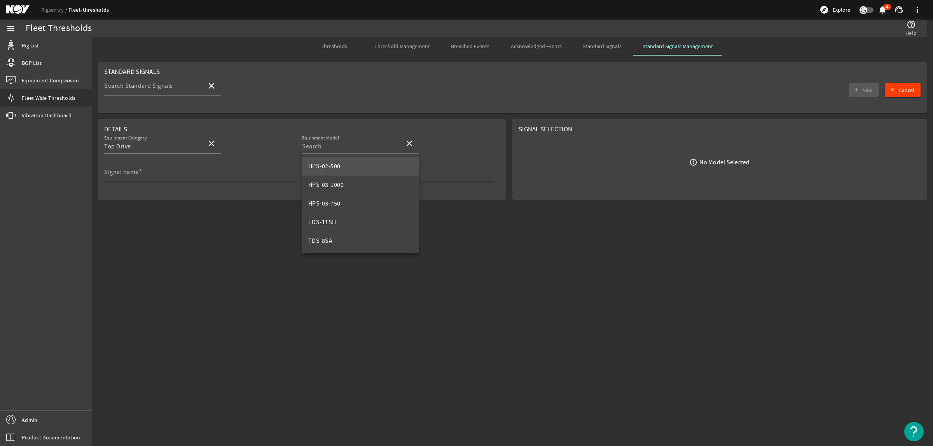
click at [475, 212] on mat-sidenav-content "Fleet Thresholds help_outline Help Thresholds Threshold Management Breached Eve…" at bounding box center [513, 242] width 842 height 410
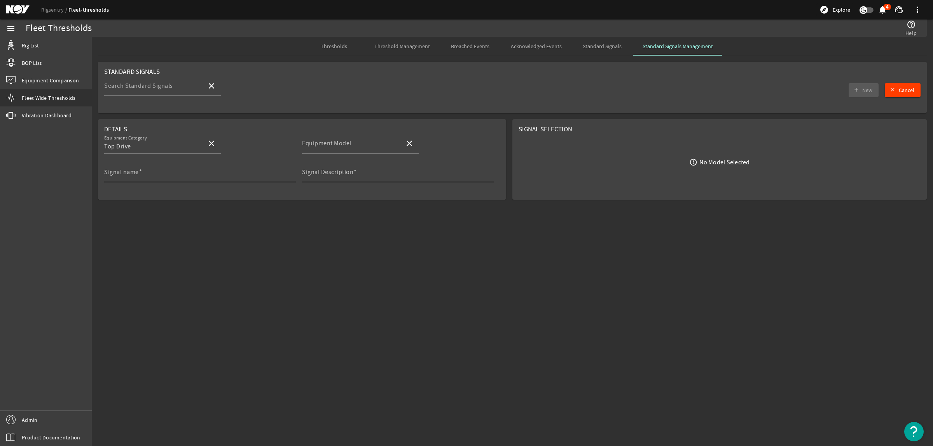
click at [174, 85] on input "Search Standard Signals" at bounding box center [152, 88] width 96 height 9
type input "1"
type input "1000"
click at [213, 90] on mat-icon "close" at bounding box center [211, 85] width 9 height 9
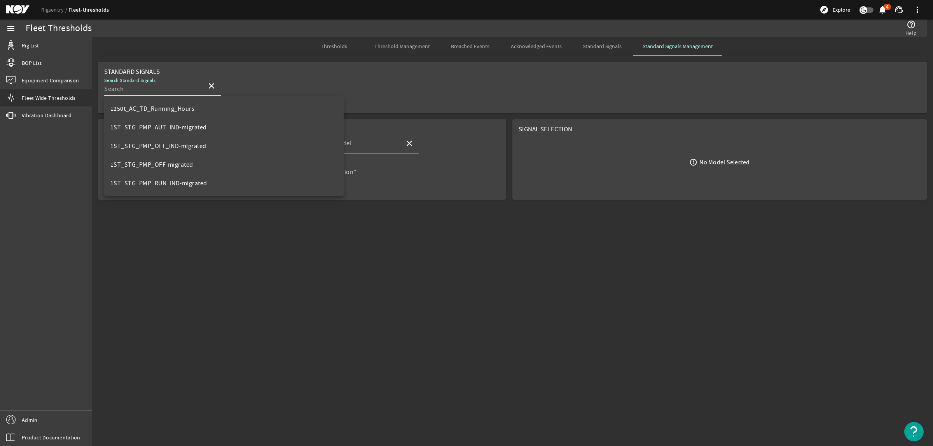
click at [312, 279] on mat-sidenav-content "Fleet Thresholds help_outline Help Thresholds Threshold Management Breached Eve…" at bounding box center [513, 242] width 842 height 410
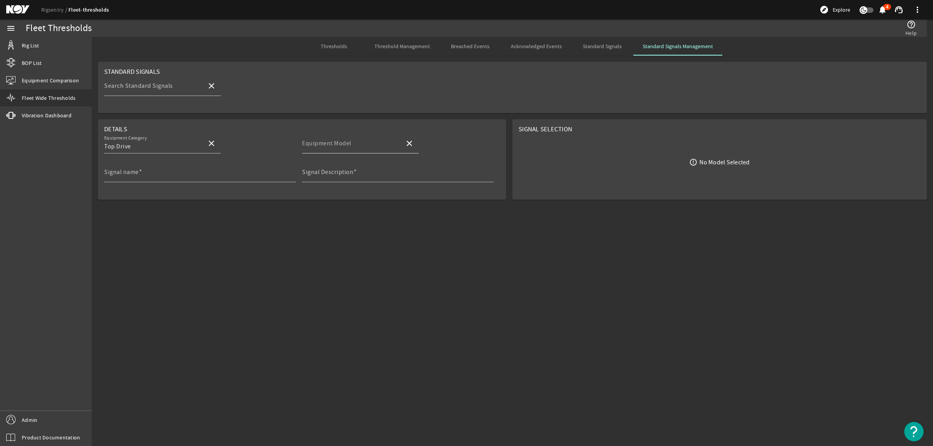
click at [325, 147] on mat-label "Equipment Model" at bounding box center [326, 144] width 49 height 8
click at [325, 147] on input "Equipment Model" at bounding box center [350, 146] width 96 height 9
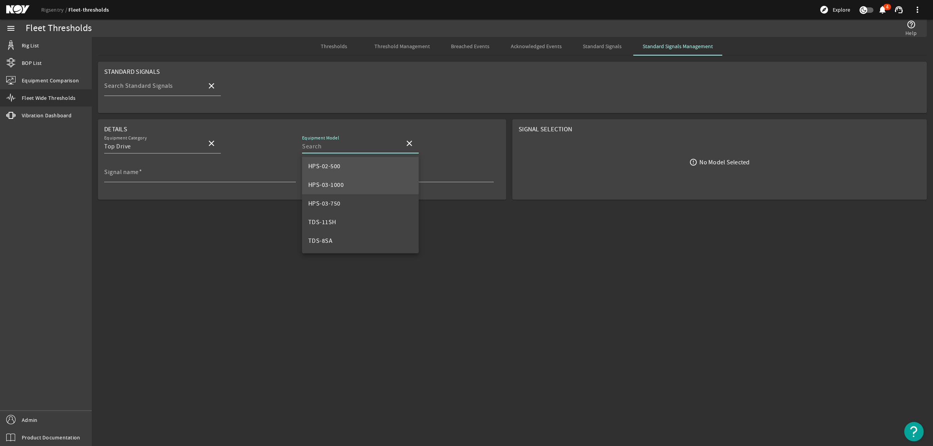
scroll to position [74, 0]
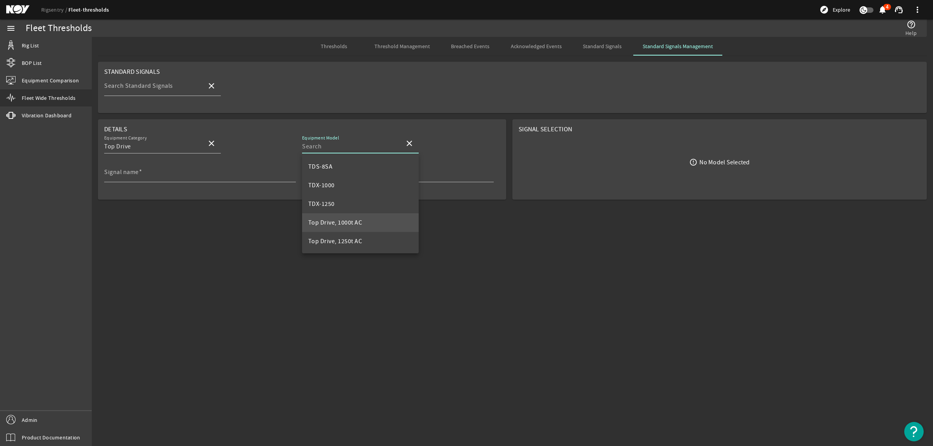
click at [356, 224] on span "Top Drive, 1000t AC" at bounding box center [335, 223] width 54 height 8
type input "Top Drive, 1000t AC"
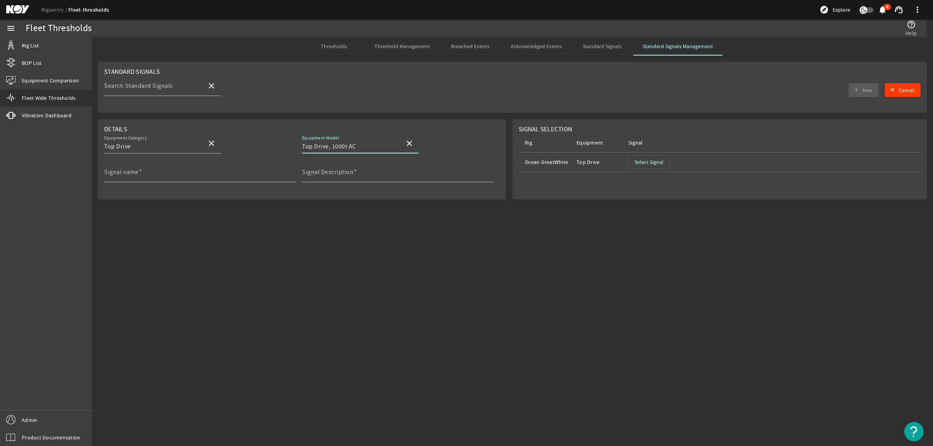
click at [641, 163] on span "Select Signal" at bounding box center [649, 162] width 29 height 8
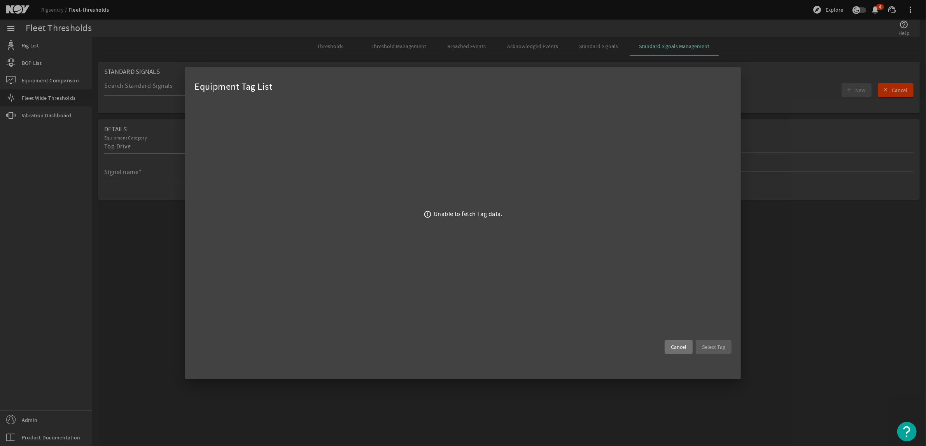
click at [448, 213] on div "Unable to fetch Tag data." at bounding box center [468, 214] width 69 height 9
click at [424, 213] on mat-icon "error_outline" at bounding box center [428, 214] width 8 height 8
click at [676, 347] on span "Cancel" at bounding box center [679, 347] width 16 height 8
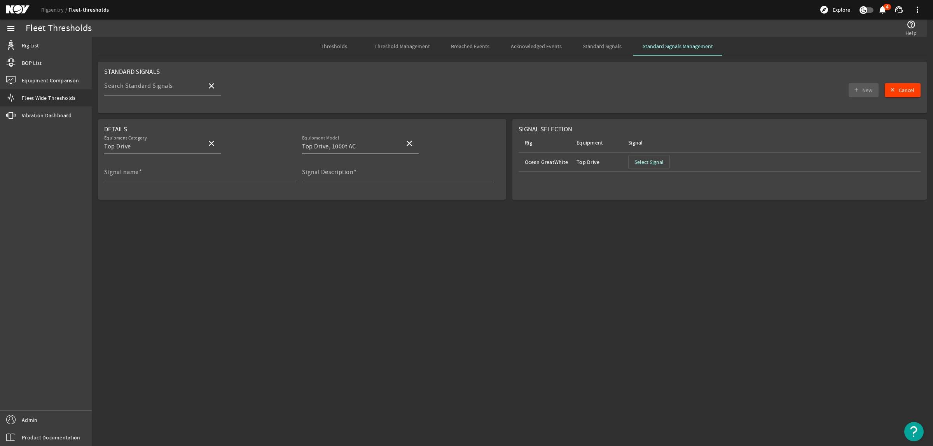
click at [414, 144] on span at bounding box center [409, 143] width 19 height 19
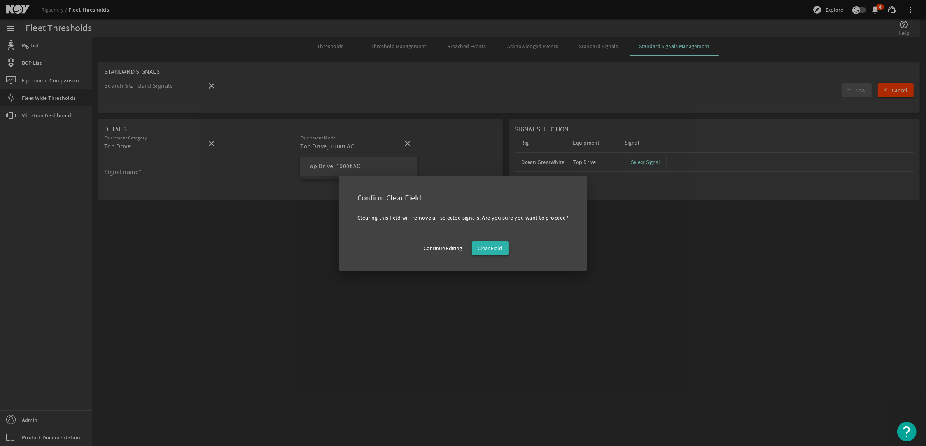
click at [500, 248] on span "Clear Field" at bounding box center [490, 249] width 25 height 8
